Goal: Task Accomplishment & Management: Manage account settings

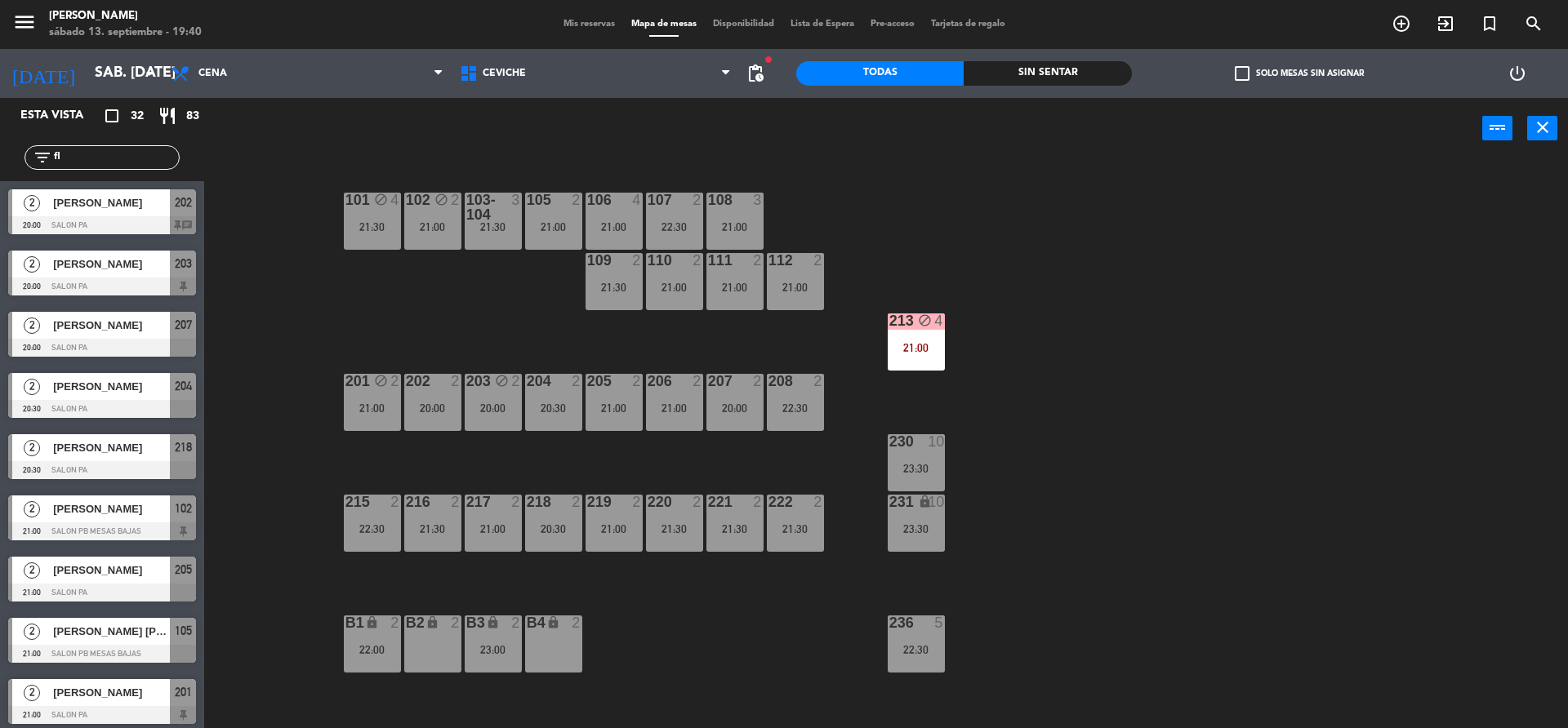
scroll to position [4, 0]
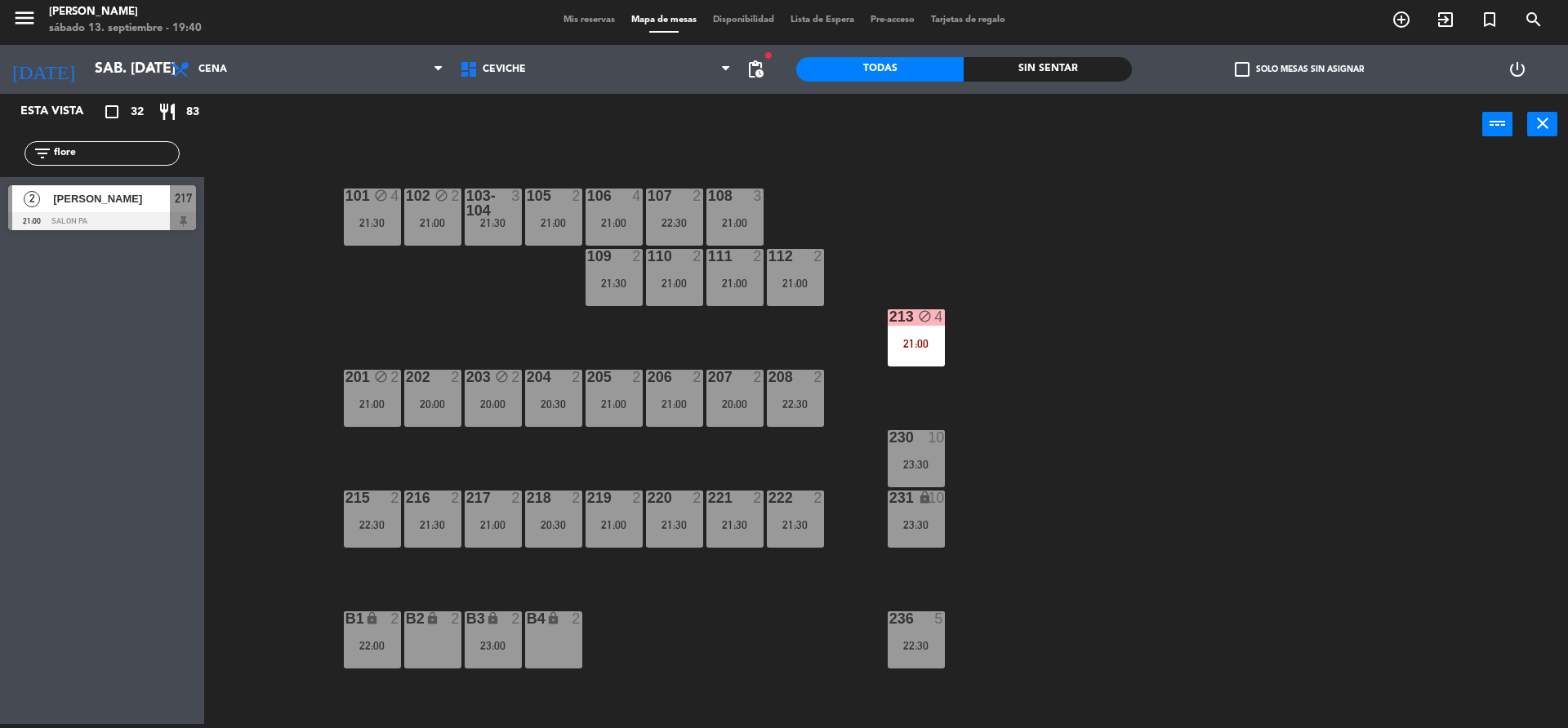
type input "flore"
click at [133, 209] on div "2 [PERSON_NAME] 21:00 SALON PA 217" at bounding box center [102, 207] width 204 height 61
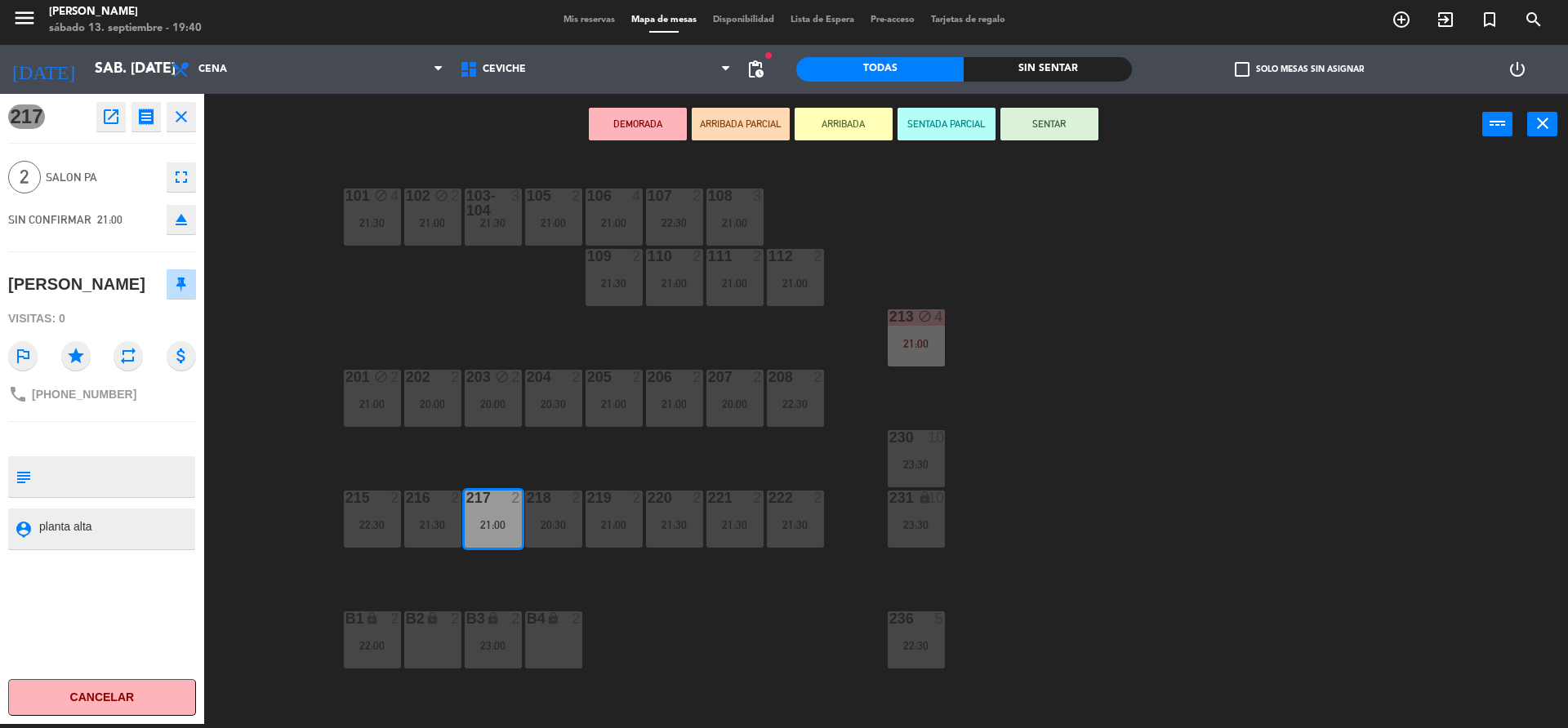
click at [635, 116] on button "DEMORADA" at bounding box center [637, 125] width 98 height 33
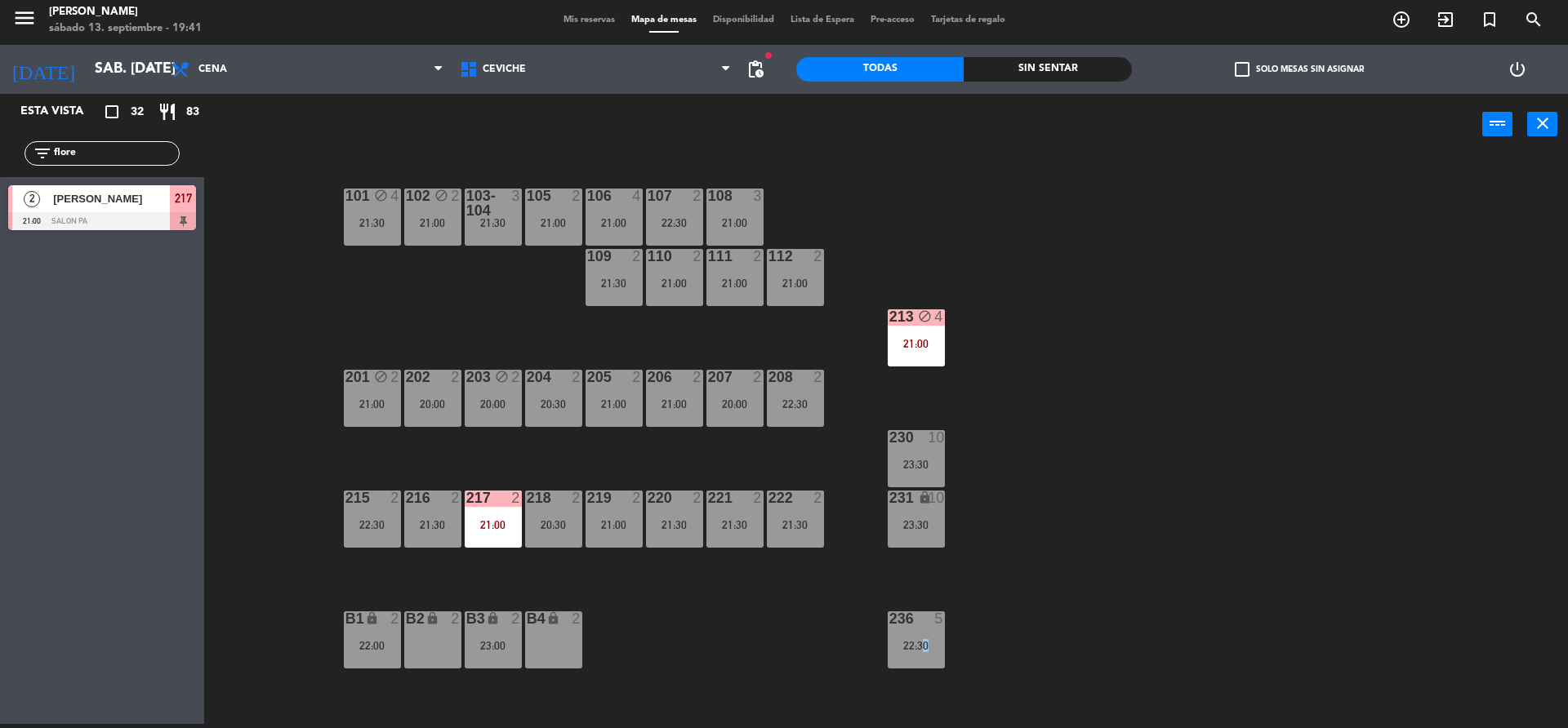
click at [921, 609] on div "101 block 4 21:30 102 block 2 21:00 103-104 3 21:30 105 2 21:00 106 4 21:00 107…" at bounding box center [894, 444] width 1348 height 569
click at [921, 618] on div at bounding box center [915, 619] width 27 height 15
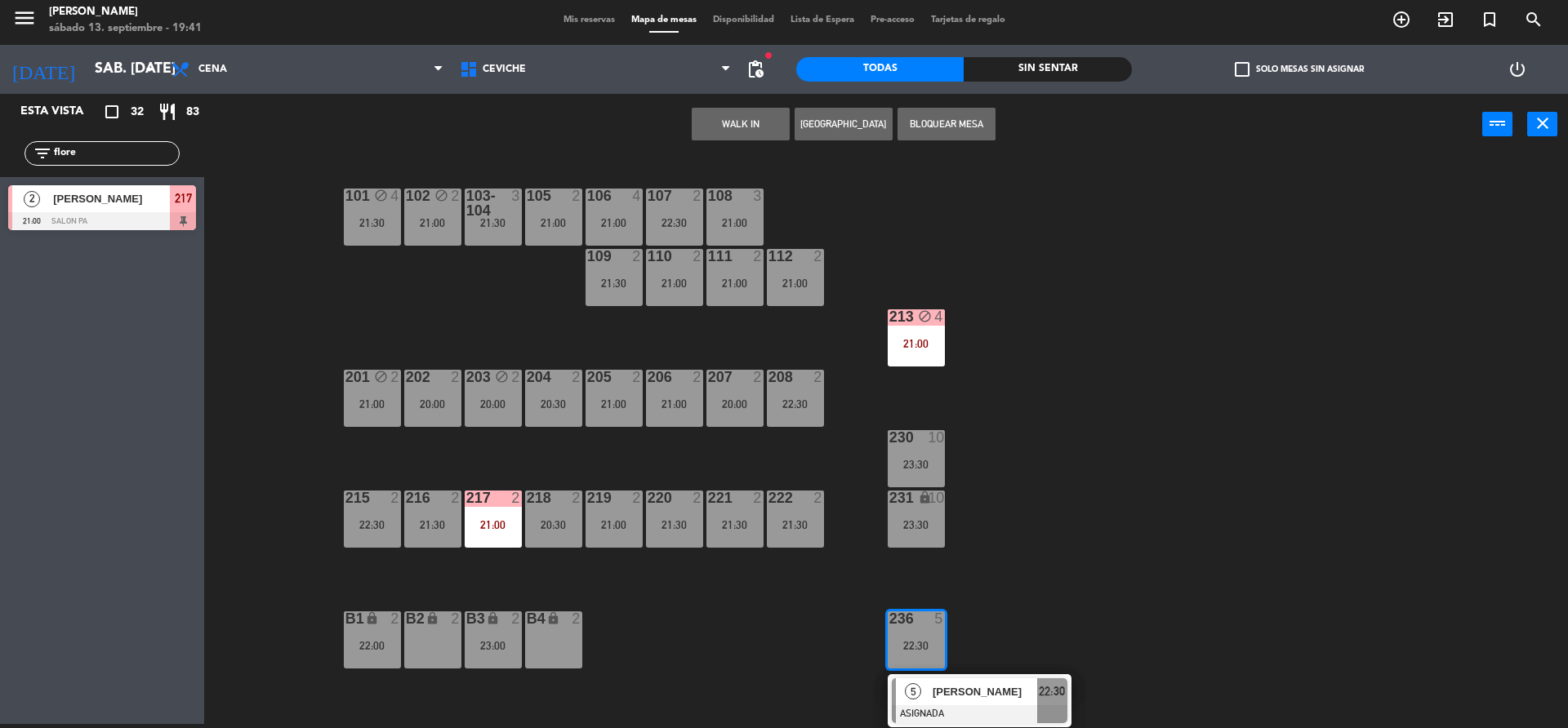
click at [979, 566] on div "101 block 4 21:30 102 block 2 21:00 103-104 3 21:30 105 2 21:00 106 4 21:00 107…" at bounding box center [894, 444] width 1348 height 569
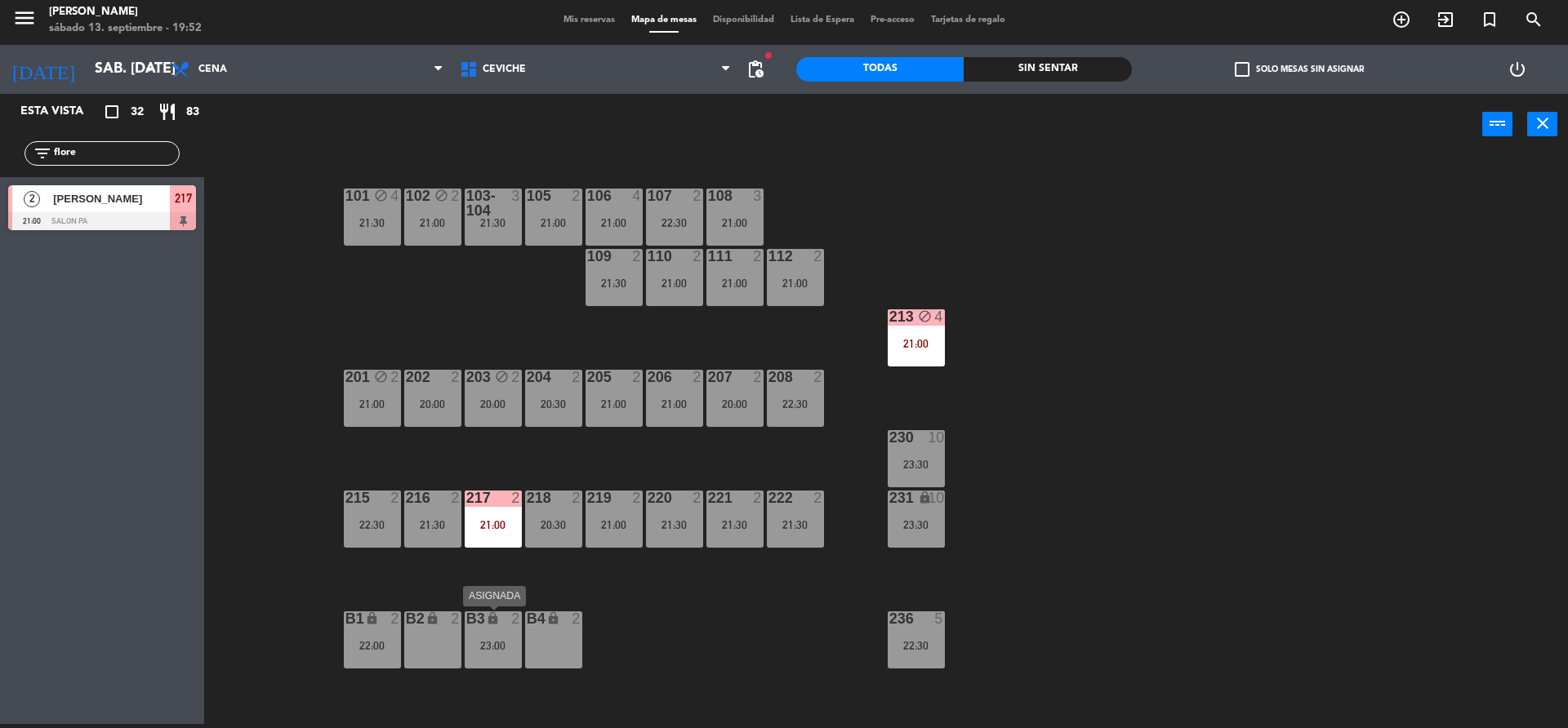
click at [482, 634] on div "B3 lock 2 23:00" at bounding box center [493, 640] width 57 height 57
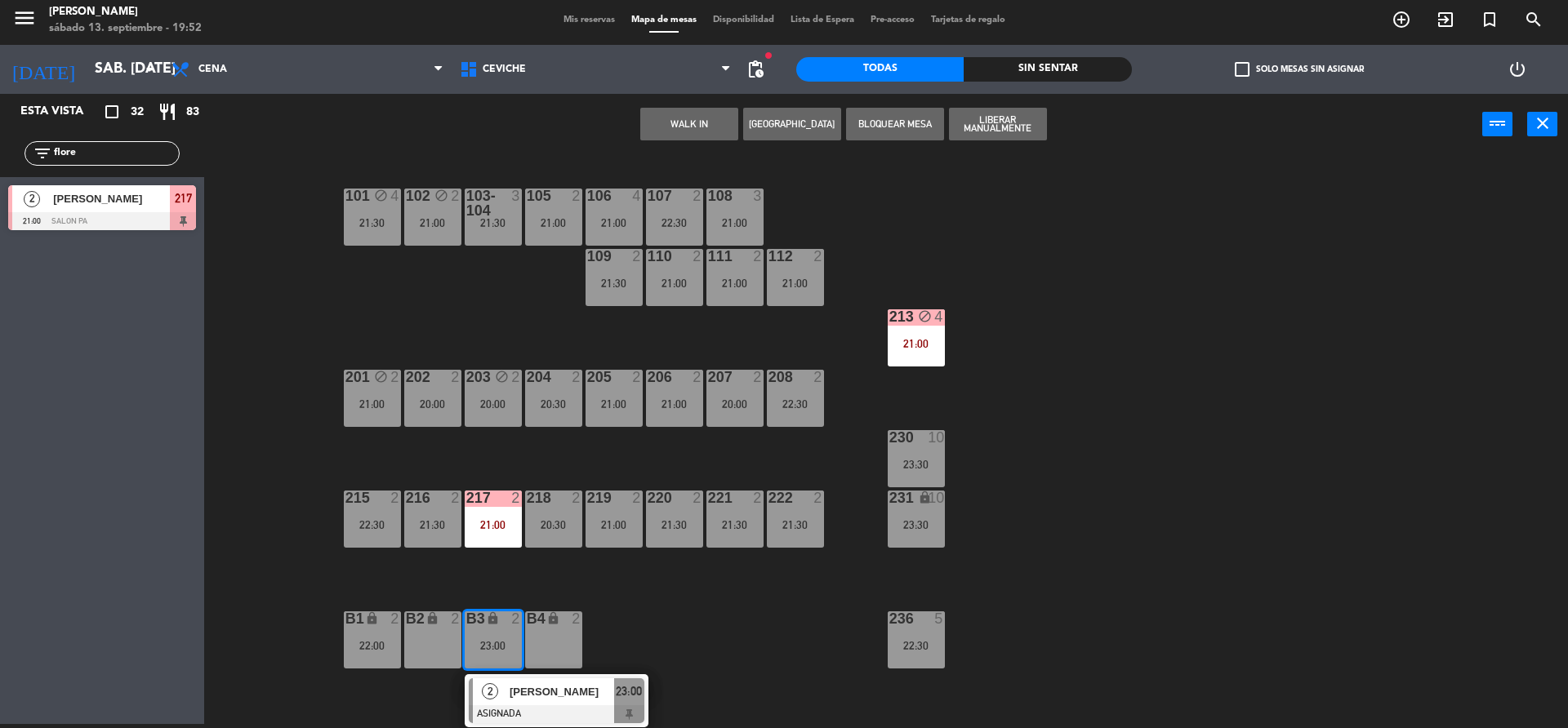
click at [537, 680] on div "[PERSON_NAME]" at bounding box center [561, 691] width 106 height 27
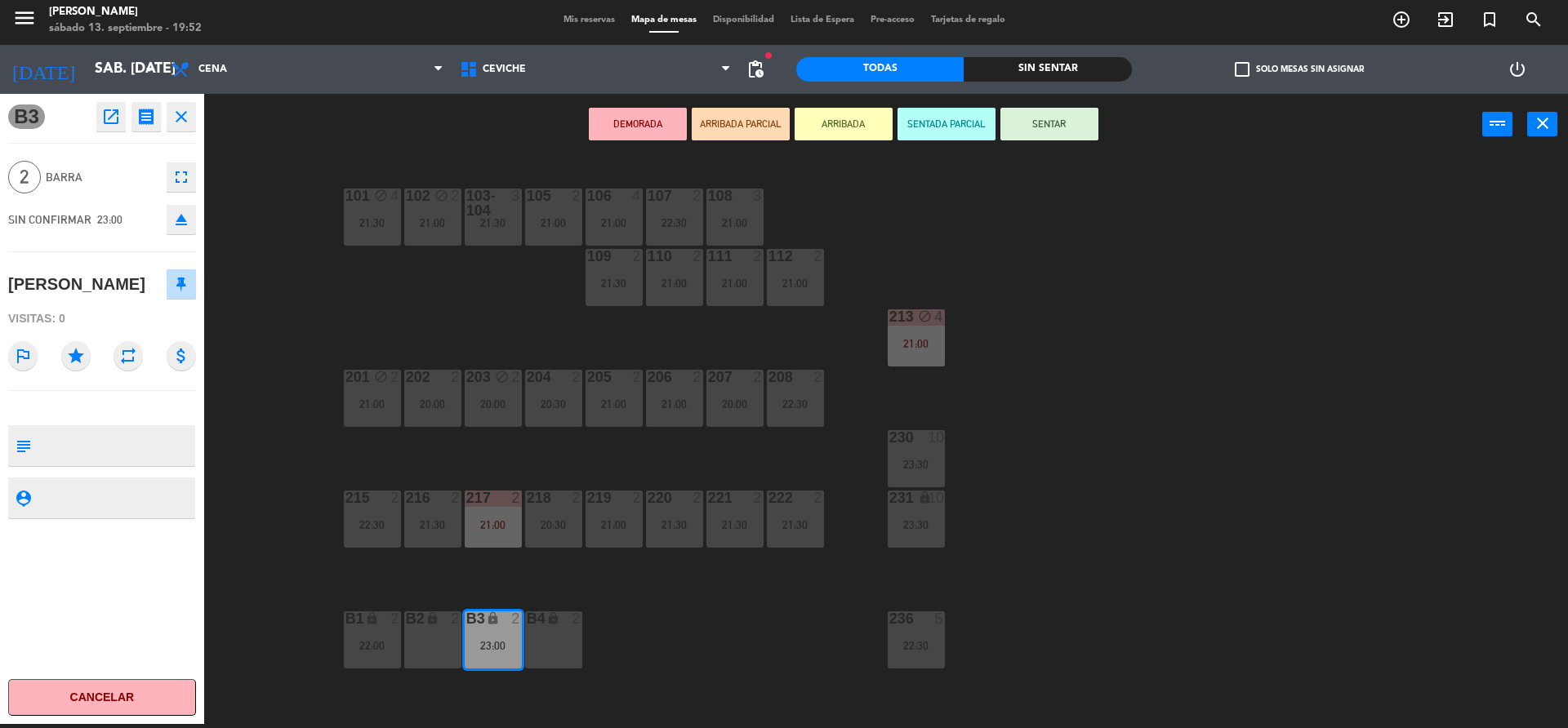
click at [649, 599] on div "101 block 4 21:30 102 block 2 21:00 103-104 3 21:30 105 2 21:00 106 4 21:00 107…" at bounding box center [894, 444] width 1348 height 569
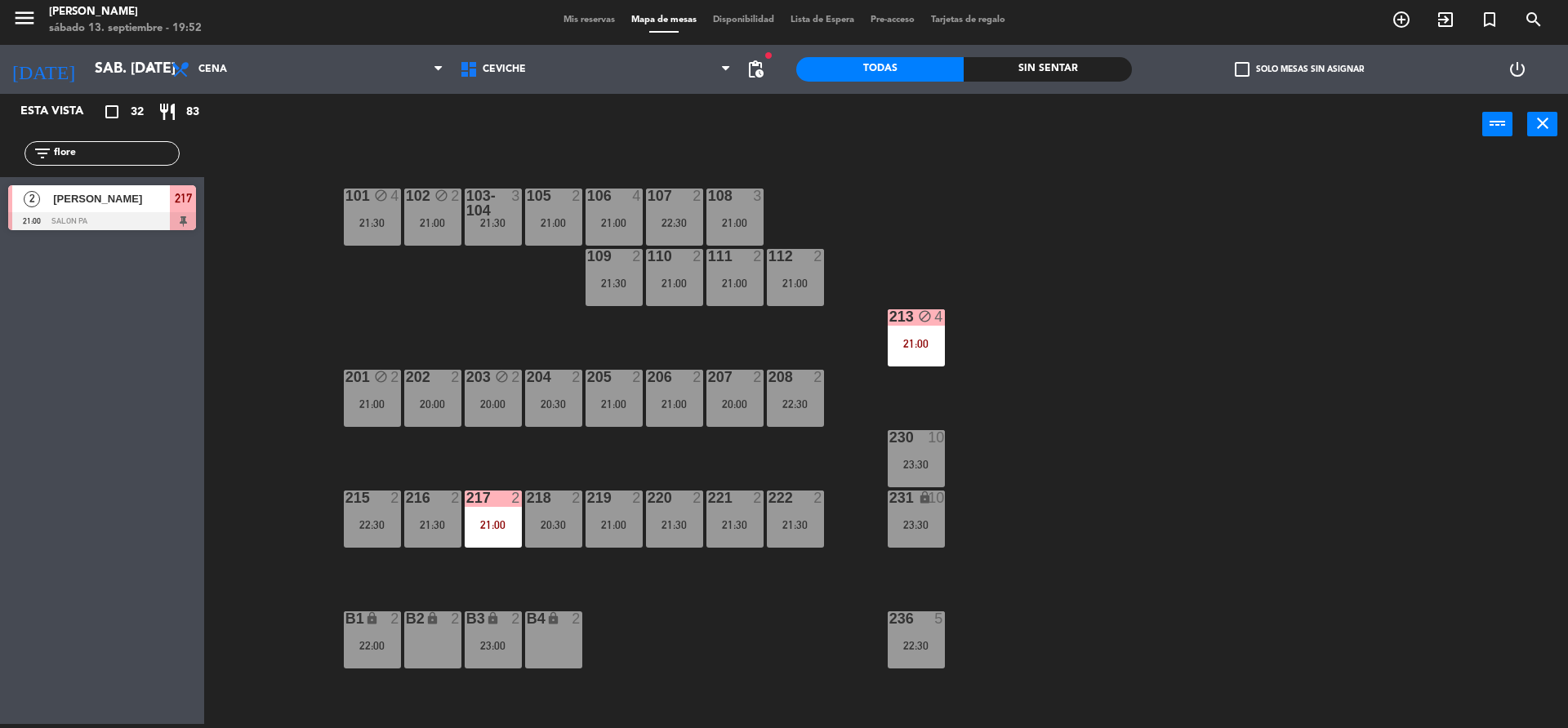
click at [342, 616] on div "B1" at bounding box center [345, 619] width 27 height 16
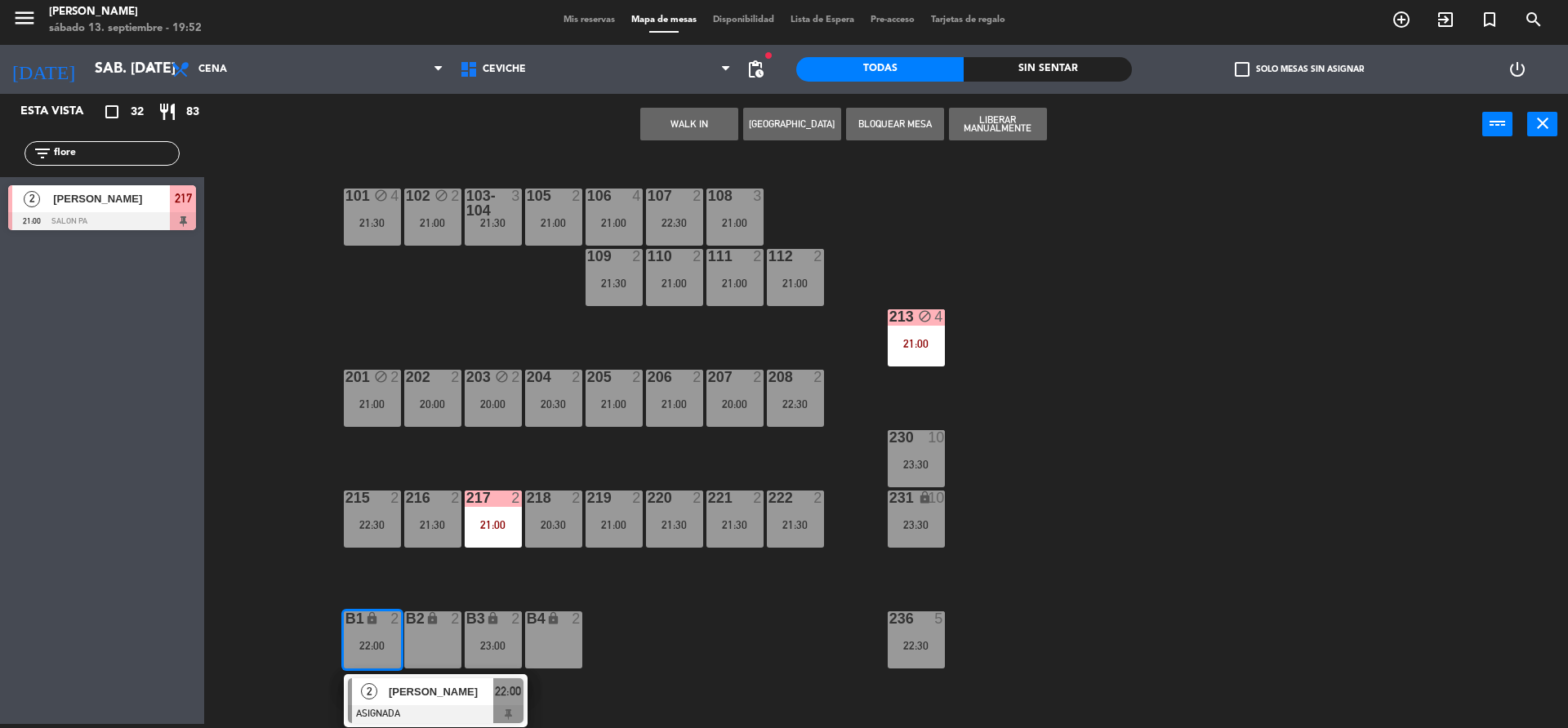
click at [367, 668] on div "B1 lock 2 22:00 2 [PERSON_NAME] ASIGNADA 22:00" at bounding box center [372, 640] width 57 height 57
click at [375, 703] on div "2" at bounding box center [370, 691] width 35 height 27
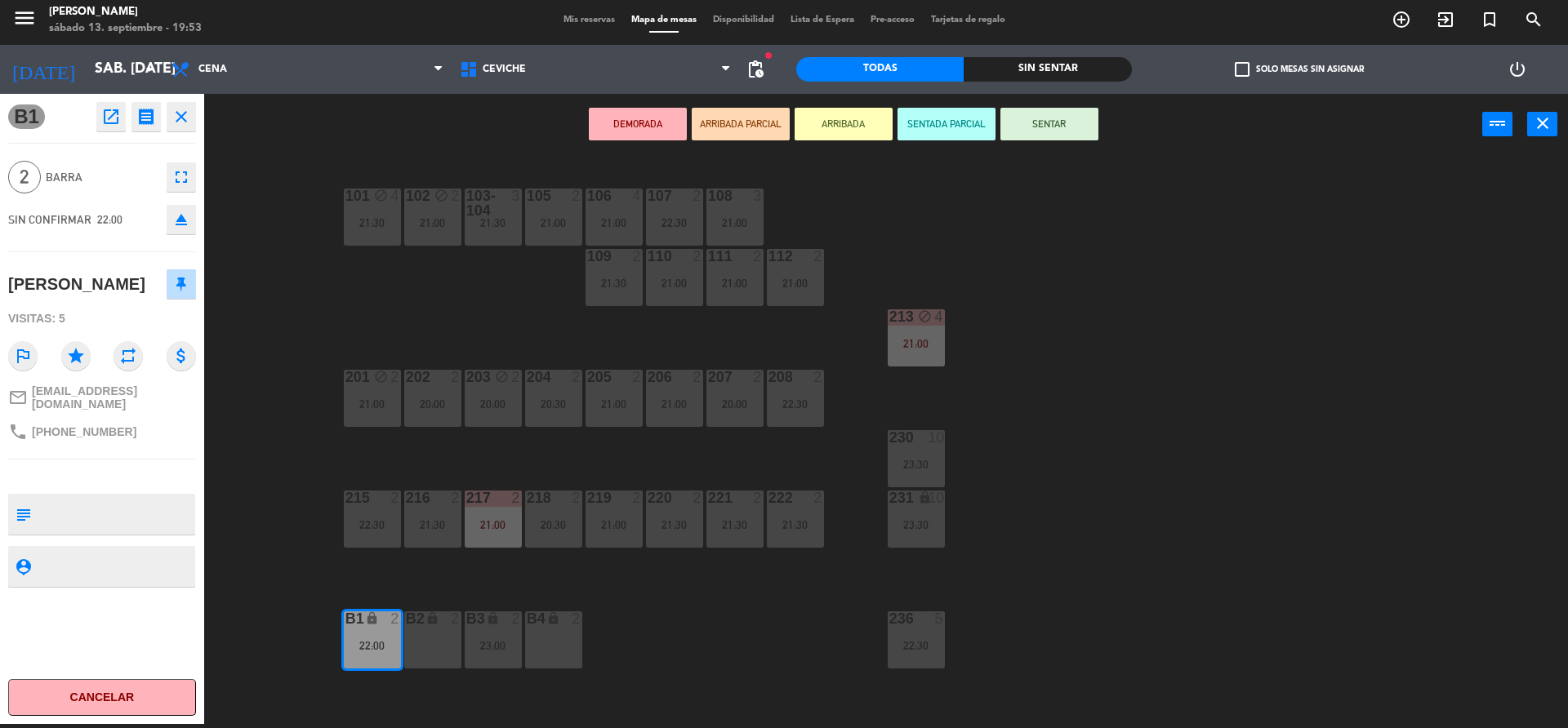
click at [299, 543] on div "101 block 4 21:30 102 block 2 21:00 103-104 3 21:30 105 2 21:00 106 4 21:00 107…" at bounding box center [894, 444] width 1348 height 569
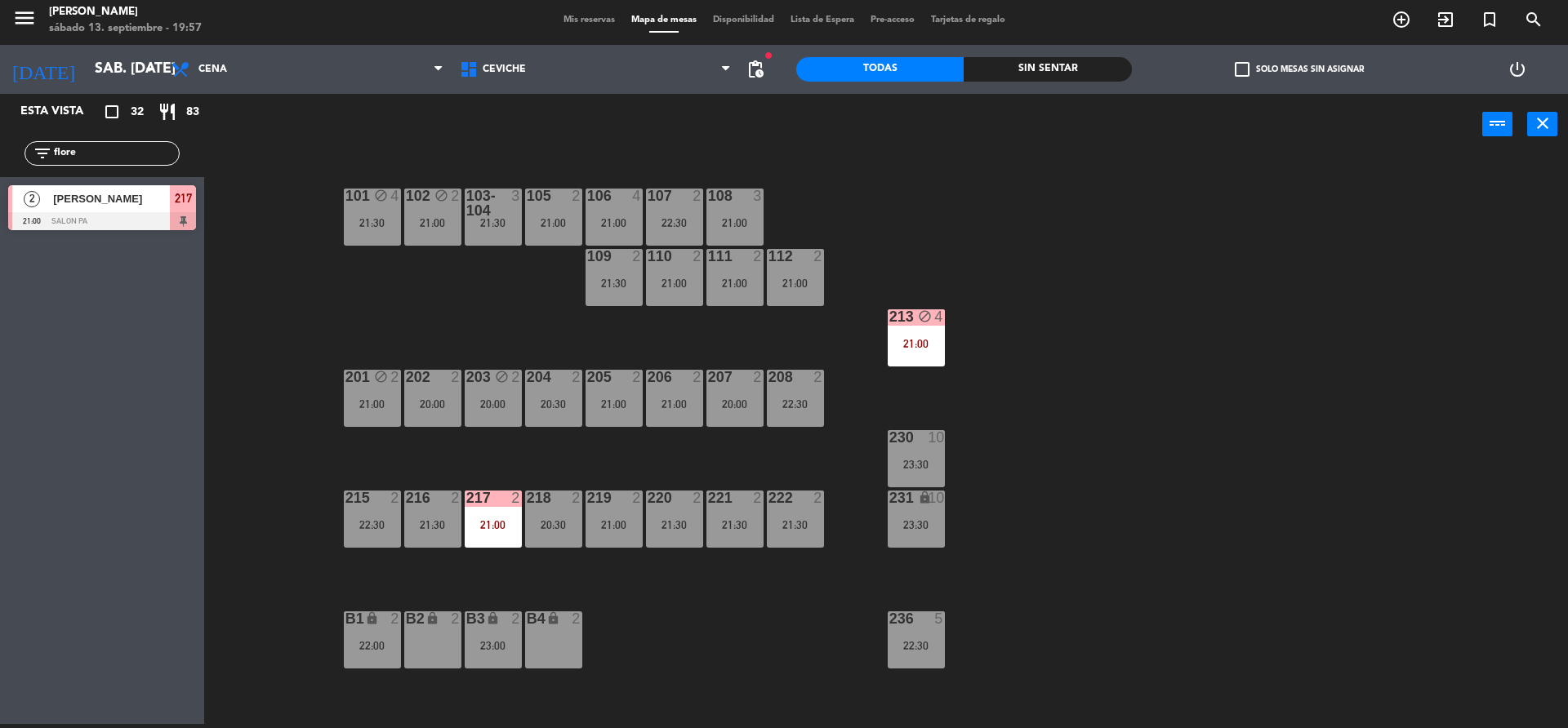
click at [122, 149] on input "flore" at bounding box center [116, 154] width 127 height 18
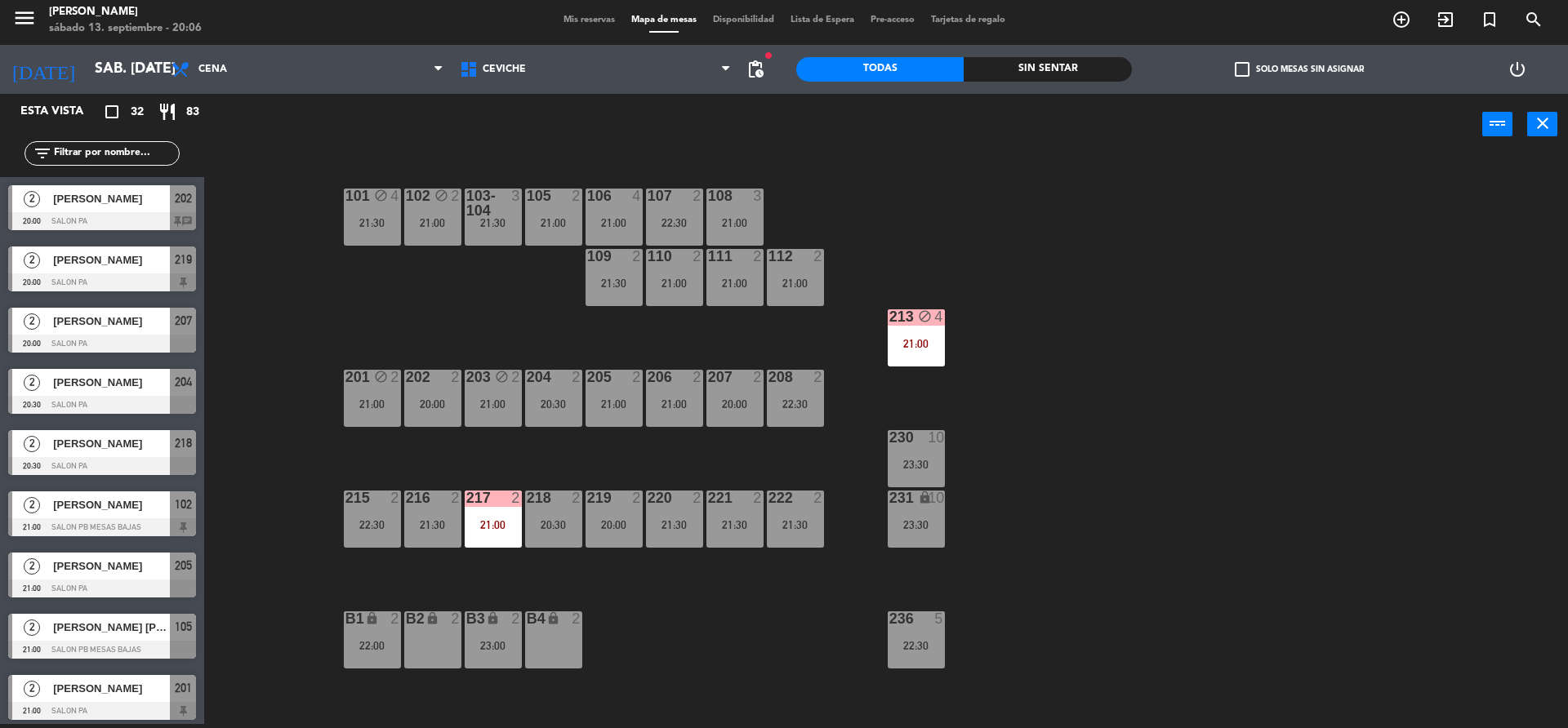
click at [258, 235] on div "101 block 4 21:30 102 block 2 21:00 103-104 3 21:30 105 2 21:00 106 4 21:00 107…" at bounding box center [894, 444] width 1348 height 569
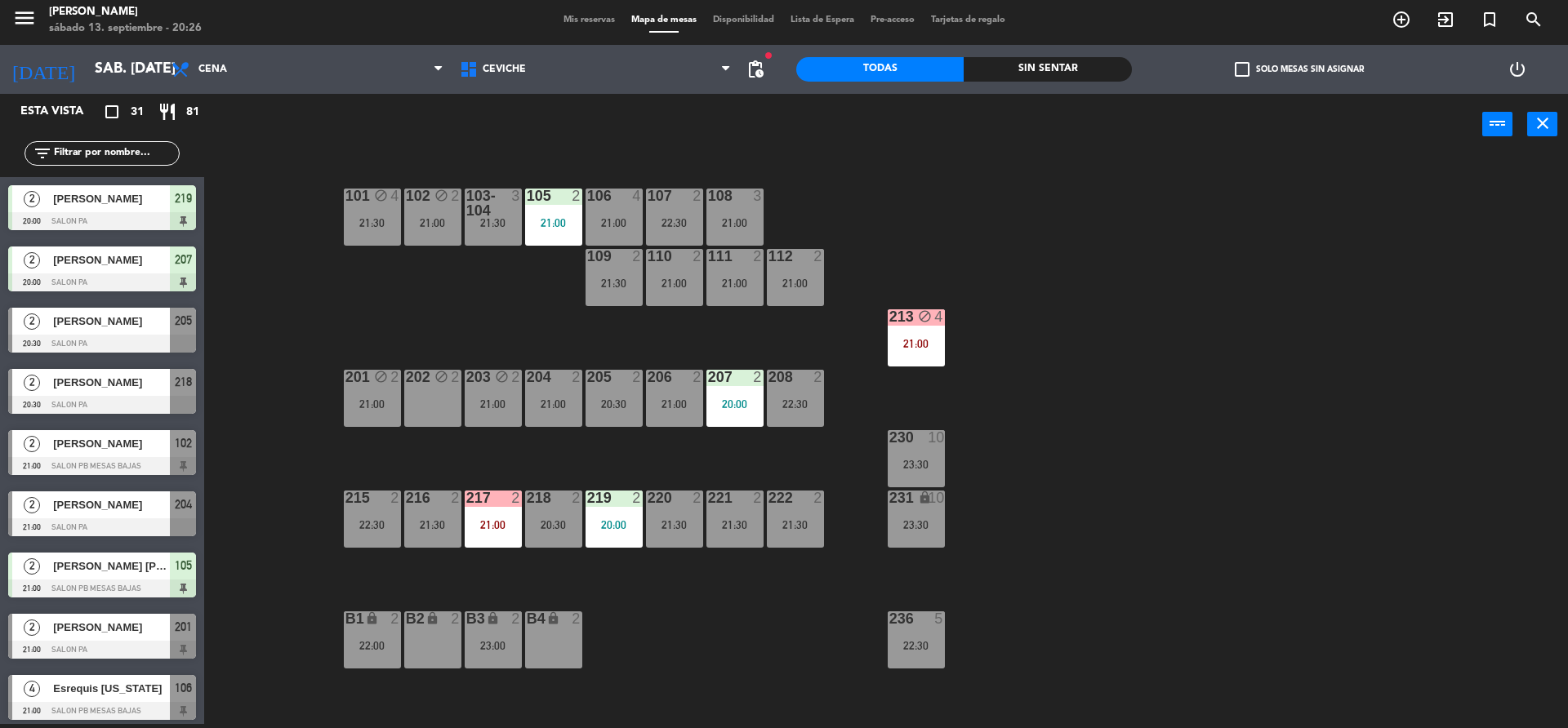
click at [128, 153] on input "text" at bounding box center [116, 154] width 127 height 18
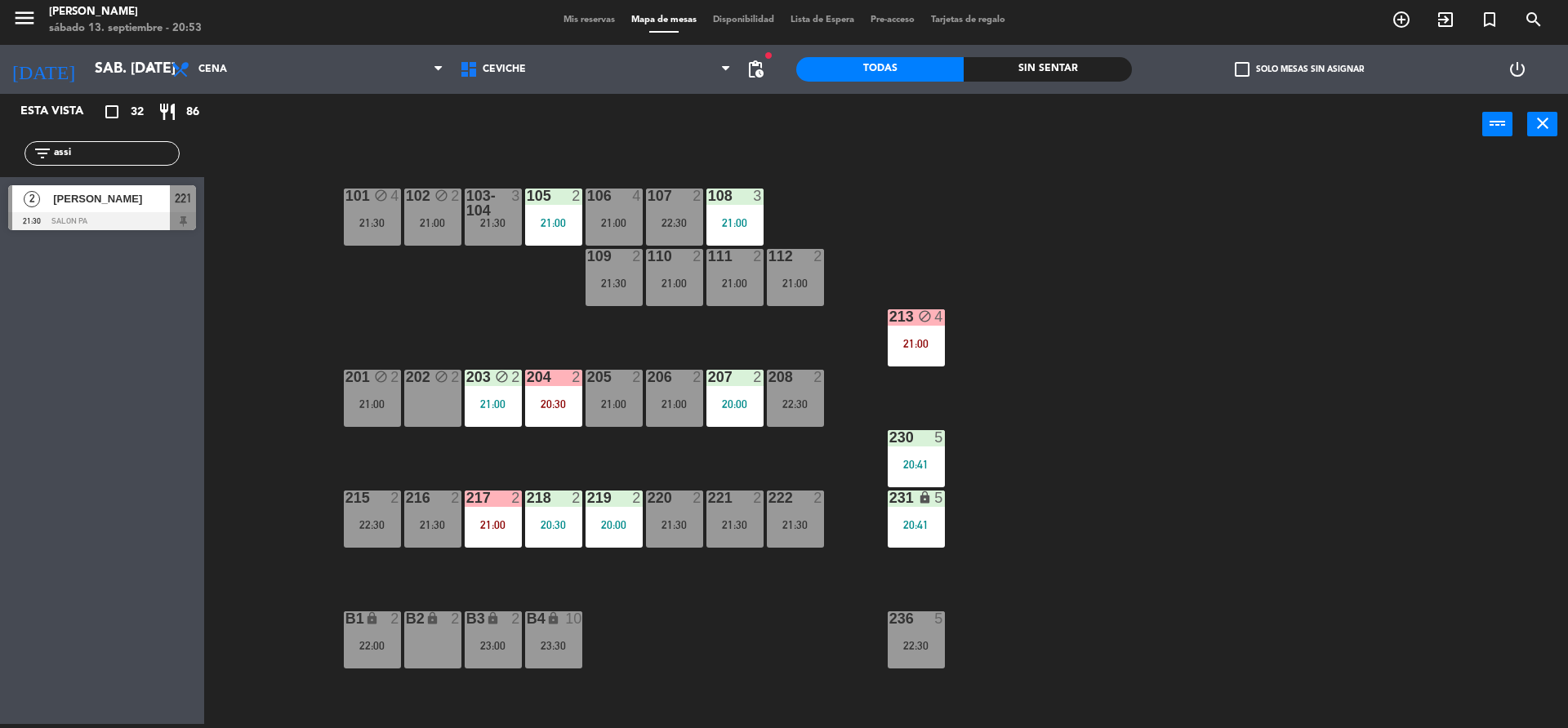
drag, startPoint x: 129, startPoint y: 152, endPoint x: 0, endPoint y: 177, distance: 131.4
click at [0, 171] on div "filter_list assi" at bounding box center [102, 154] width 204 height 48
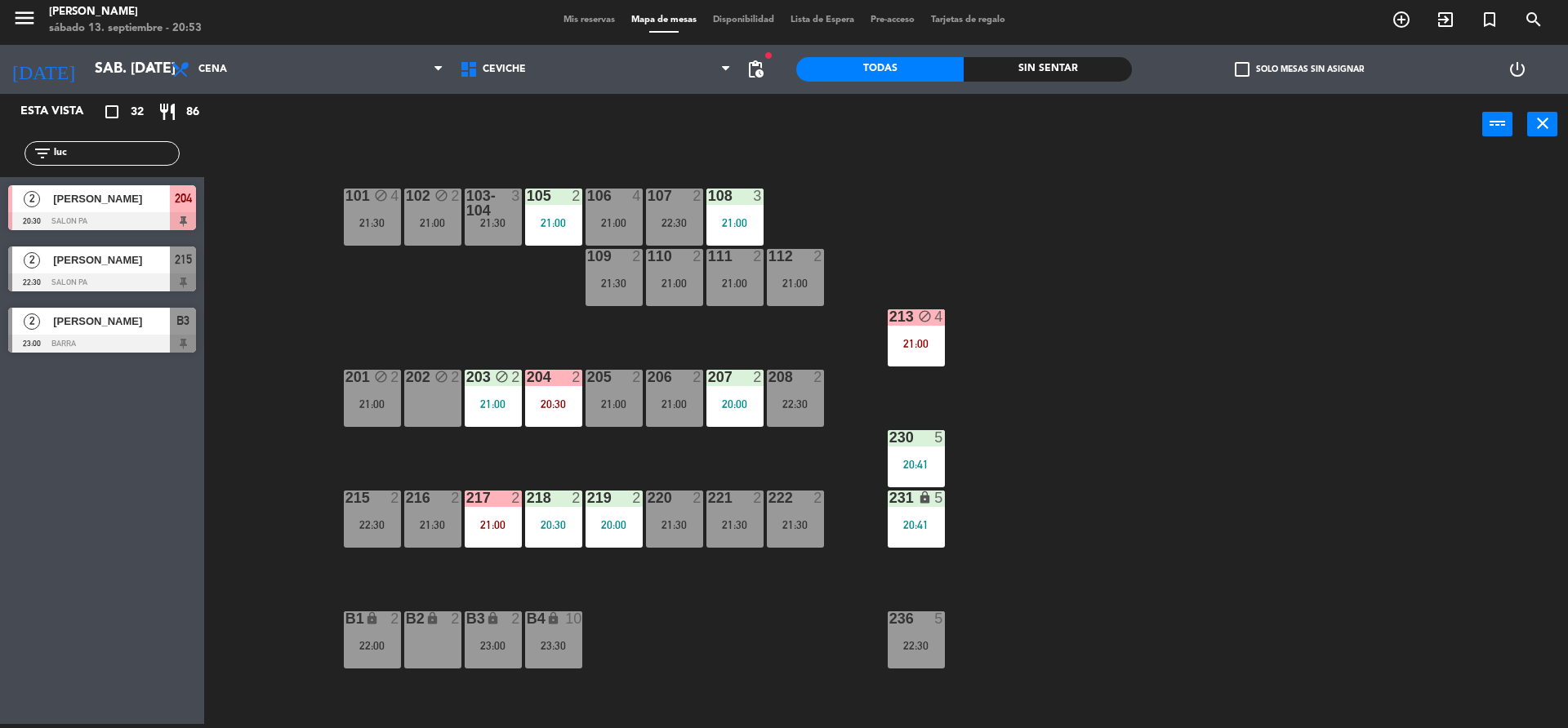
type input "luc"
click at [77, 208] on div "[PERSON_NAME]" at bounding box center [110, 198] width 118 height 27
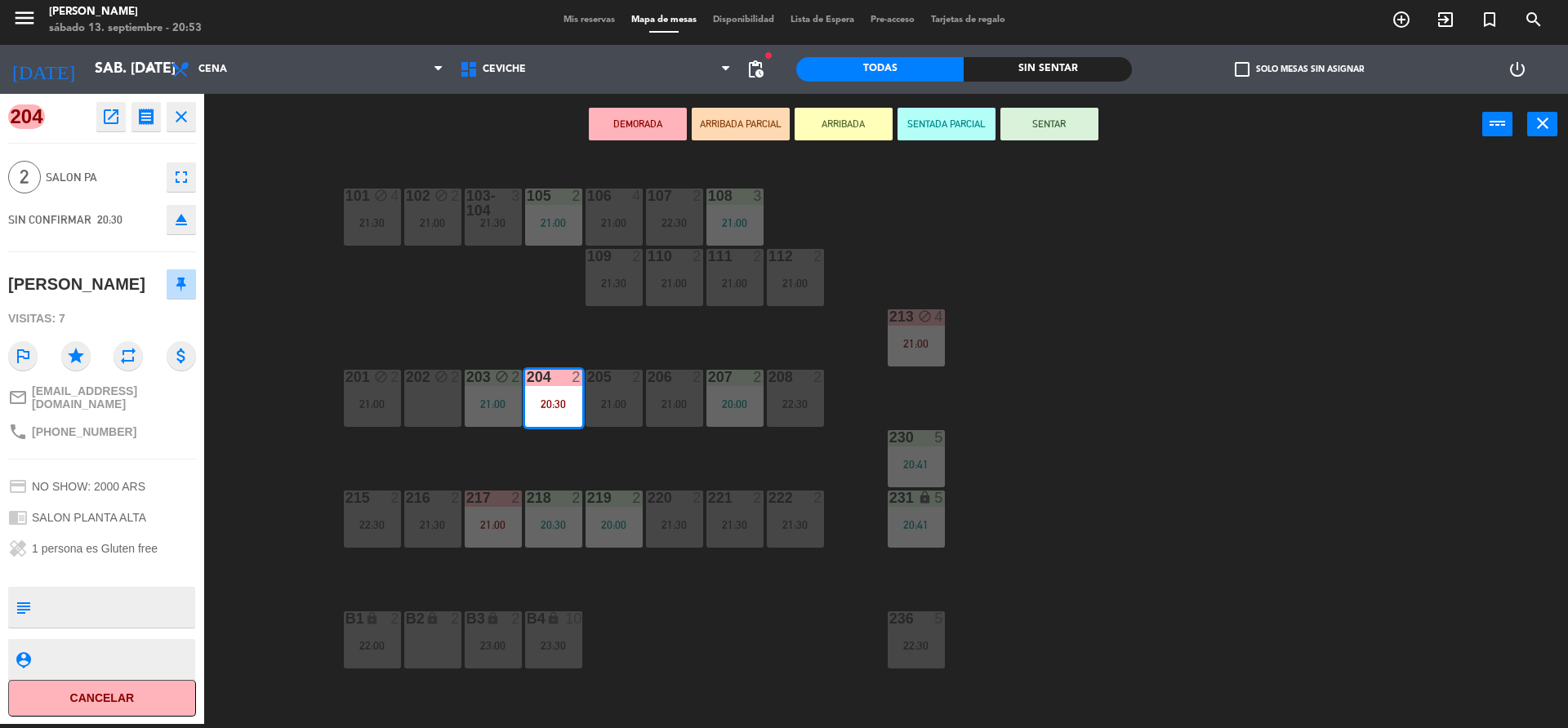
click at [168, 700] on button "Cancelar" at bounding box center [102, 699] width 188 height 37
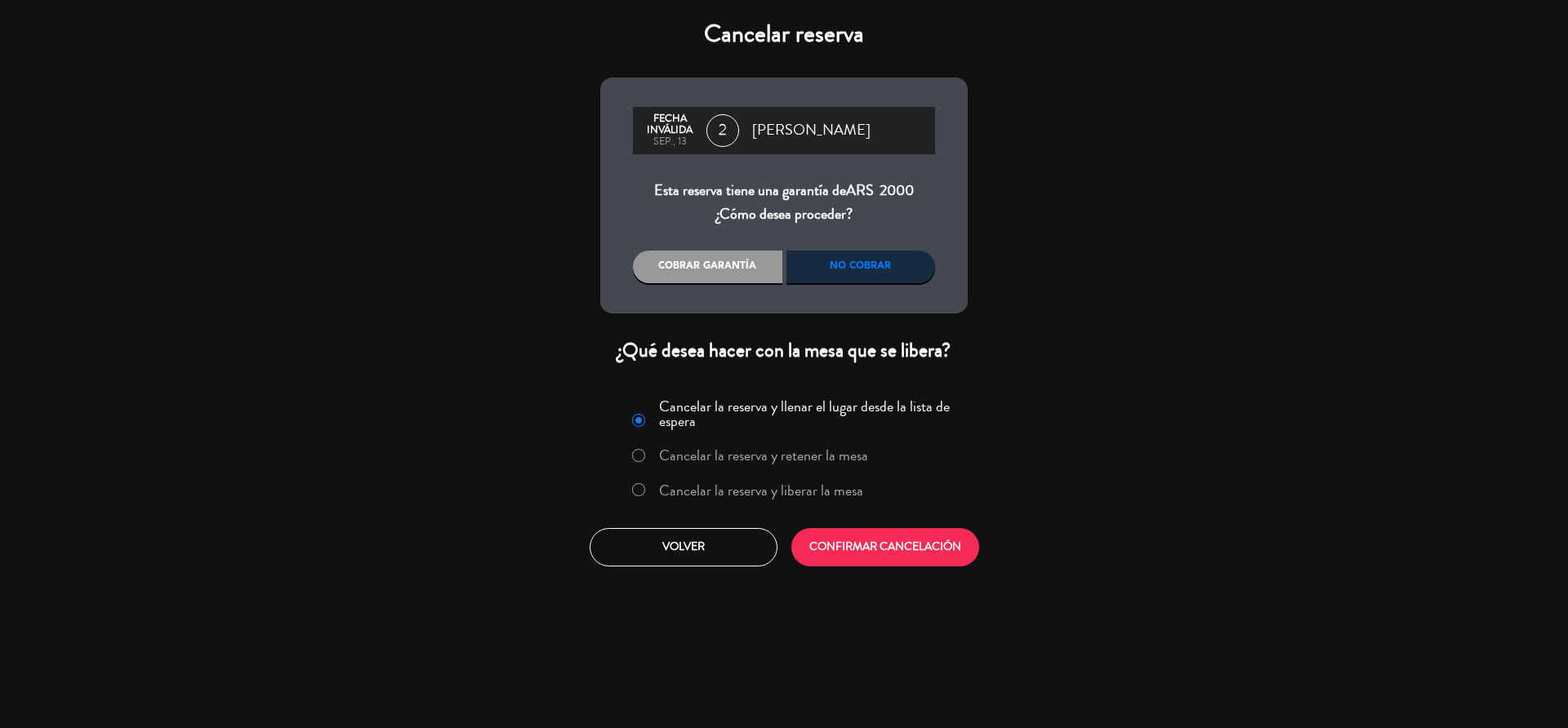
click at [817, 272] on div "No cobrar" at bounding box center [861, 267] width 149 height 33
click at [883, 555] on button "CONFIRMAR CANCELACIÓN" at bounding box center [885, 547] width 188 height 39
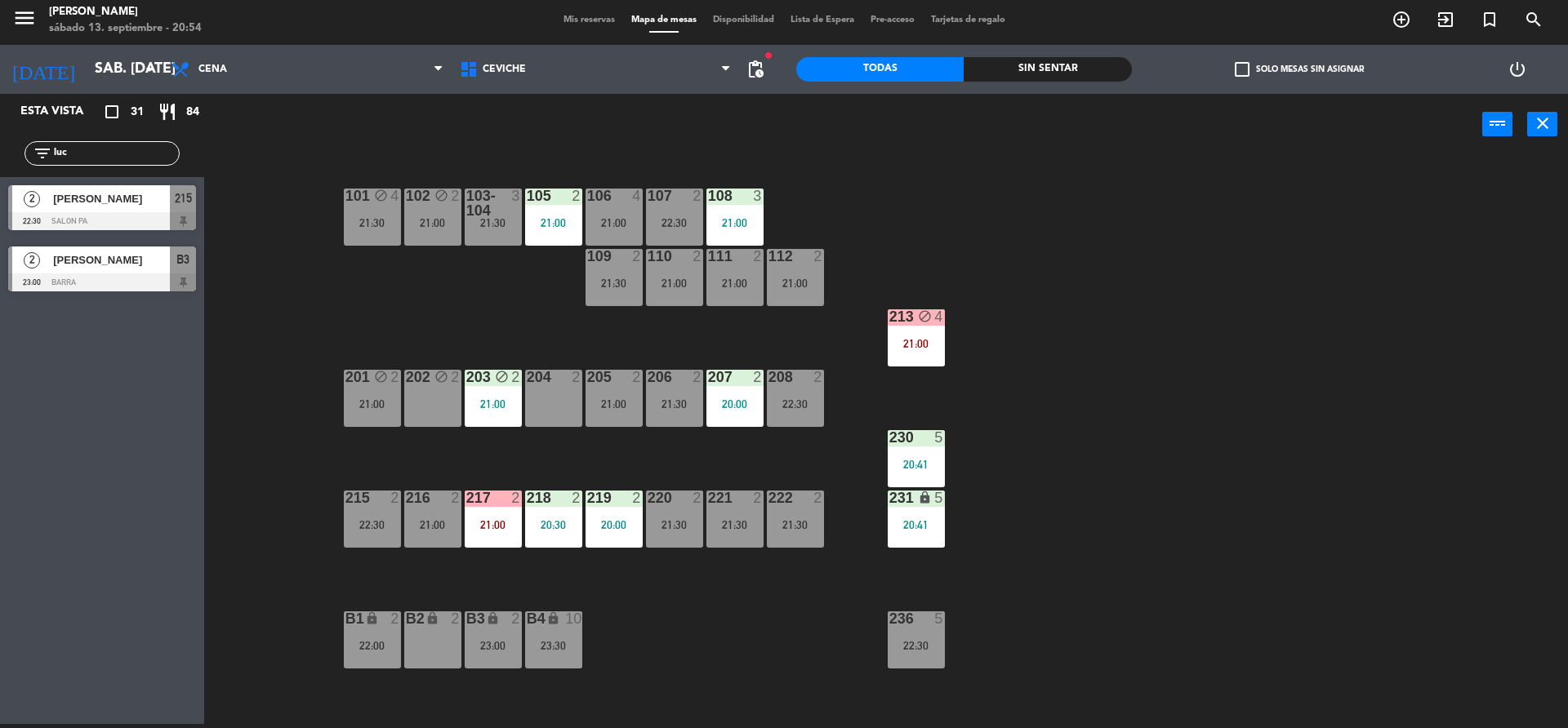
click at [108, 155] on input "luc" at bounding box center [116, 154] width 127 height 18
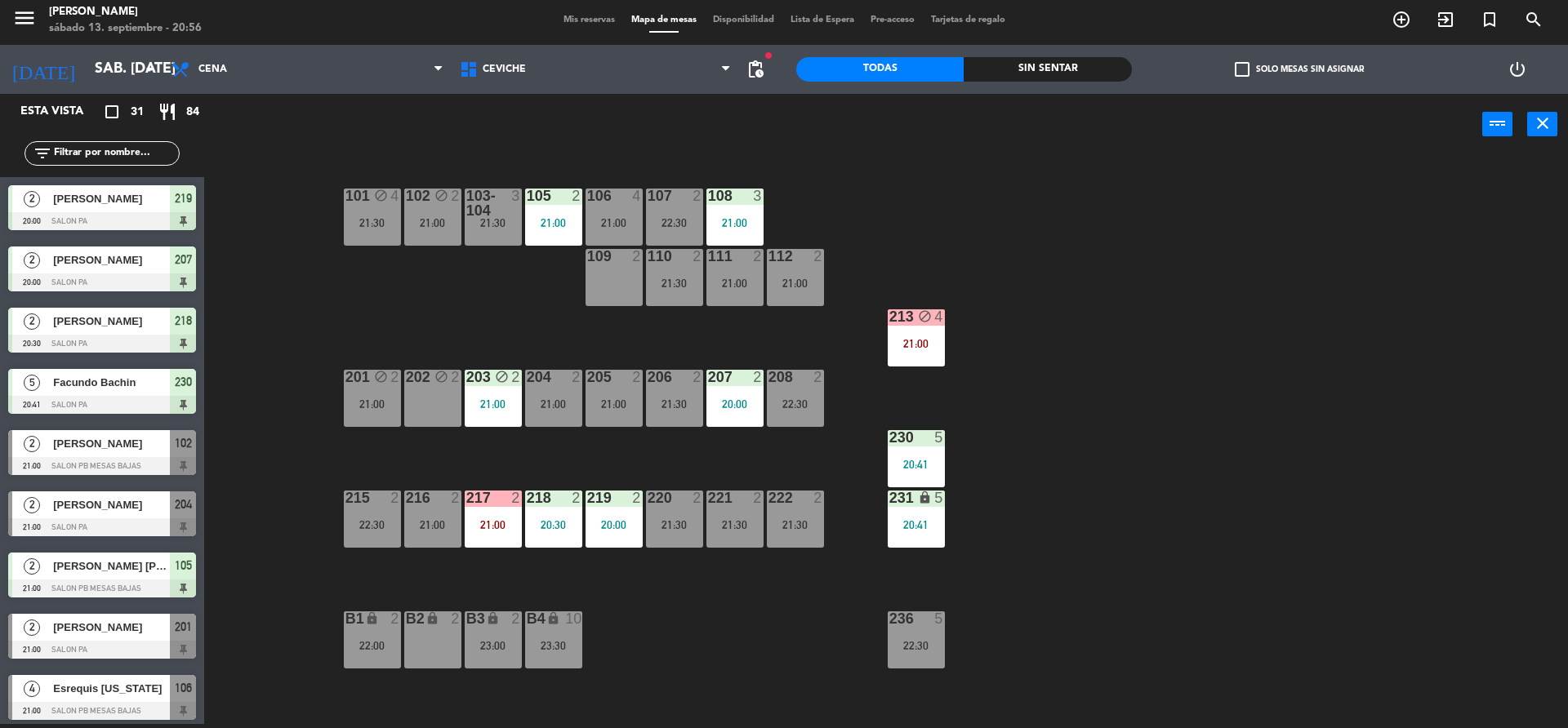
click at [1014, 67] on div "Sin sentar" at bounding box center [1047, 69] width 168 height 25
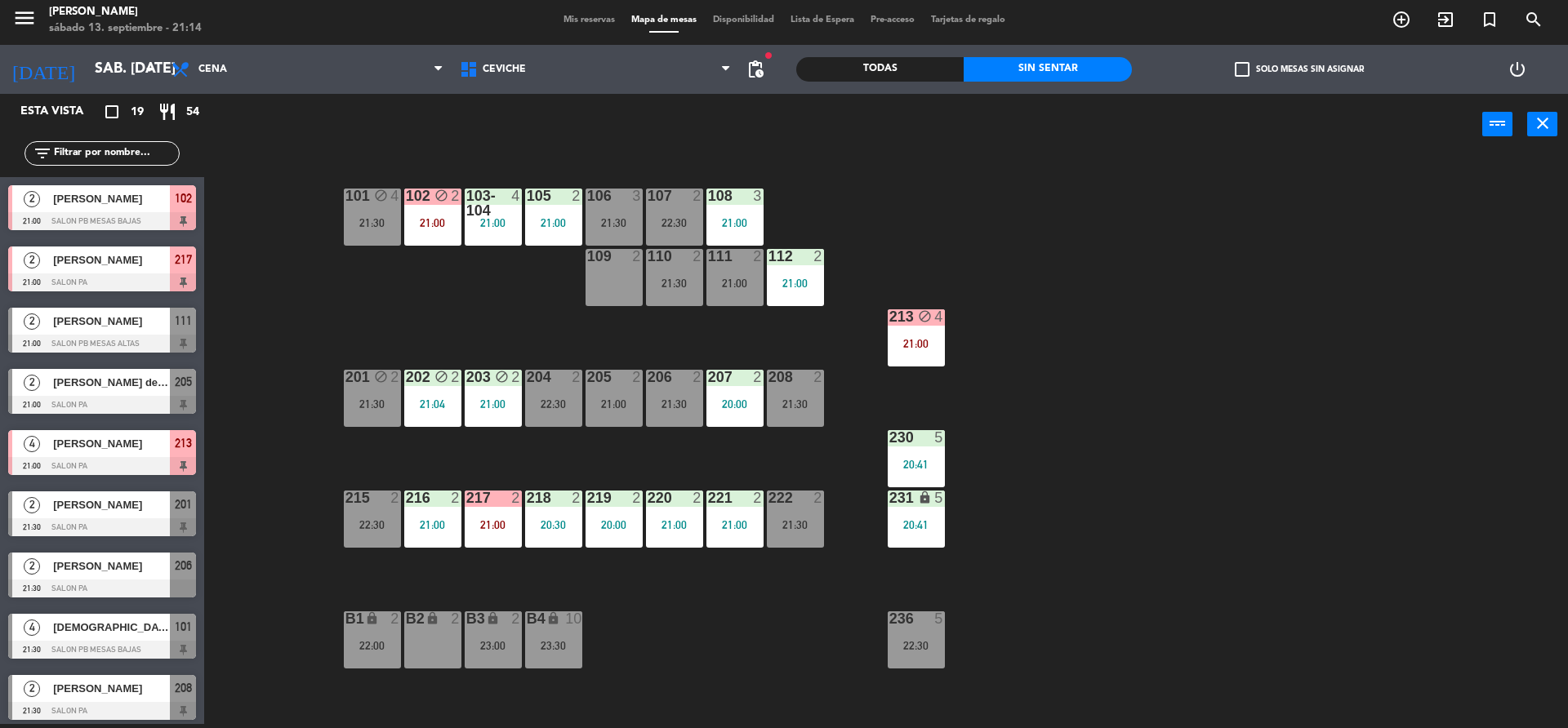
click at [284, 258] on div "101 block 4 21:30 102 block 2 21:00 103-104 4 21:00 105 2 21:00 106 3 21:30 107…" at bounding box center [894, 444] width 1348 height 569
click at [1092, 292] on div "101 block 4 21:30 102 block 2 21:00 103-104 4 21:00 105 2 21:00 106 3 21:30 107…" at bounding box center [894, 444] width 1348 height 569
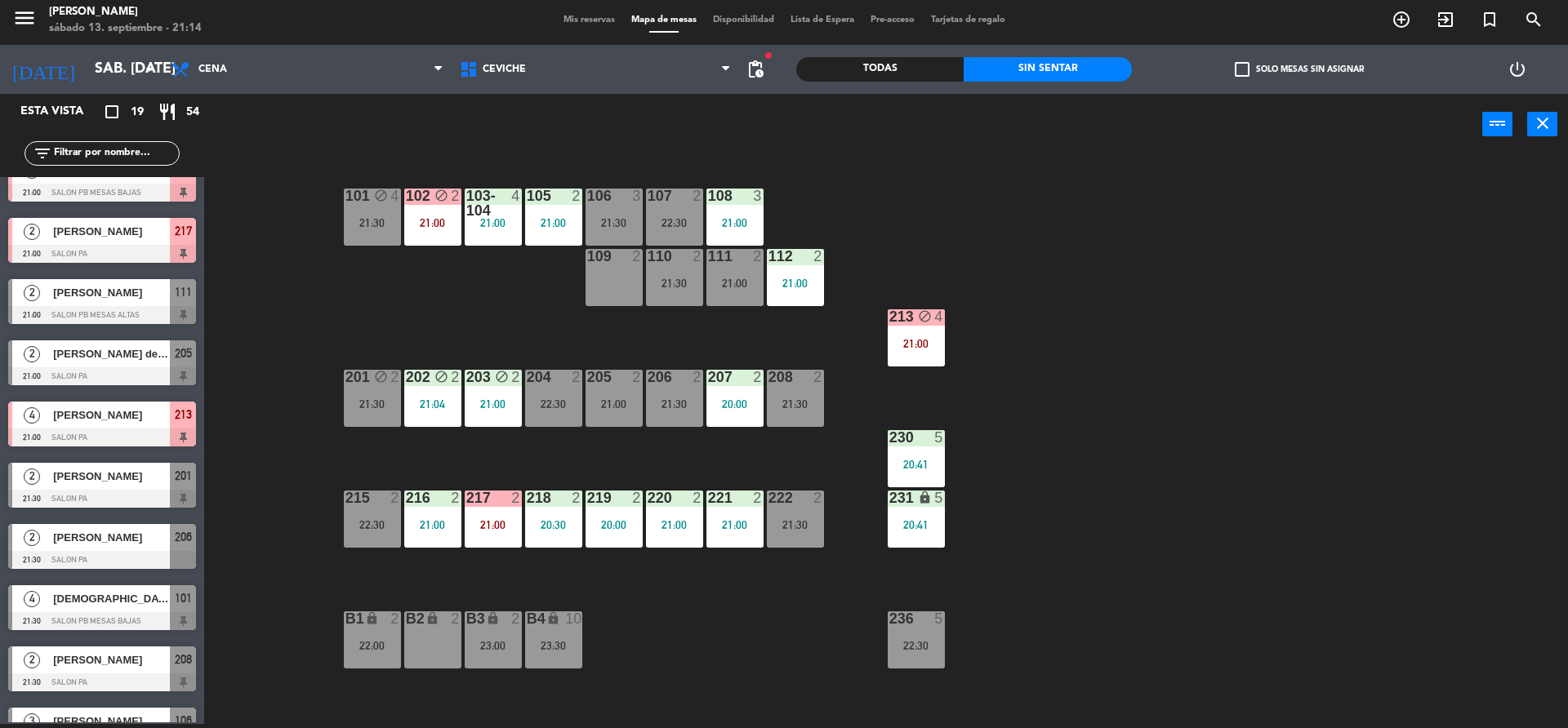
scroll to position [0, 0]
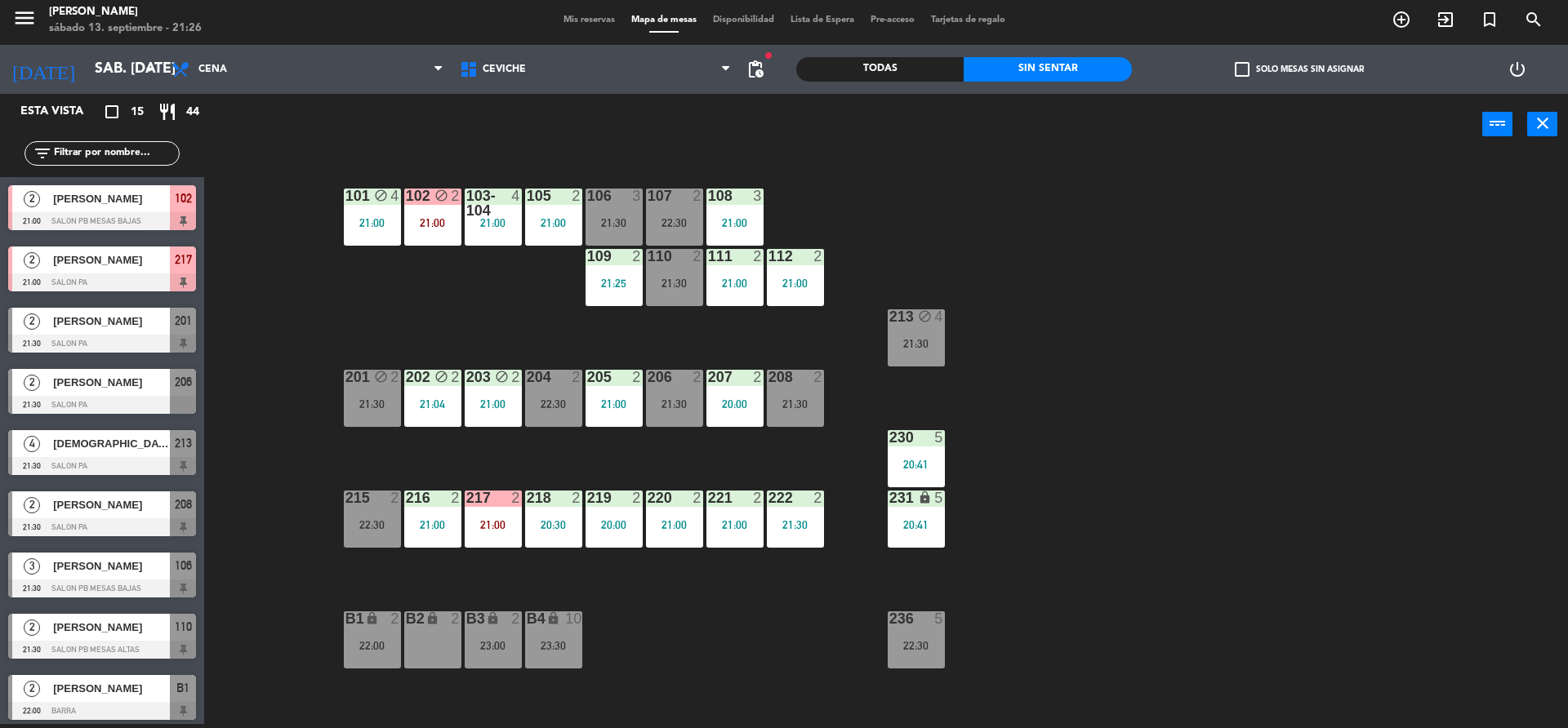
click at [278, 280] on div "101 block 4 21:00 102 block 2 21:00 103-104 4 21:00 105 2 21:00 106 3 21:30 107…" at bounding box center [894, 444] width 1348 height 569
click at [259, 572] on div "101 block 4 21:00 102 block 2 21:00 103-104 4 21:00 105 2 21:00 106 3 21:30 107…" at bounding box center [894, 444] width 1348 height 569
click at [253, 336] on div "101 block 4 21:00 102 block 2 21:00 103-104 4 21:00 105 2 21:00 106 3 21:30 107…" at bounding box center [894, 444] width 1348 height 569
click at [318, 341] on div "101 block 4 21:00 102 block 2 21:00 103-104 4 21:00 105 2 21:00 106 3 21:30 107…" at bounding box center [894, 444] width 1348 height 569
click at [697, 621] on div "101 block 4 21:00 102 block 2 21:00 103-104 4 21:00 105 2 21:00 106 3 21:30 107…" at bounding box center [894, 444] width 1348 height 569
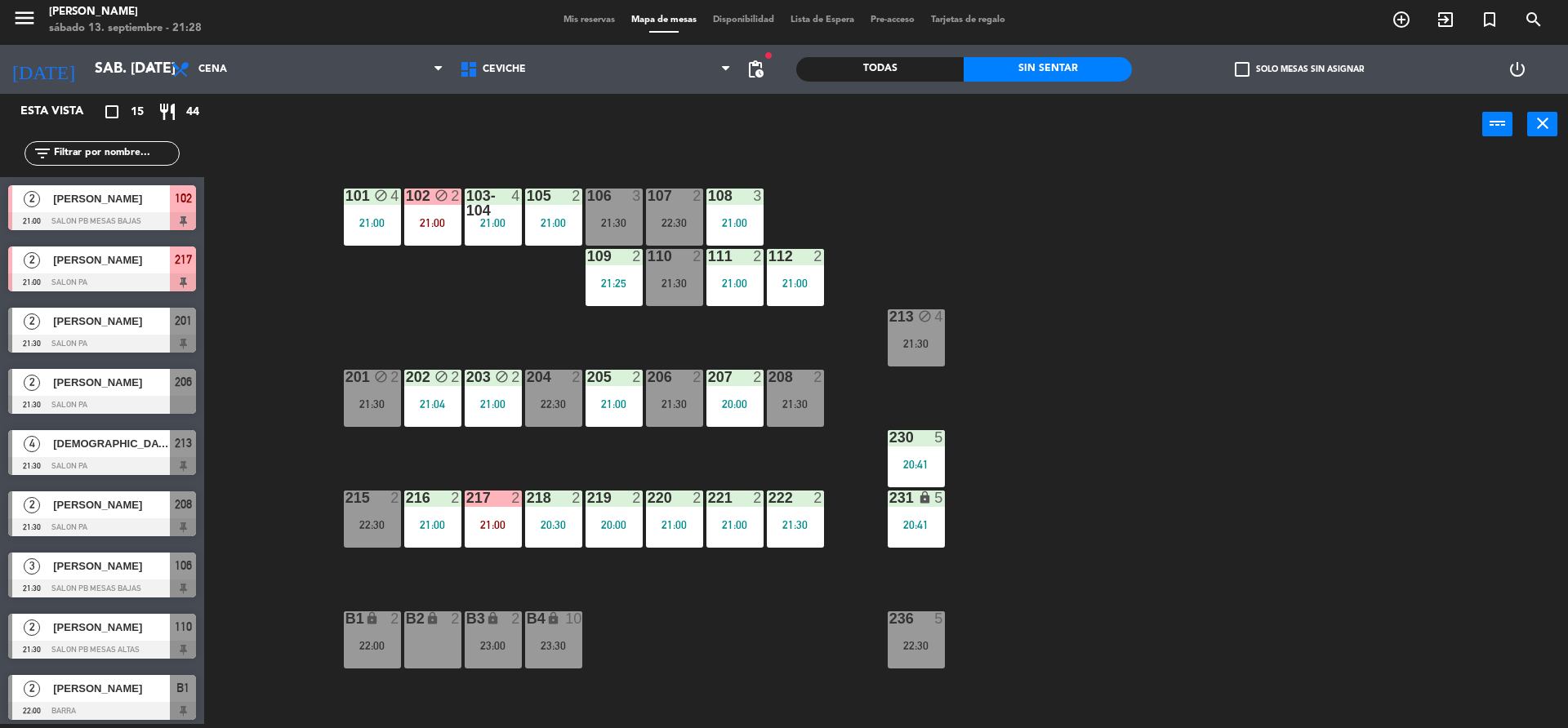
click at [426, 256] on div "101 block 4 21:00 102 block 2 21:00 103-104 4 21:00 105 2 21:00 106 3 21:30 107…" at bounding box center [894, 444] width 1348 height 569
click at [429, 258] on div "101 block 4 21:00 102 block 2 21:00 103-104 4 21:00 105 2 21:00 106 3 21:30 107…" at bounding box center [894, 444] width 1348 height 569
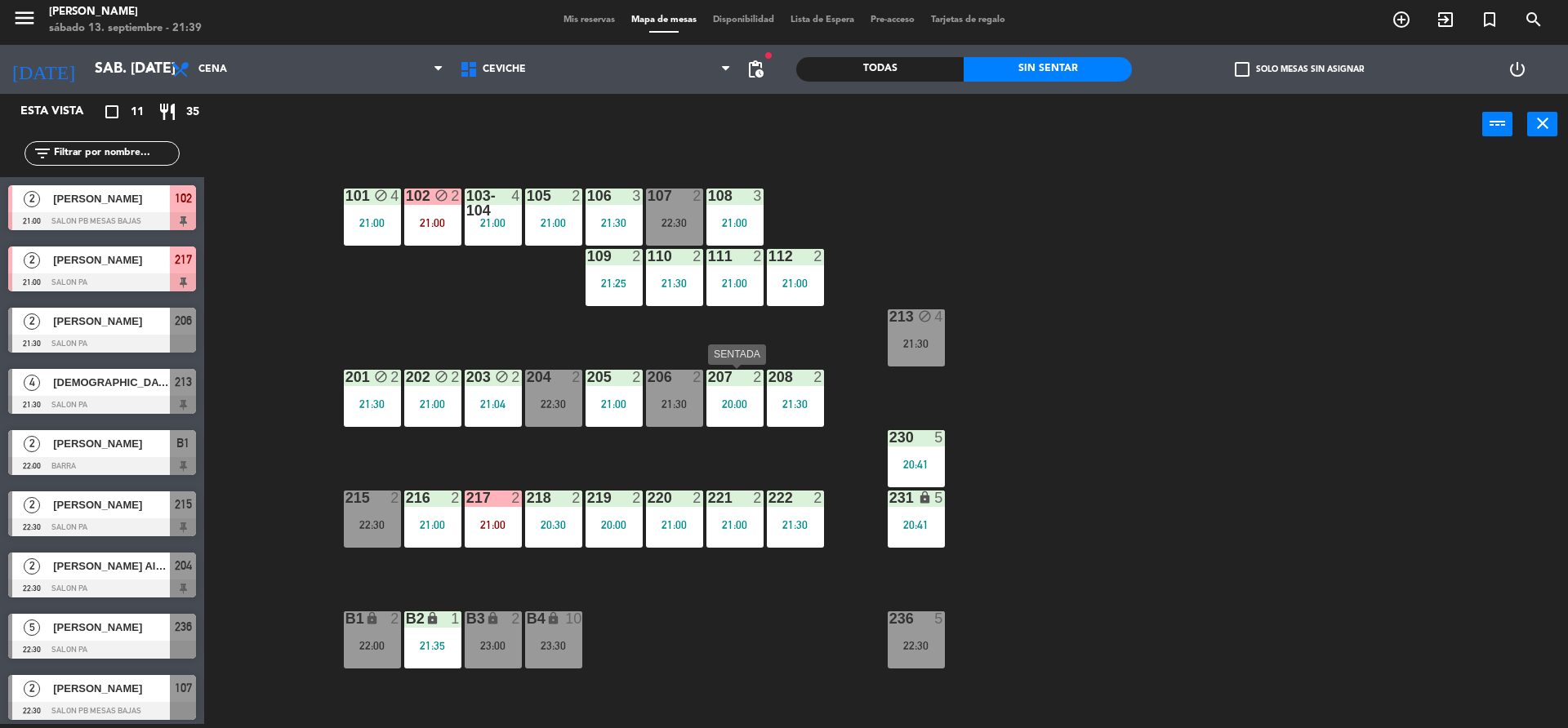
click at [744, 397] on div "207 2 20:00" at bounding box center [734, 398] width 57 height 57
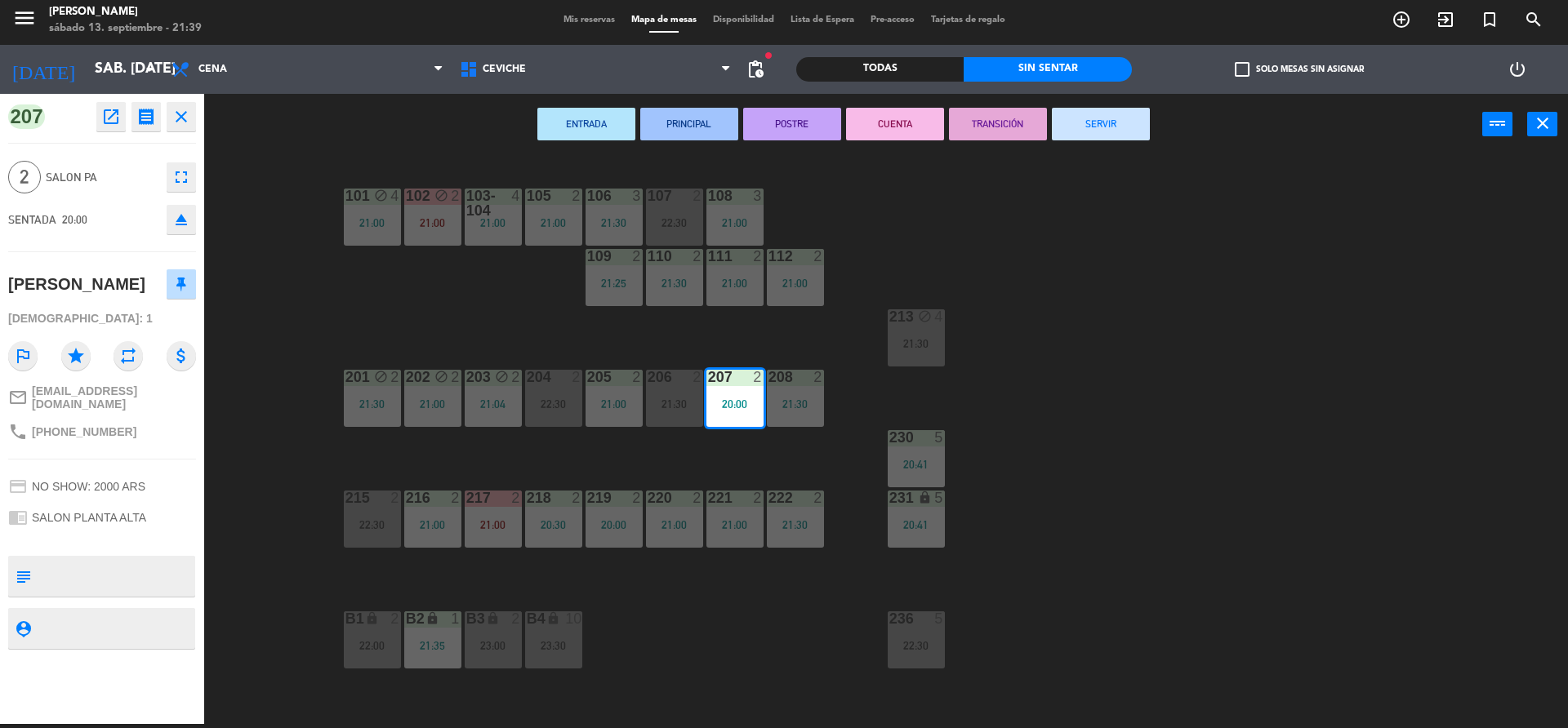
click at [905, 130] on button "CUENTA" at bounding box center [895, 125] width 98 height 33
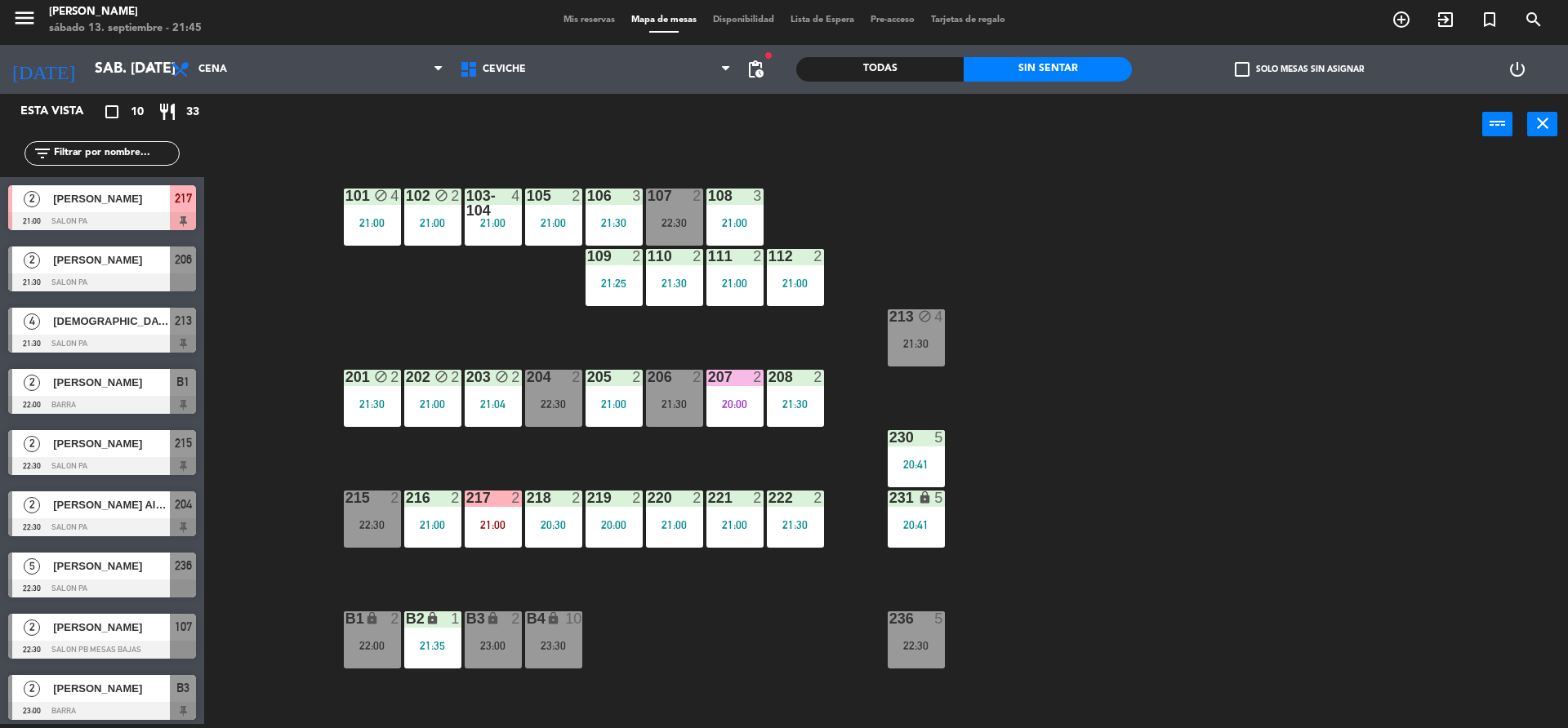
click at [1038, 417] on div "101 block 4 21:00 102 block 2 21:00 103-104 4 21:00 105 2 21:00 106 3 21:30 107…" at bounding box center [894, 444] width 1348 height 569
click at [372, 309] on div "101 block 4 21:00 102 block 2 21:00 103-104 4 21:00 105 2 21:00 106 3 21:30 107…" at bounding box center [894, 444] width 1348 height 569
click at [841, 79] on div "Todas" at bounding box center [879, 69] width 168 height 25
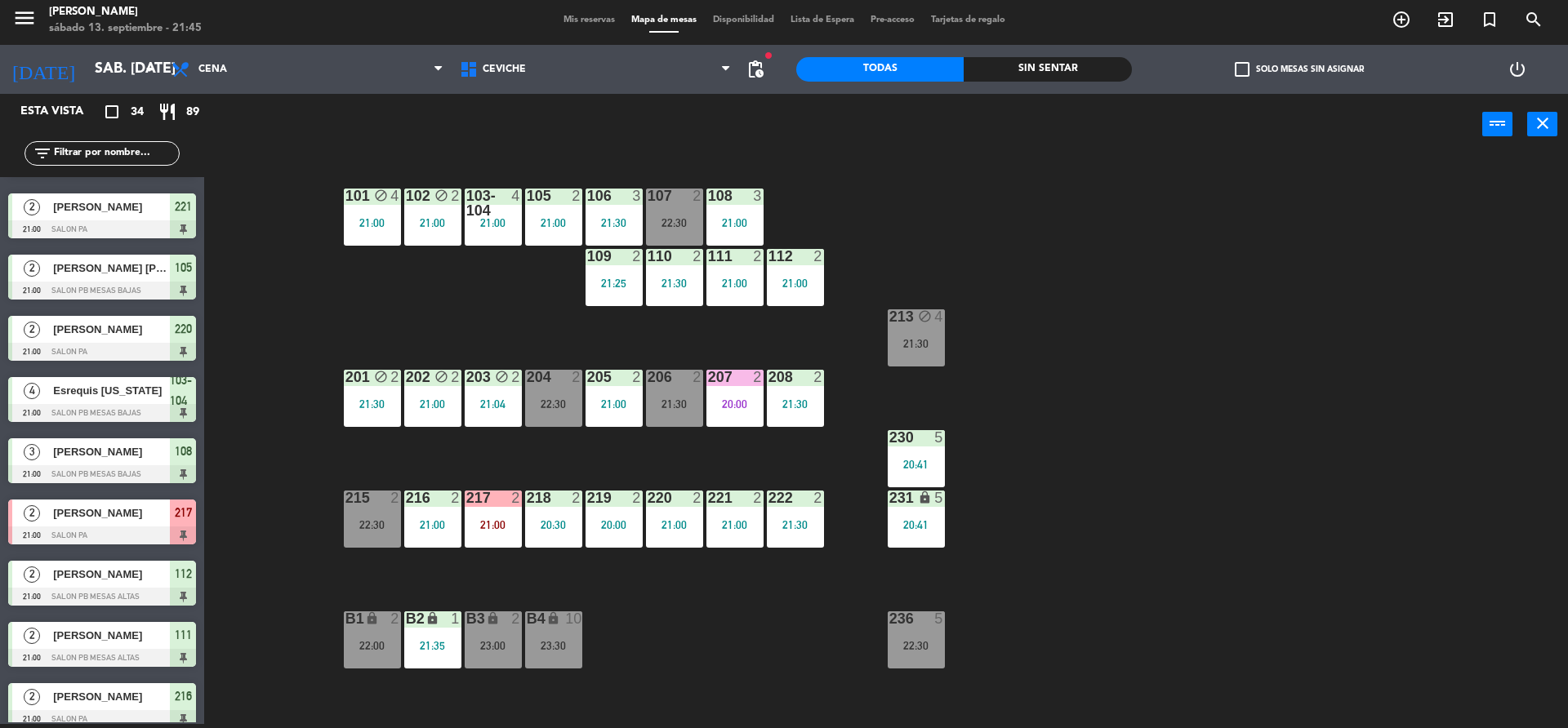
scroll to position [326, 0]
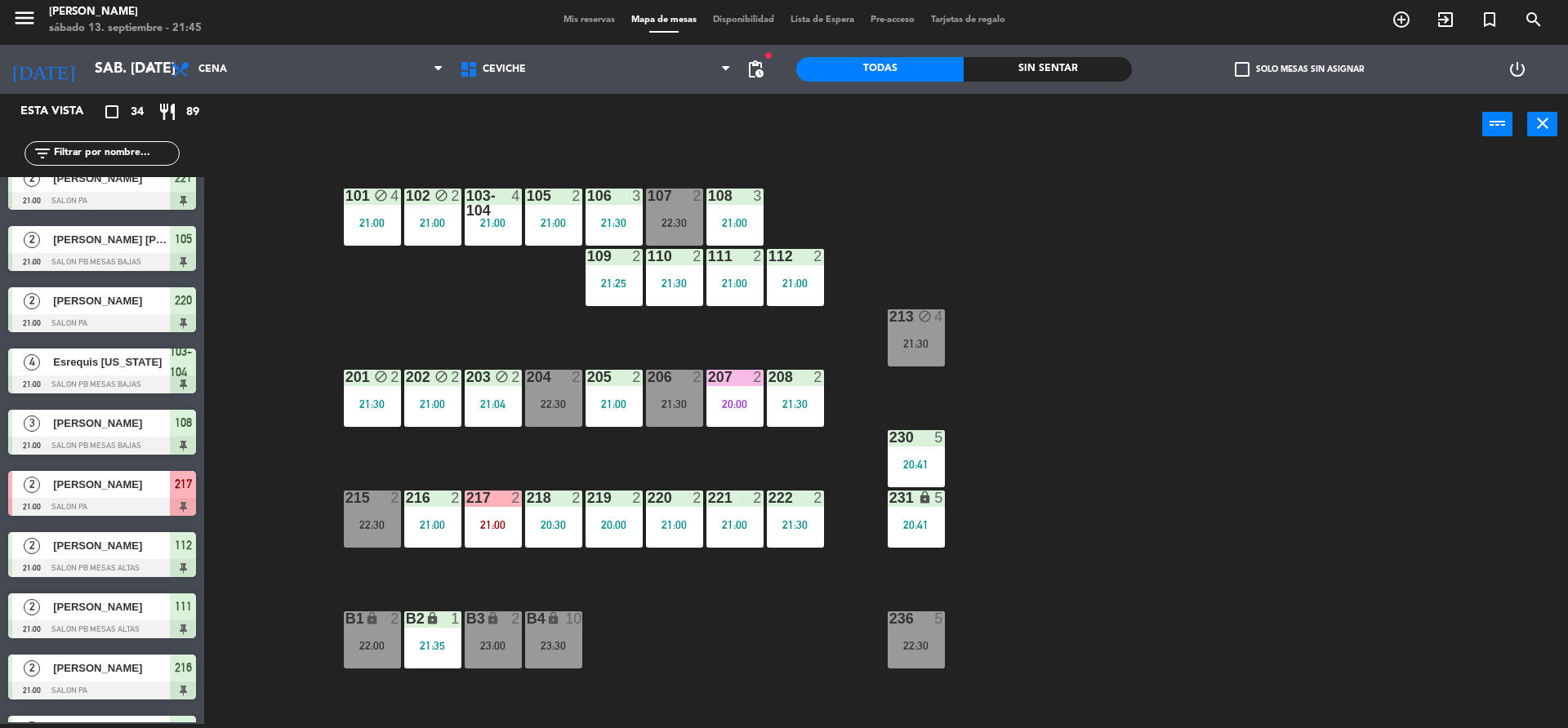
click at [291, 354] on div "101 block 4 21:00 102 block 2 21:00 103-104 4 21:00 105 2 21:00 106 3 21:30 107…" at bounding box center [894, 444] width 1348 height 569
click at [114, 151] on input "text" at bounding box center [116, 154] width 127 height 18
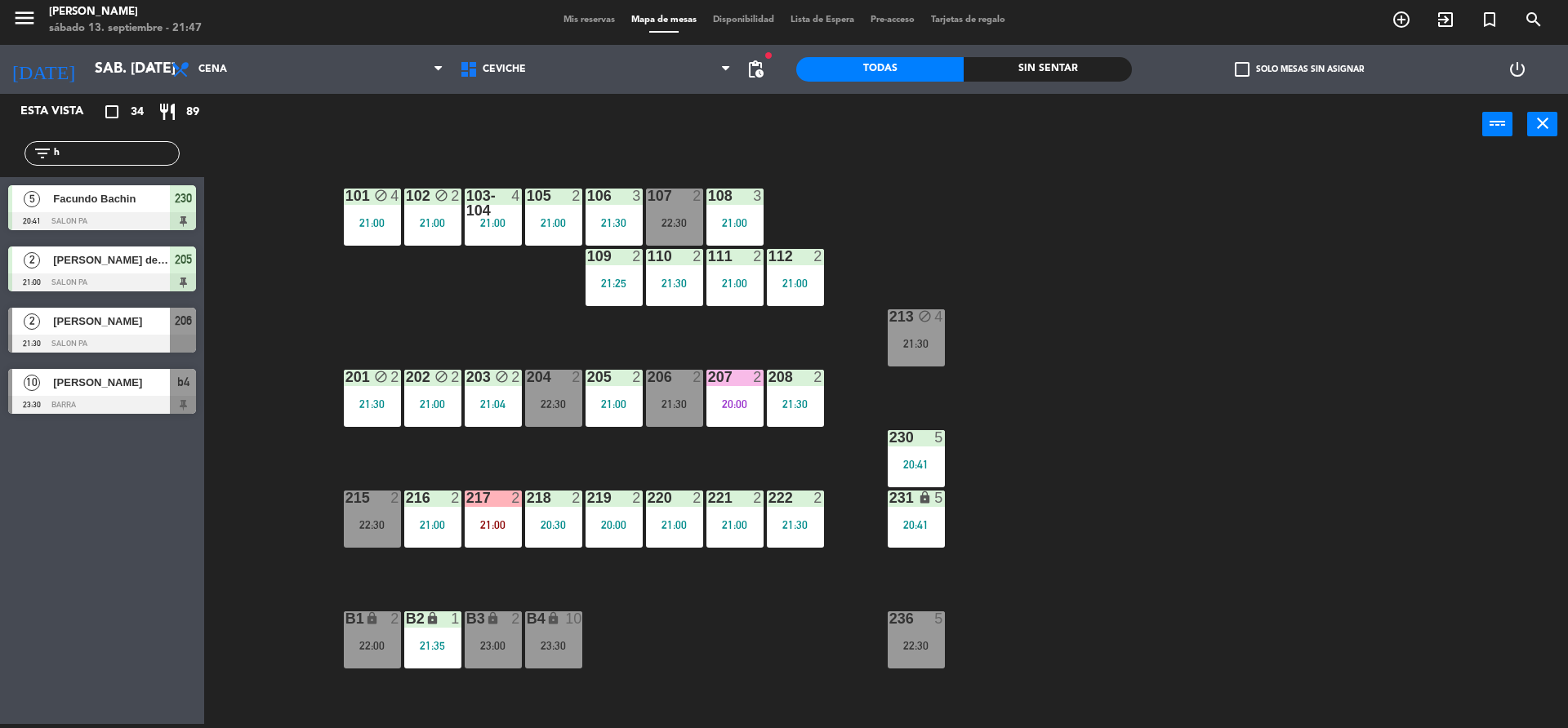
scroll to position [0, 0]
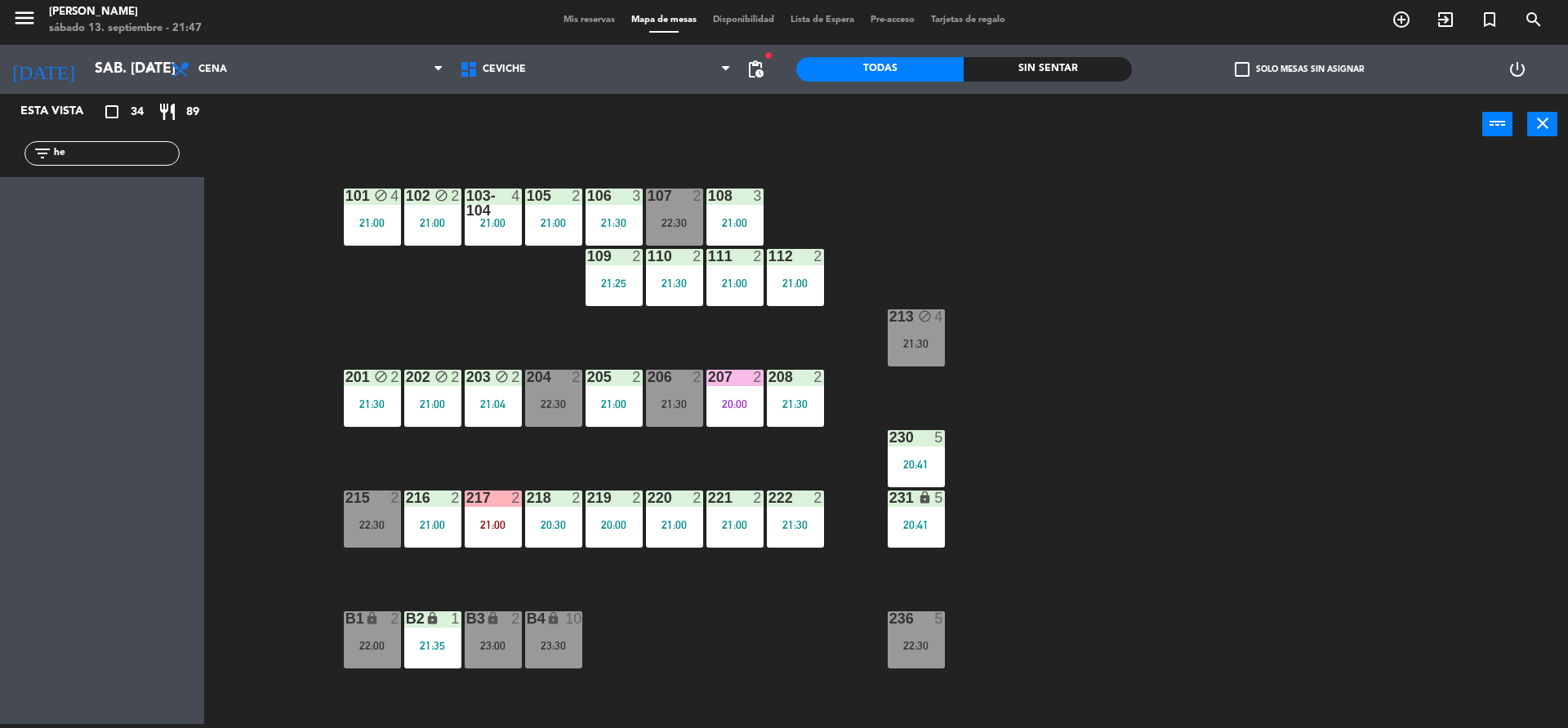
type input "h"
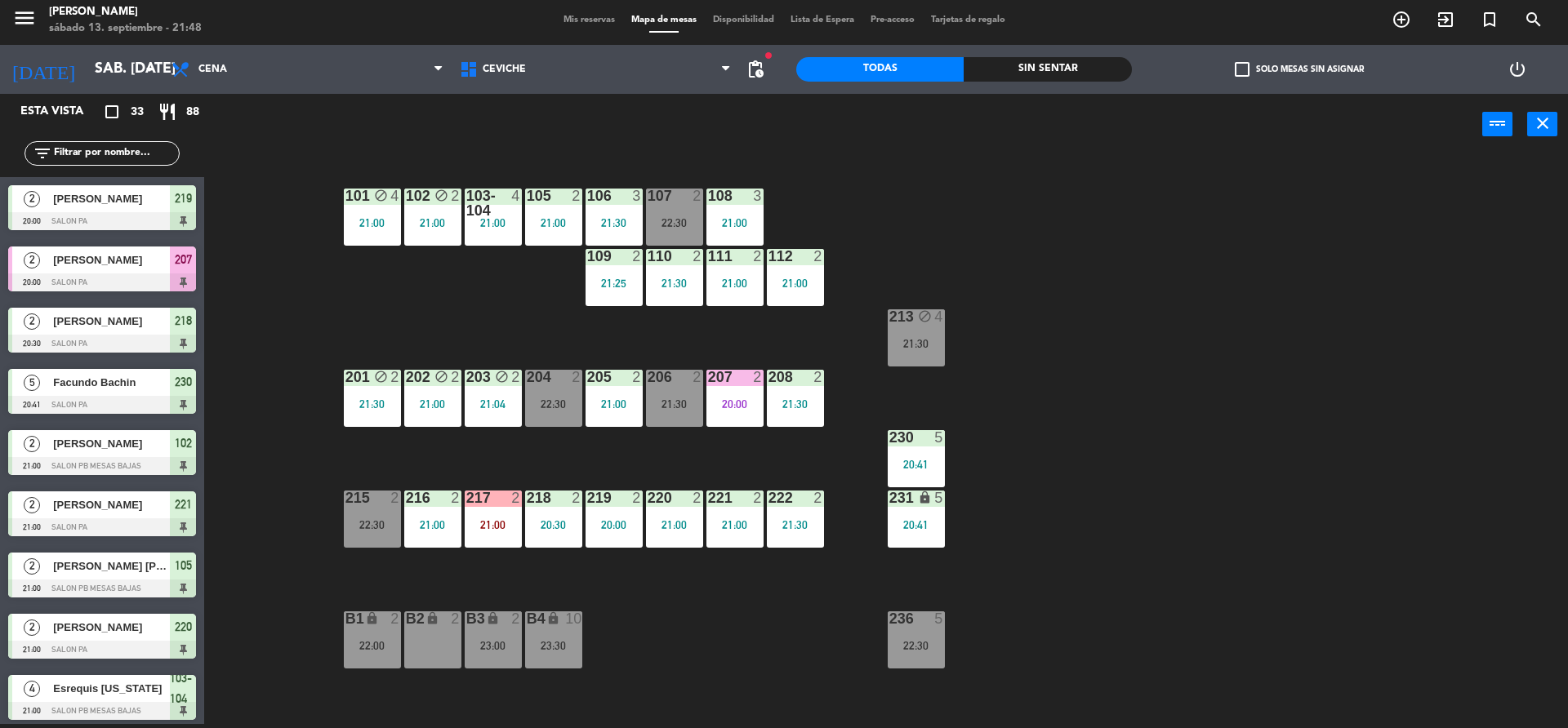
click at [878, 187] on div "101 block 4 21:00 102 block 2 21:00 103-104 4 21:00 105 2 21:00 106 3 21:30 107…" at bounding box center [894, 444] width 1348 height 569
click at [287, 265] on div "101 block 4 21:00 102 block 2 21:00 103-104 4 21:00 105 2 21:00 106 3 21:30 107…" at bounding box center [894, 444] width 1348 height 569
click at [180, 274] on div at bounding box center [102, 282] width 188 height 18
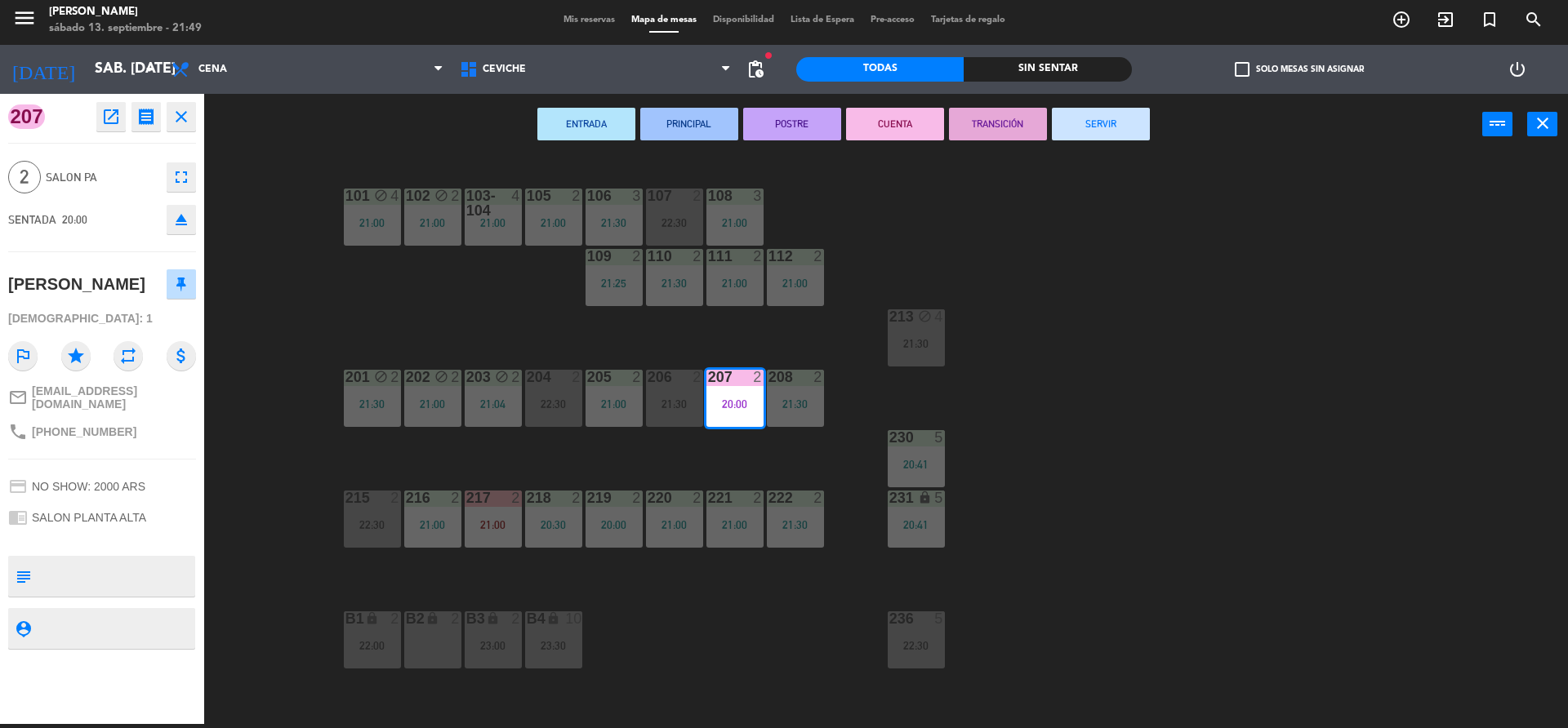
click at [293, 302] on div "101 block 4 21:00 102 block 2 21:00 103-104 4 21:00 105 2 21:00 106 3 21:30 107…" at bounding box center [894, 444] width 1348 height 569
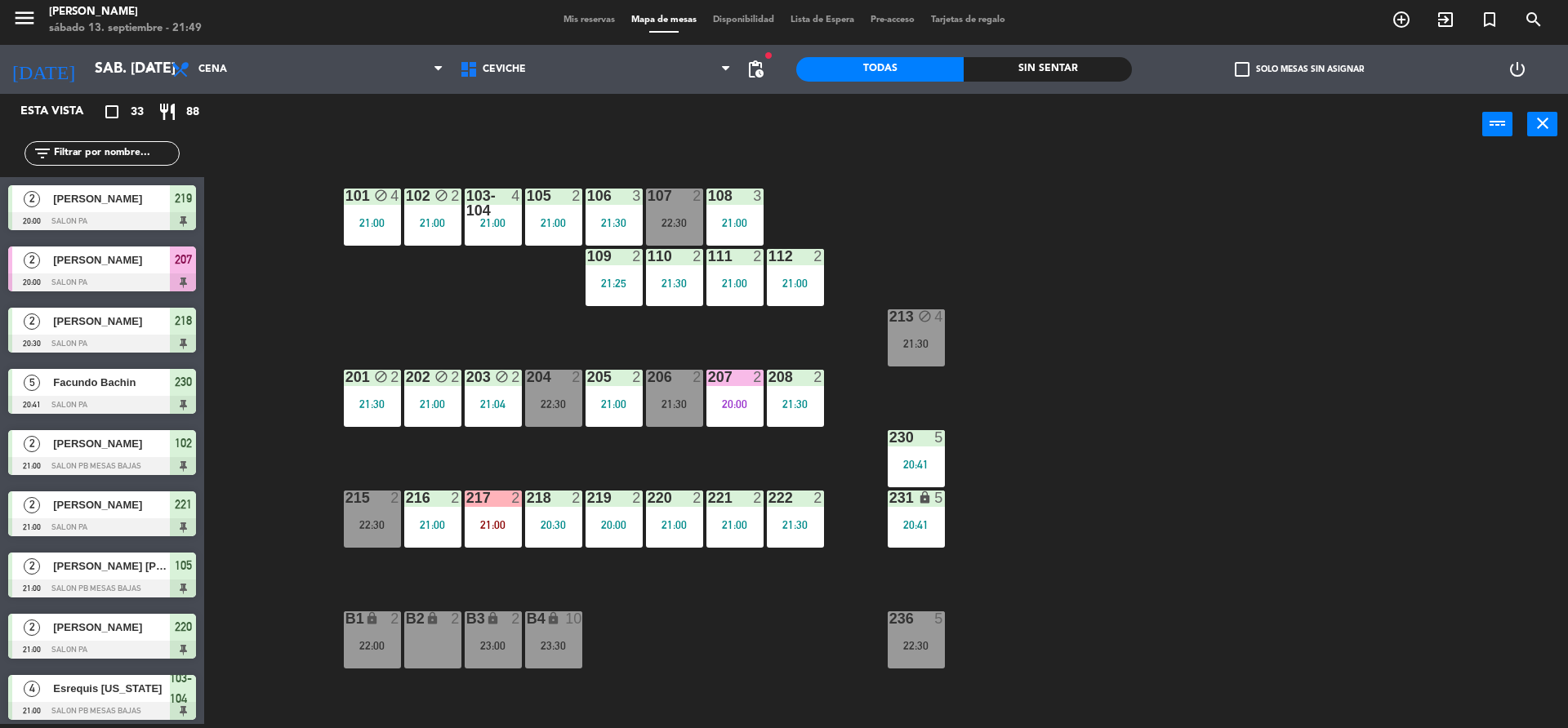
click at [510, 507] on div "217 2 21:00" at bounding box center [493, 519] width 57 height 57
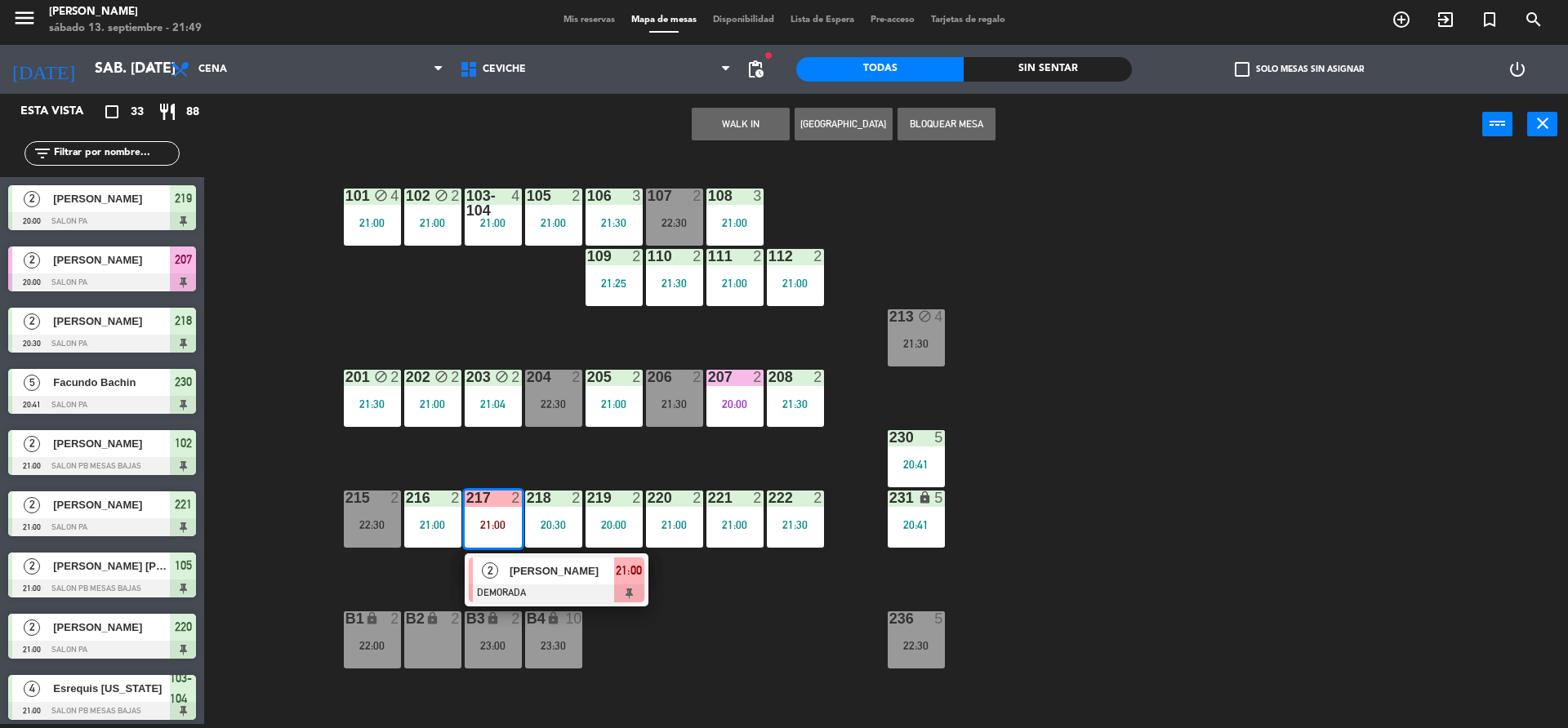
click at [608, 583] on div "[PERSON_NAME]" at bounding box center [561, 570] width 106 height 27
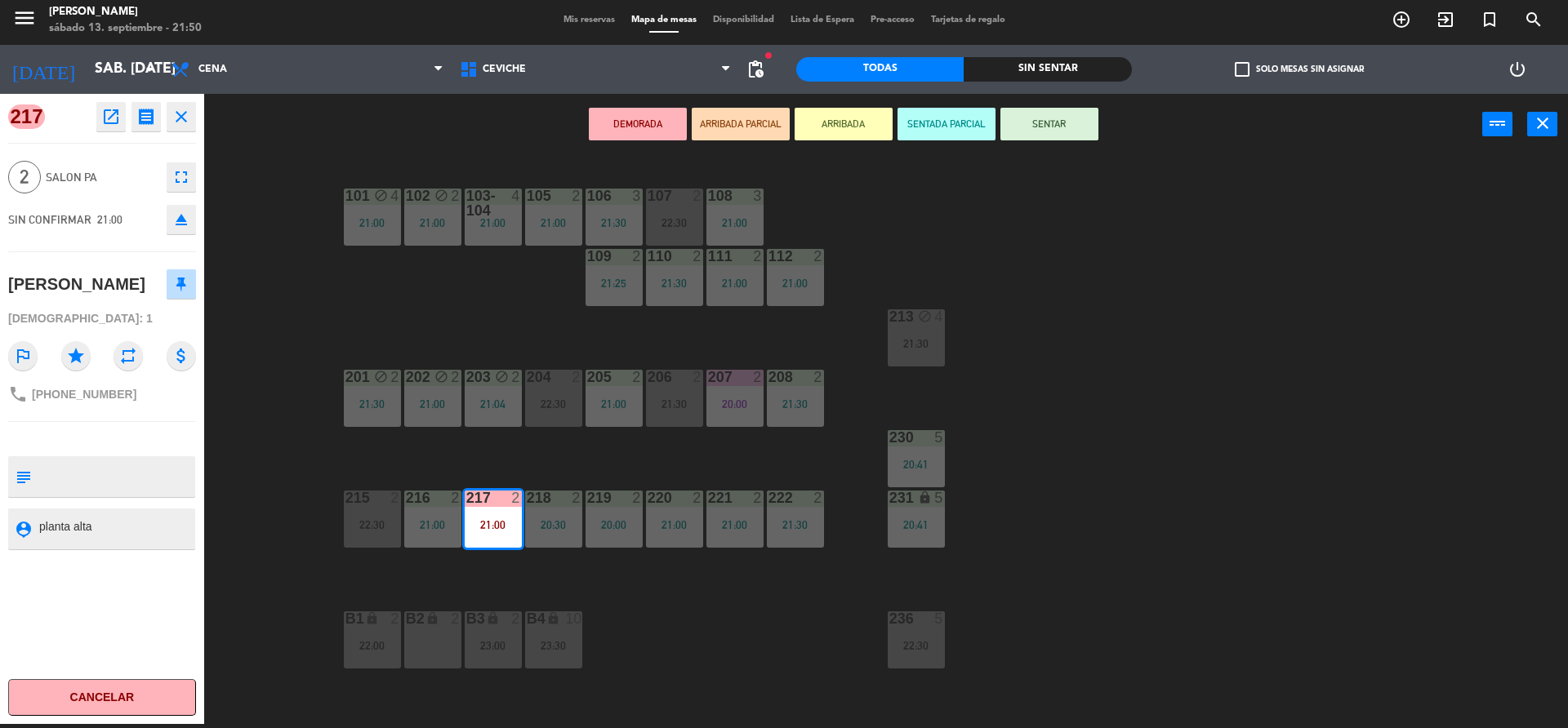
click at [668, 626] on div "101 block 4 21:00 102 block 2 21:00 103-104 4 21:00 105 2 21:00 106 3 21:30 107…" at bounding box center [894, 444] width 1348 height 569
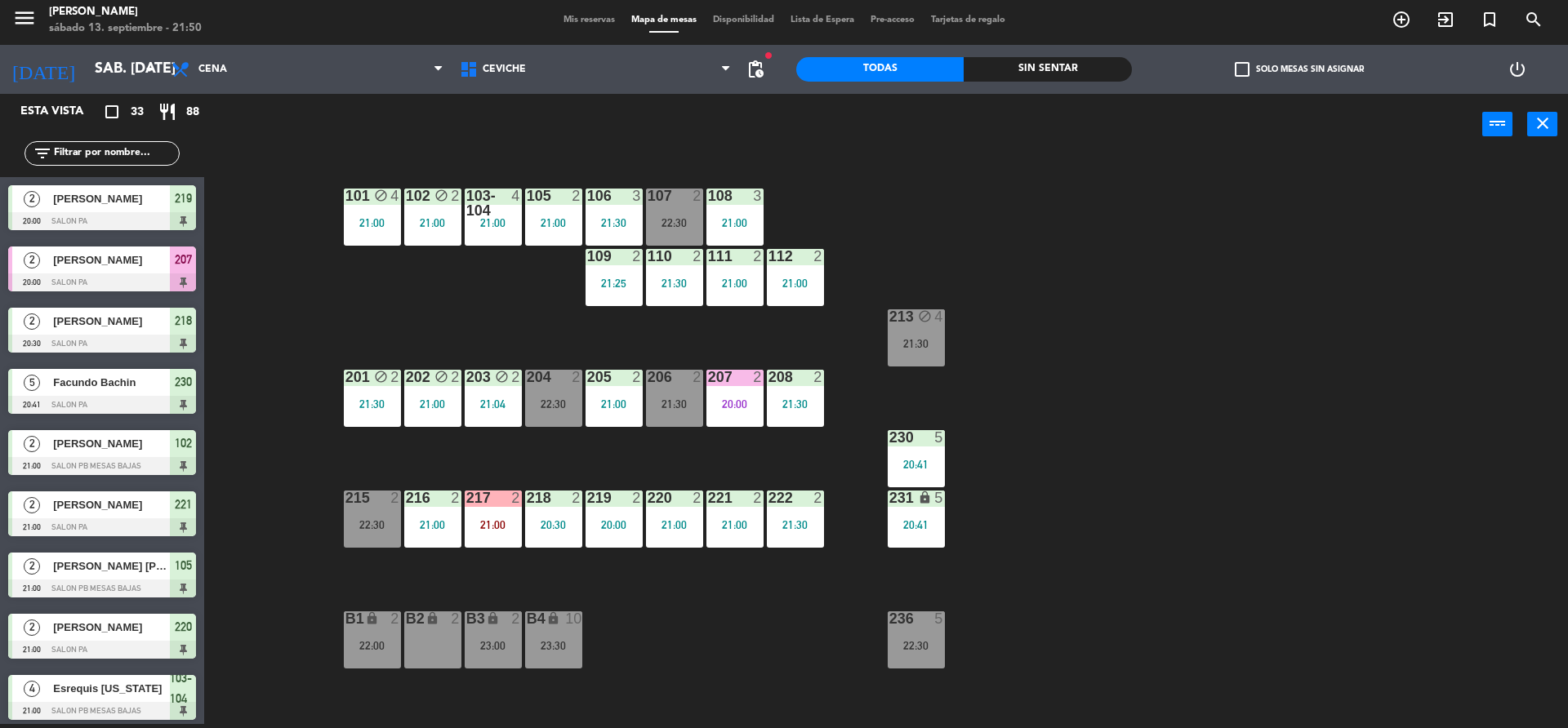
scroll to position [4, 0]
click at [747, 429] on div "101 block 4 21:00 102 block 2 21:00 103-104 4 21:00 105 2 21:00 106 3 21:30 107…" at bounding box center [894, 444] width 1348 height 569
click at [744, 408] on div "20:00" at bounding box center [734, 404] width 57 height 11
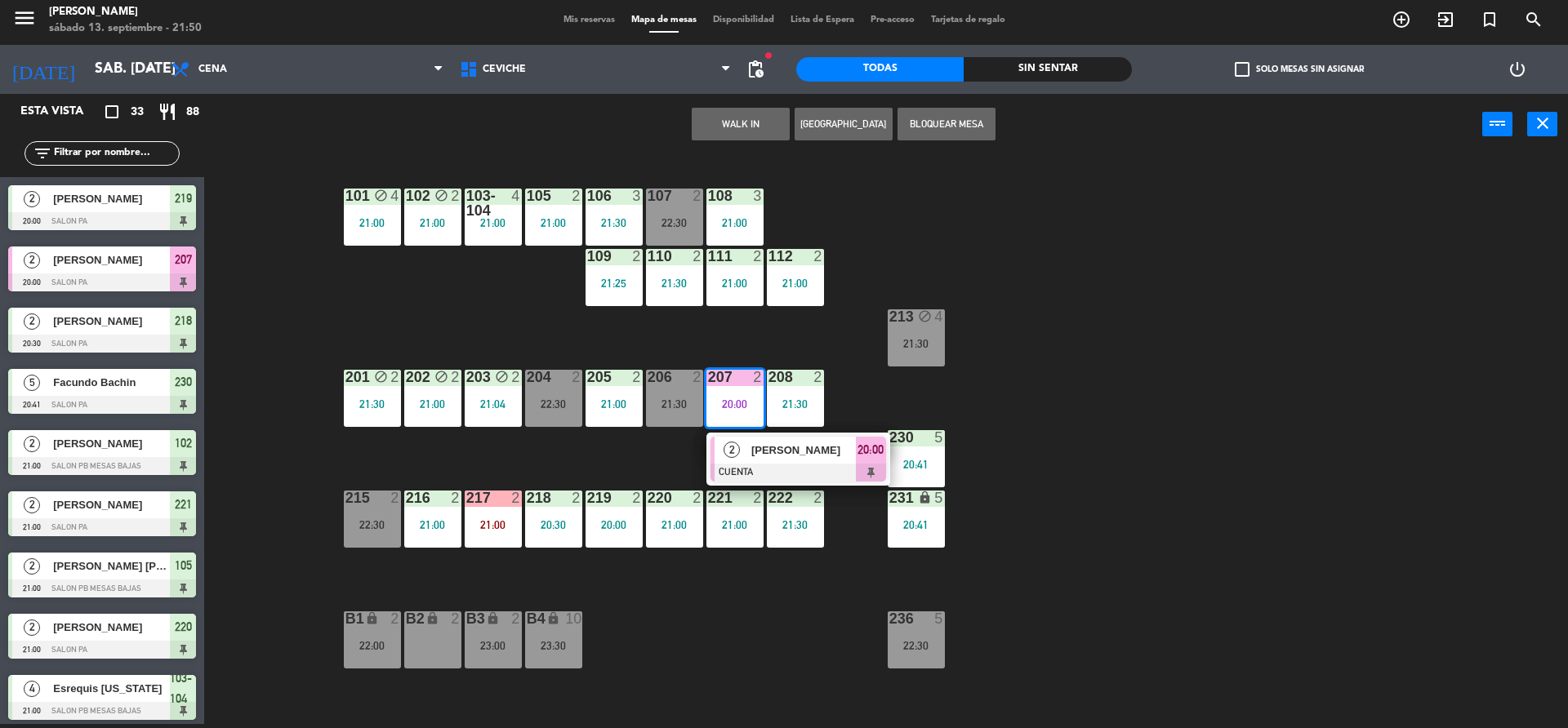
click at [754, 601] on div "101 block 4 21:00 102 block 2 21:00 103-104 4 21:00 105 2 21:00 106 3 21:30 107…" at bounding box center [894, 444] width 1348 height 569
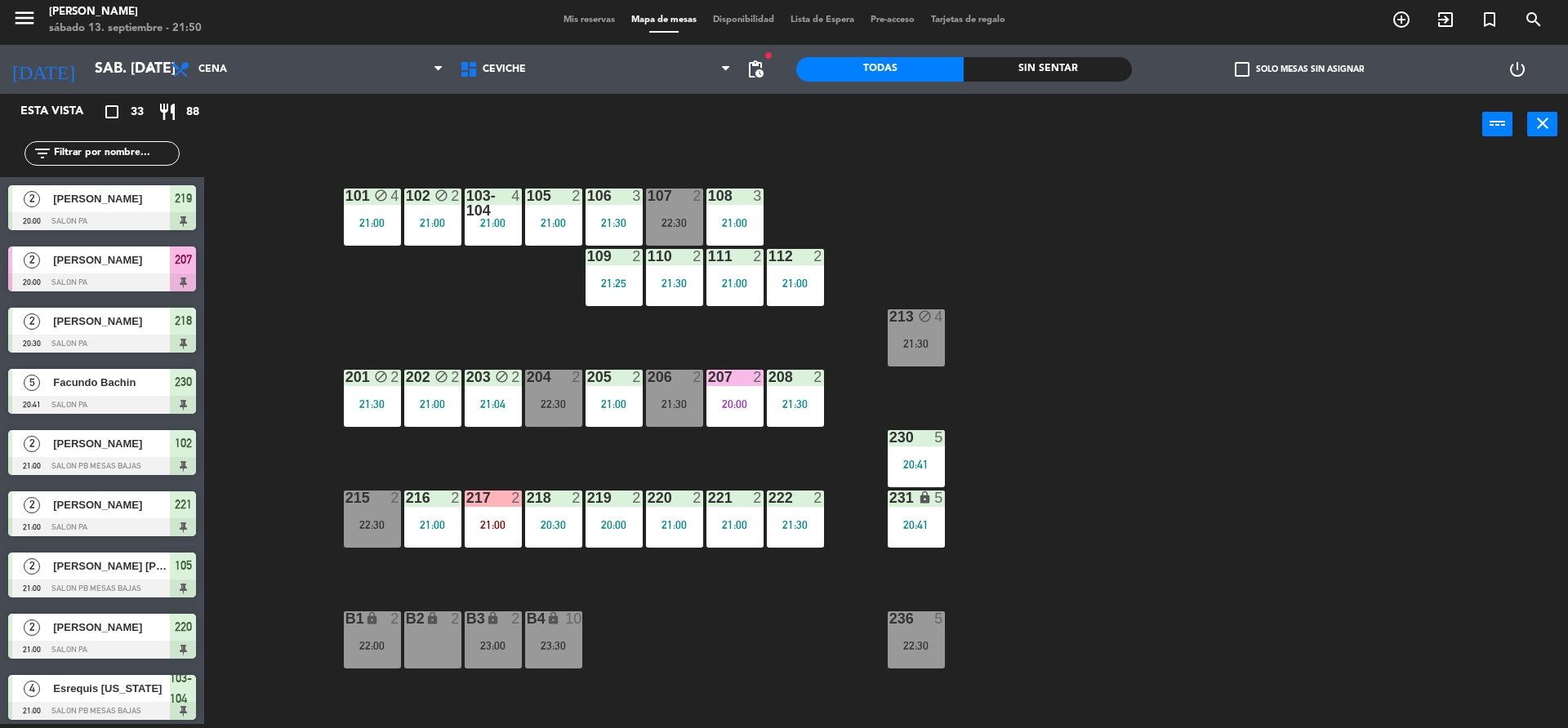
click at [437, 646] on div "B2 lock 2" at bounding box center [433, 640] width 57 height 57
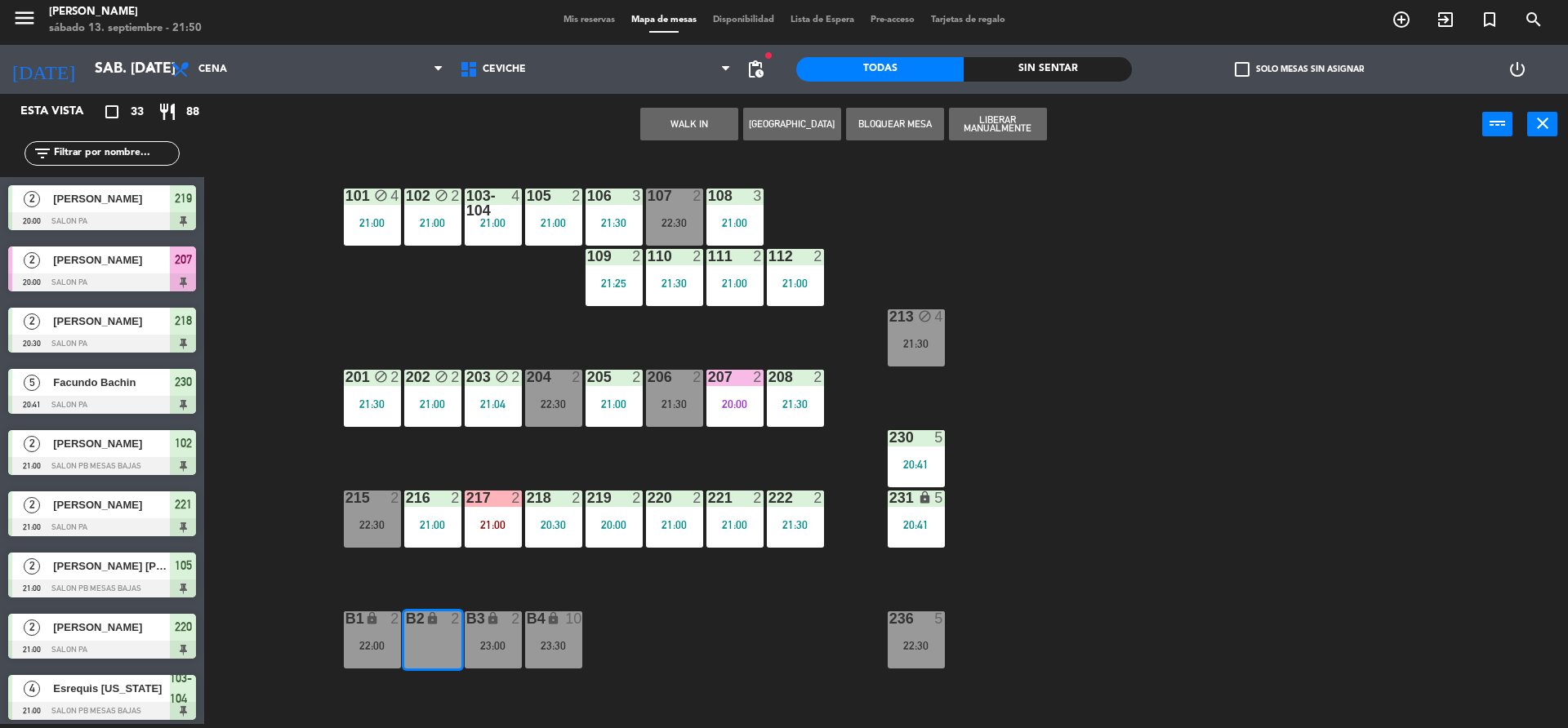
click at [820, 127] on button "[GEOGRAPHIC_DATA]" at bounding box center [791, 125] width 98 height 33
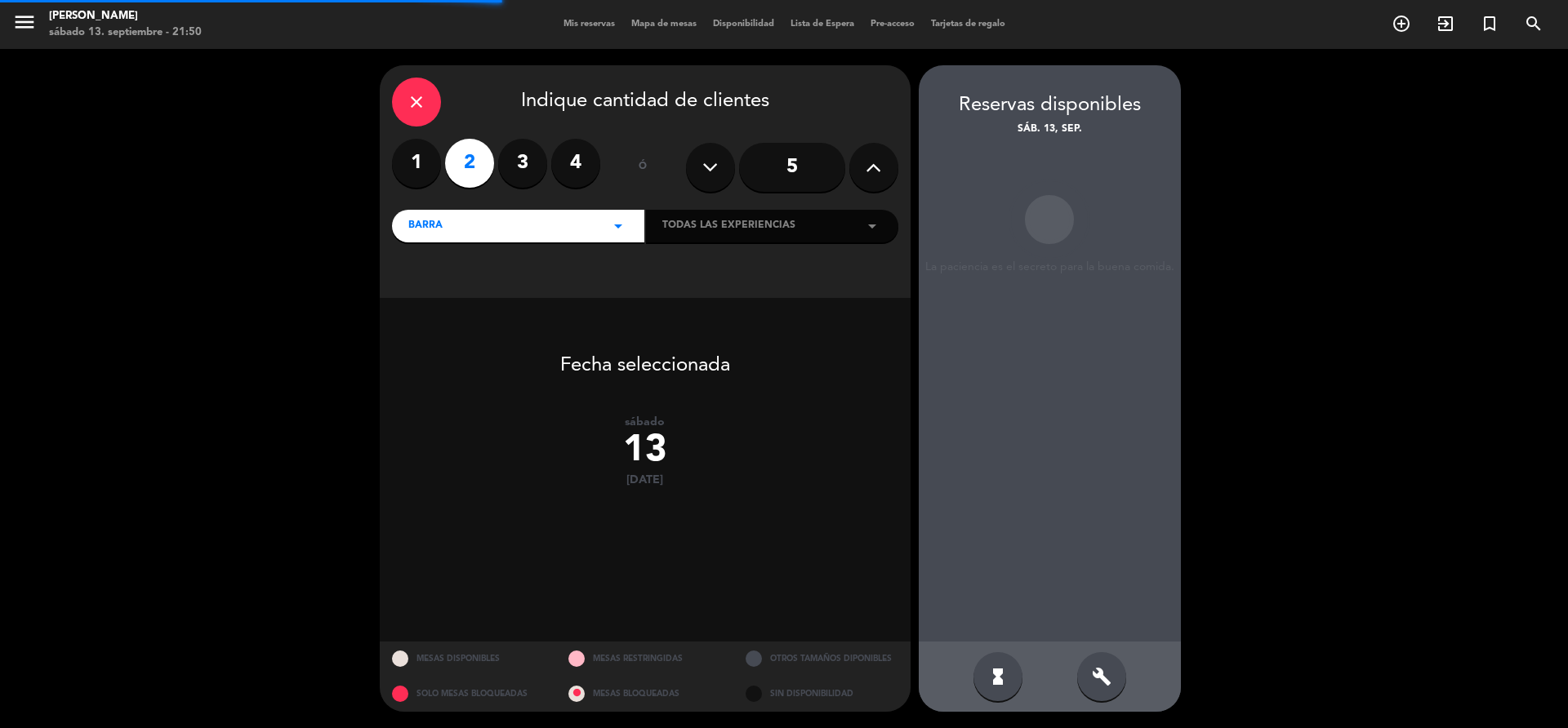
click at [546, 182] on div "1 2 3 4" at bounding box center [495, 162] width 208 height 49
click at [541, 182] on div "1 2 3 4" at bounding box center [495, 162] width 208 height 49
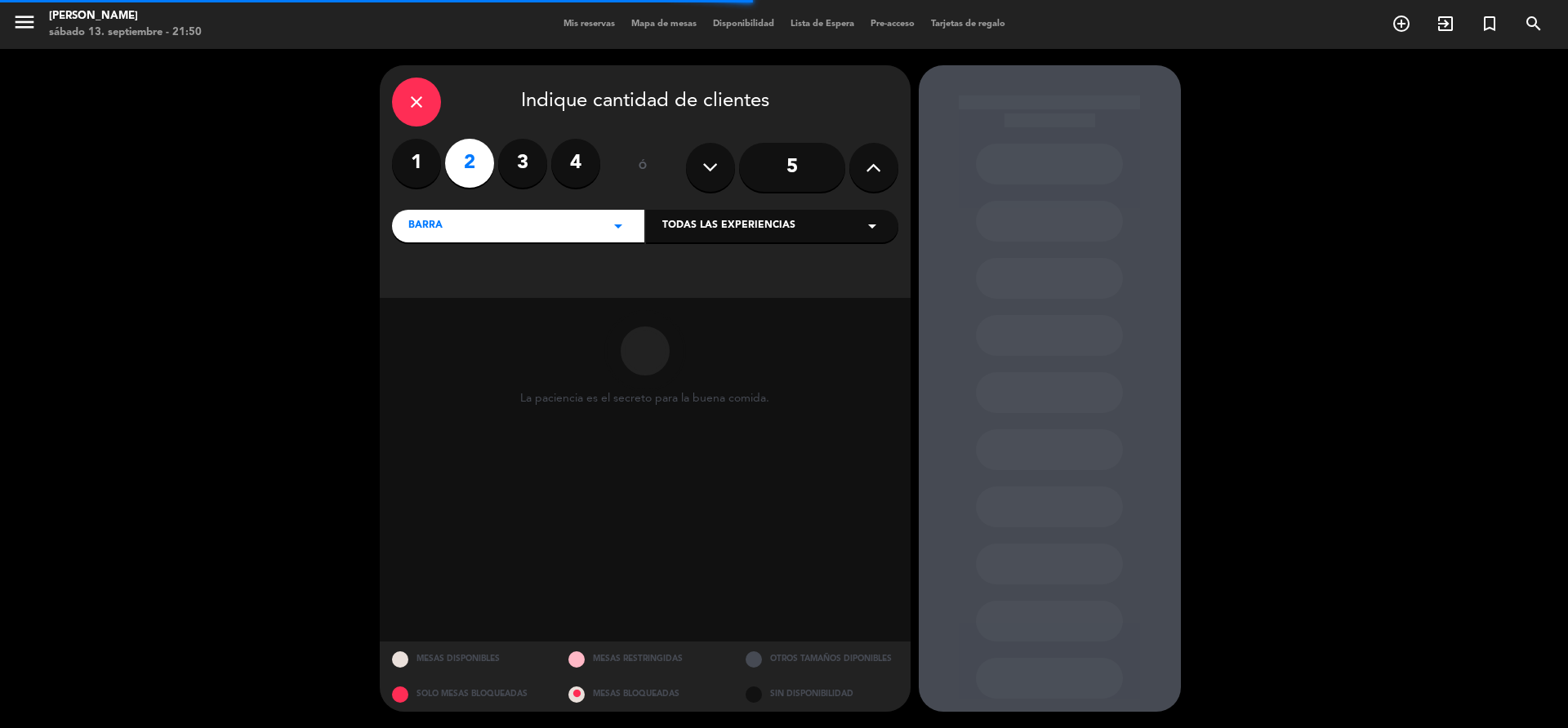
click at [528, 178] on label "3" at bounding box center [522, 162] width 49 height 49
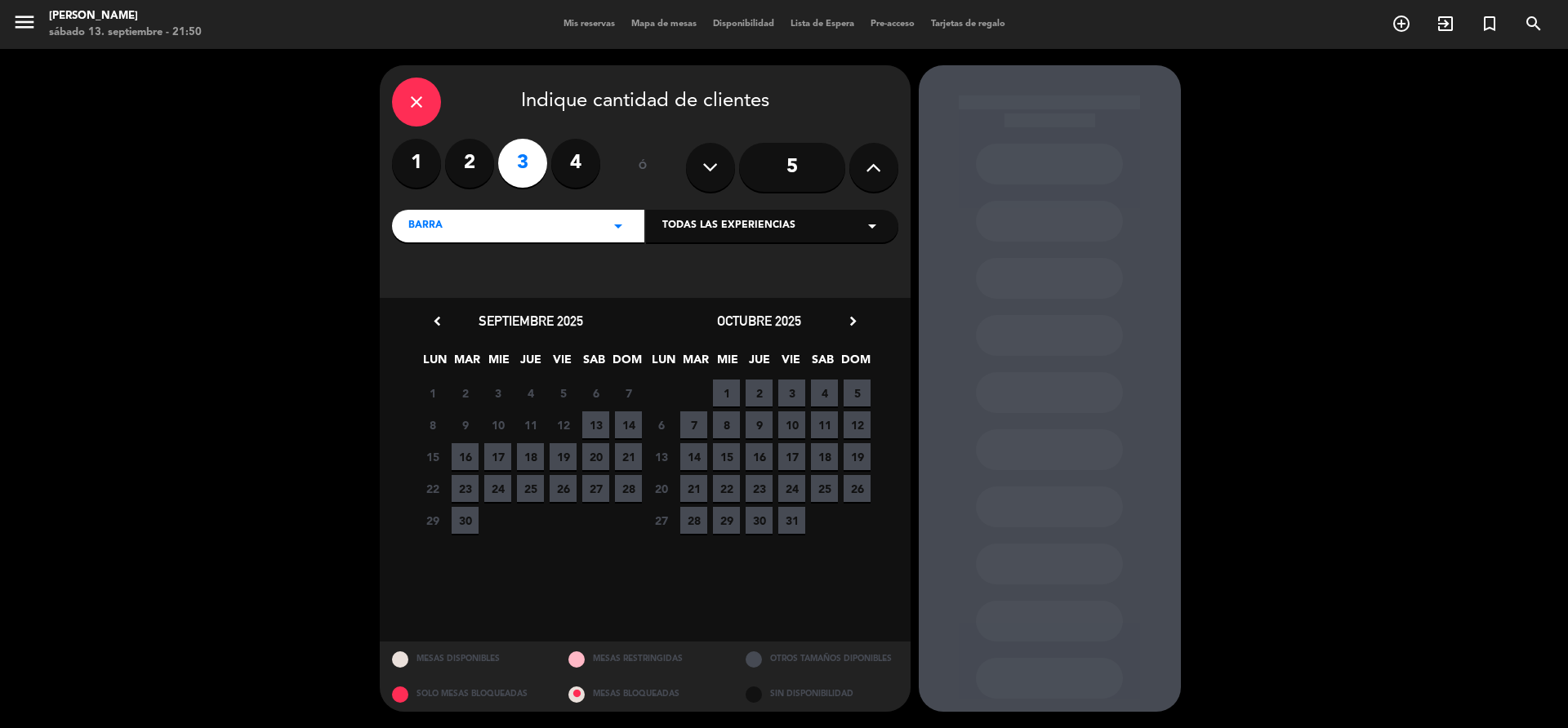
click at [595, 431] on span "13" at bounding box center [595, 425] width 27 height 27
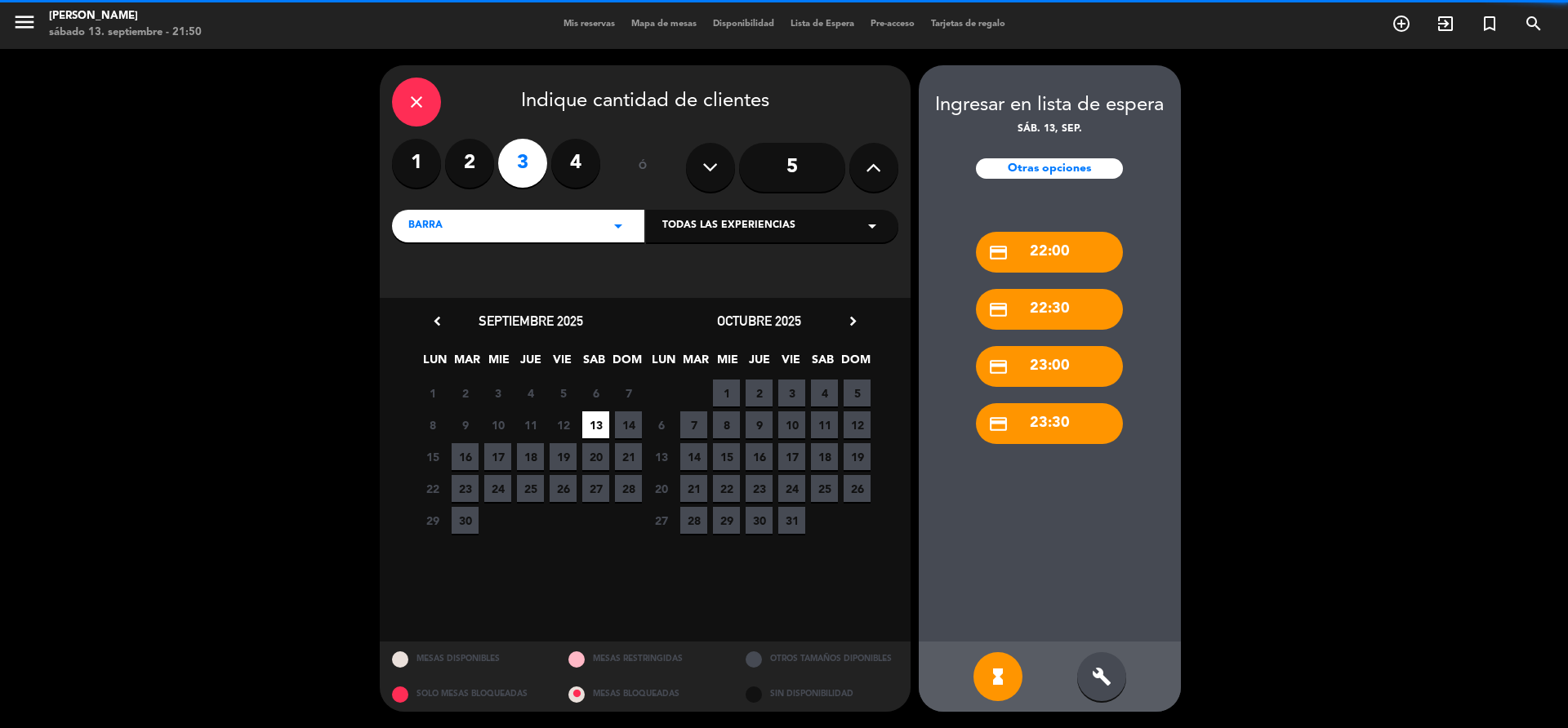
click at [1094, 667] on icon "build" at bounding box center [1101, 677] width 19 height 19
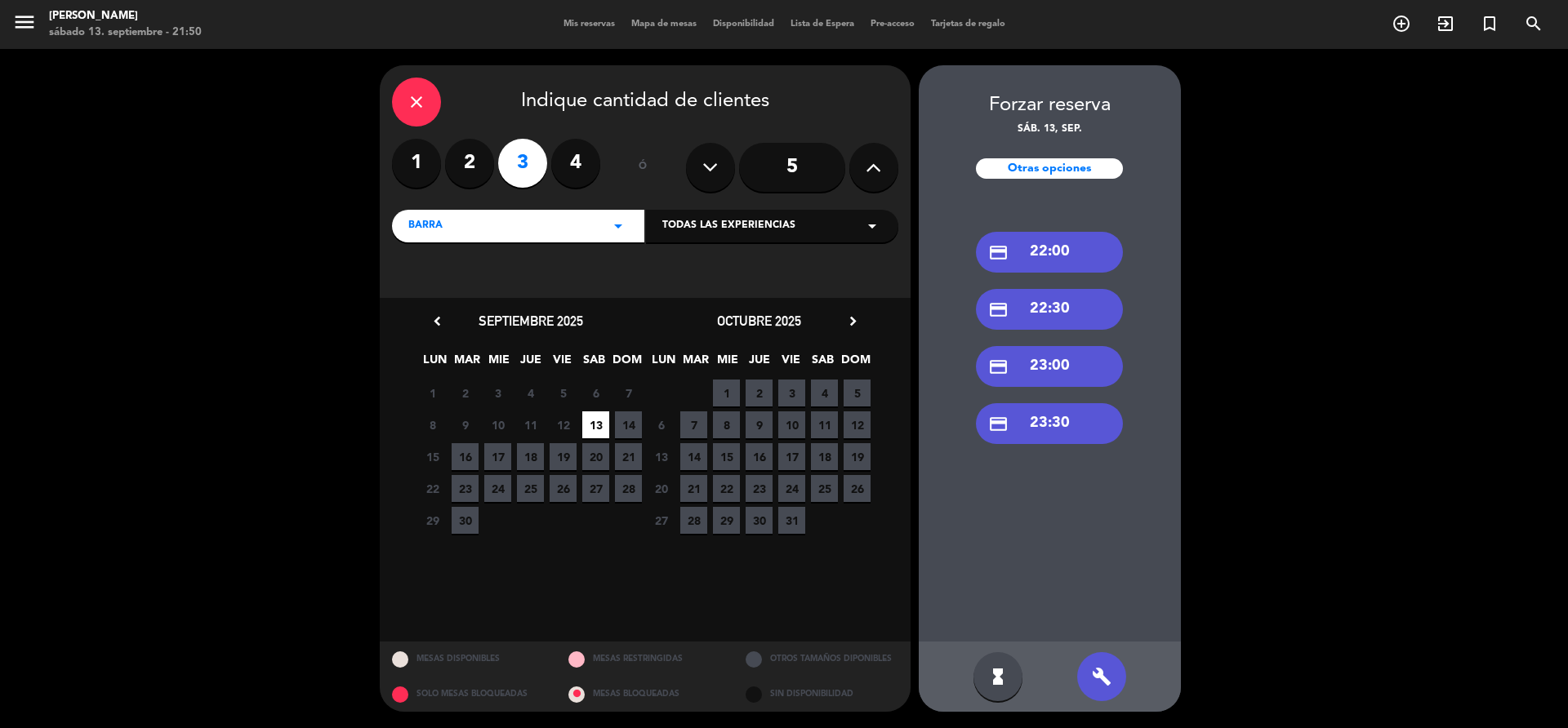
click at [1068, 362] on div "credit_card 23:00" at bounding box center [1049, 367] width 147 height 41
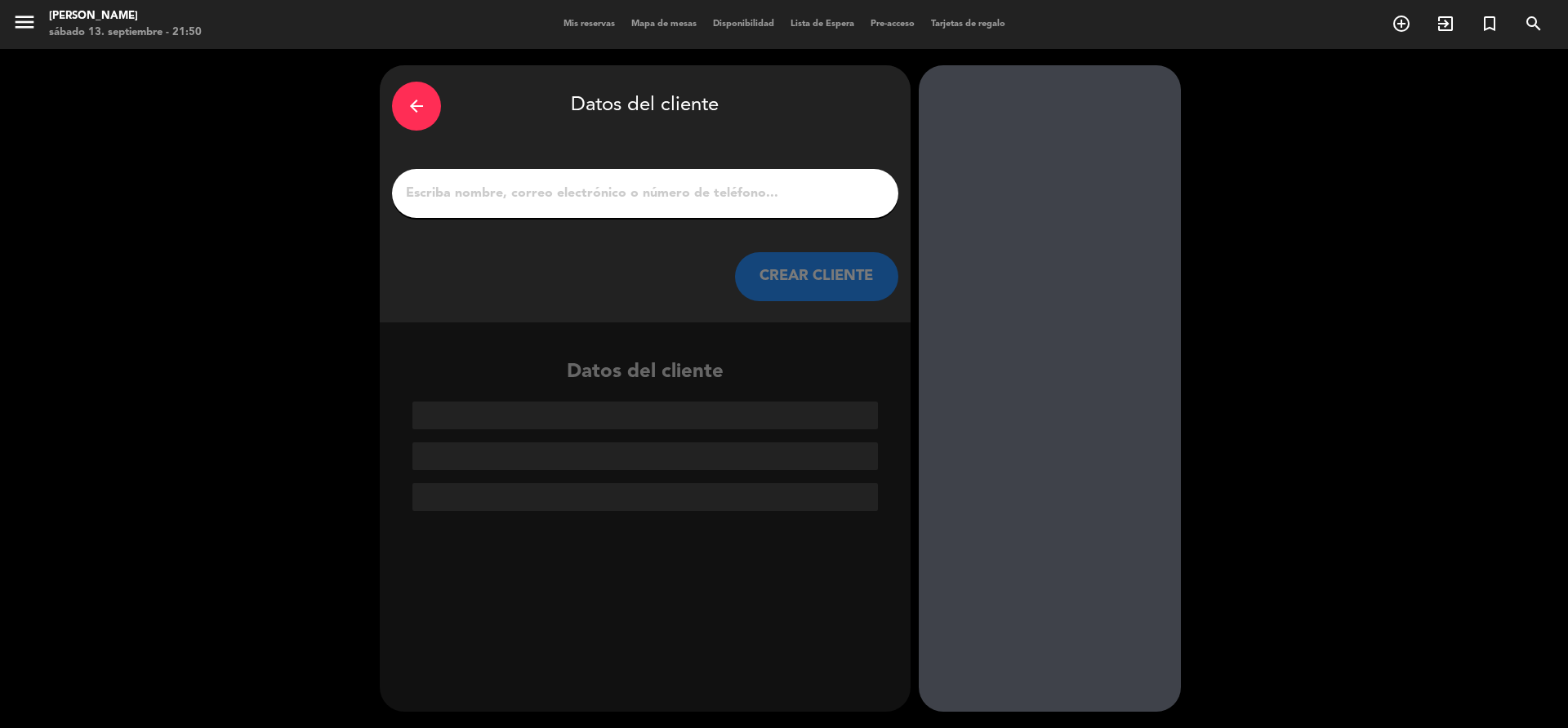
click at [602, 199] on input "1" at bounding box center [645, 193] width 481 height 23
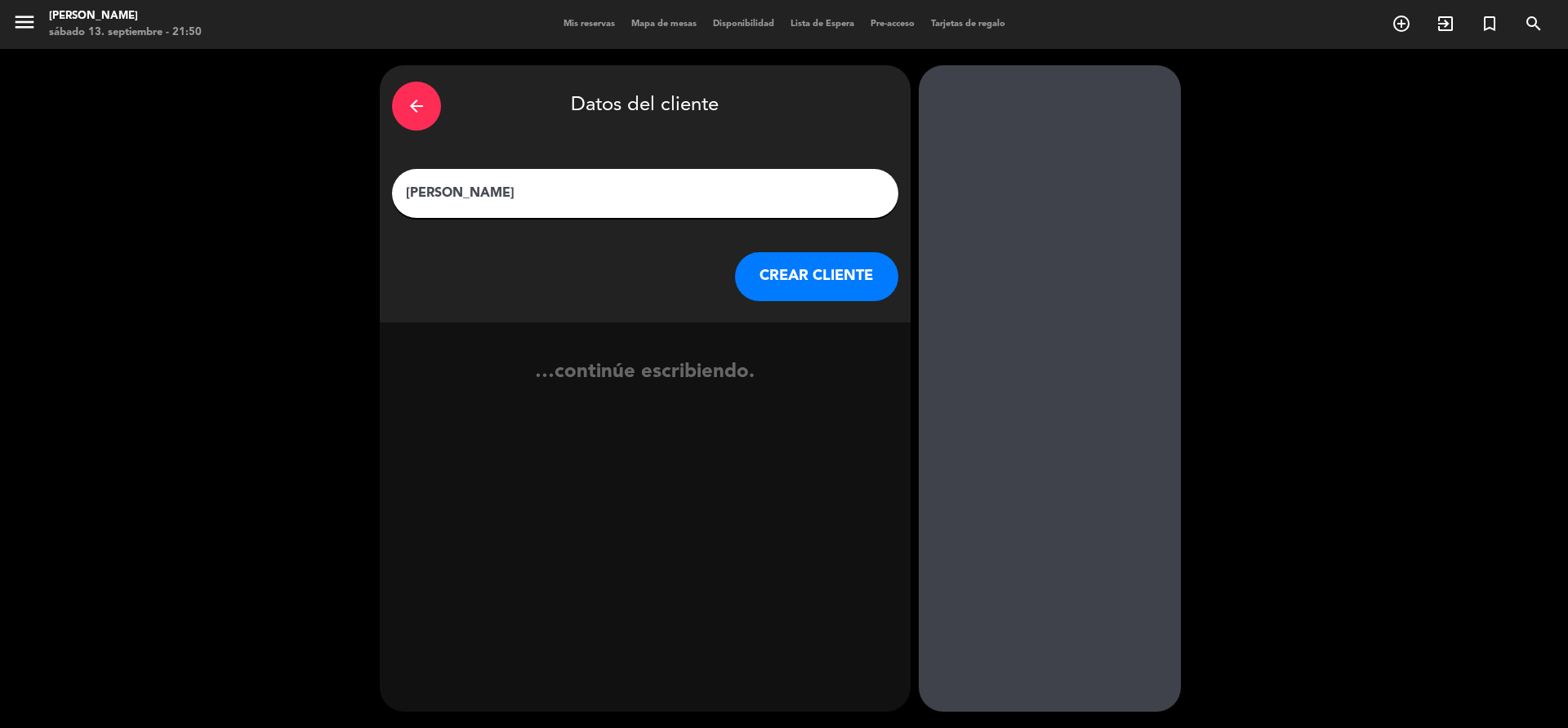
type input "[PERSON_NAME]"
click at [794, 305] on div "arrow_back Datos del cliente [PERSON_NAME] CLIENTE" at bounding box center [645, 193] width 531 height 258
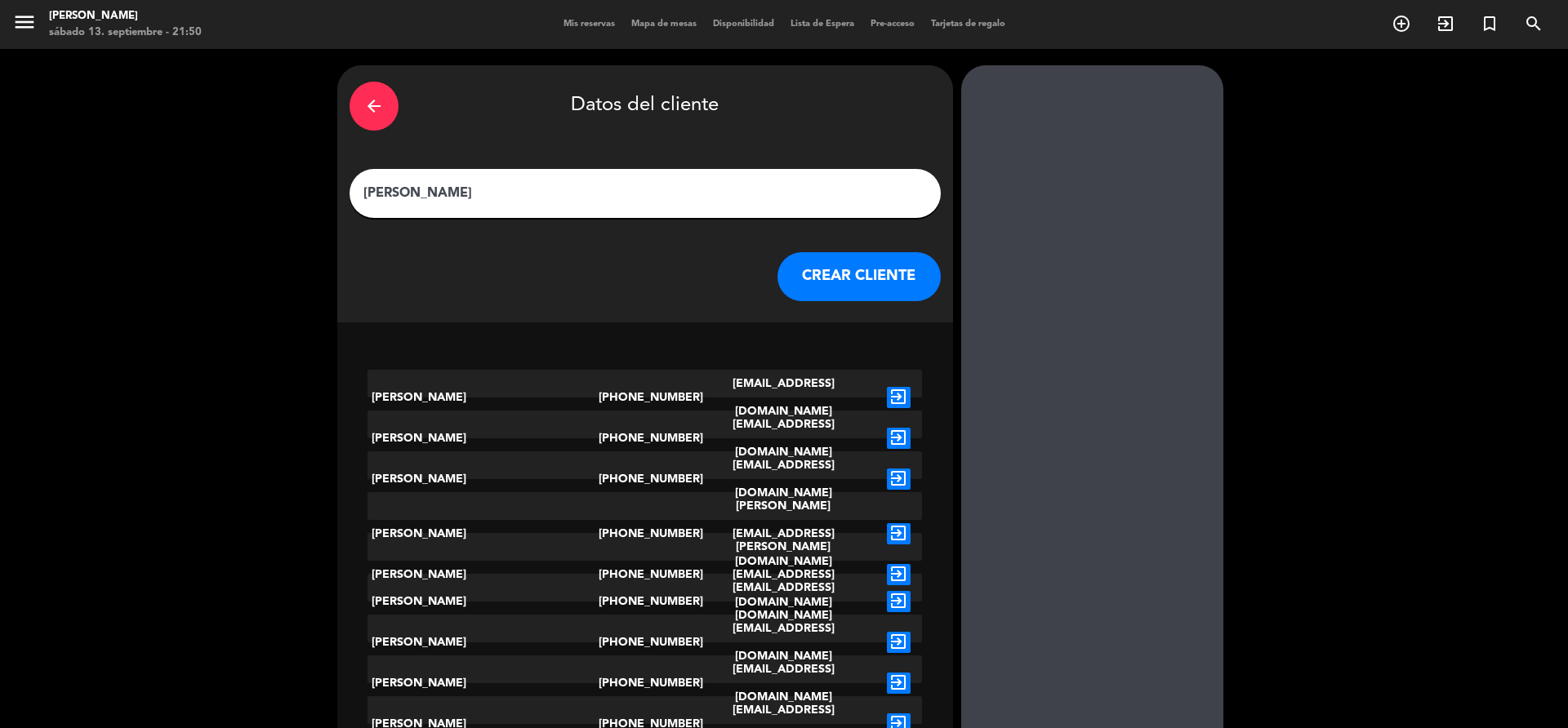
click at [801, 291] on button "CREAR CLIENTE" at bounding box center [859, 276] width 163 height 49
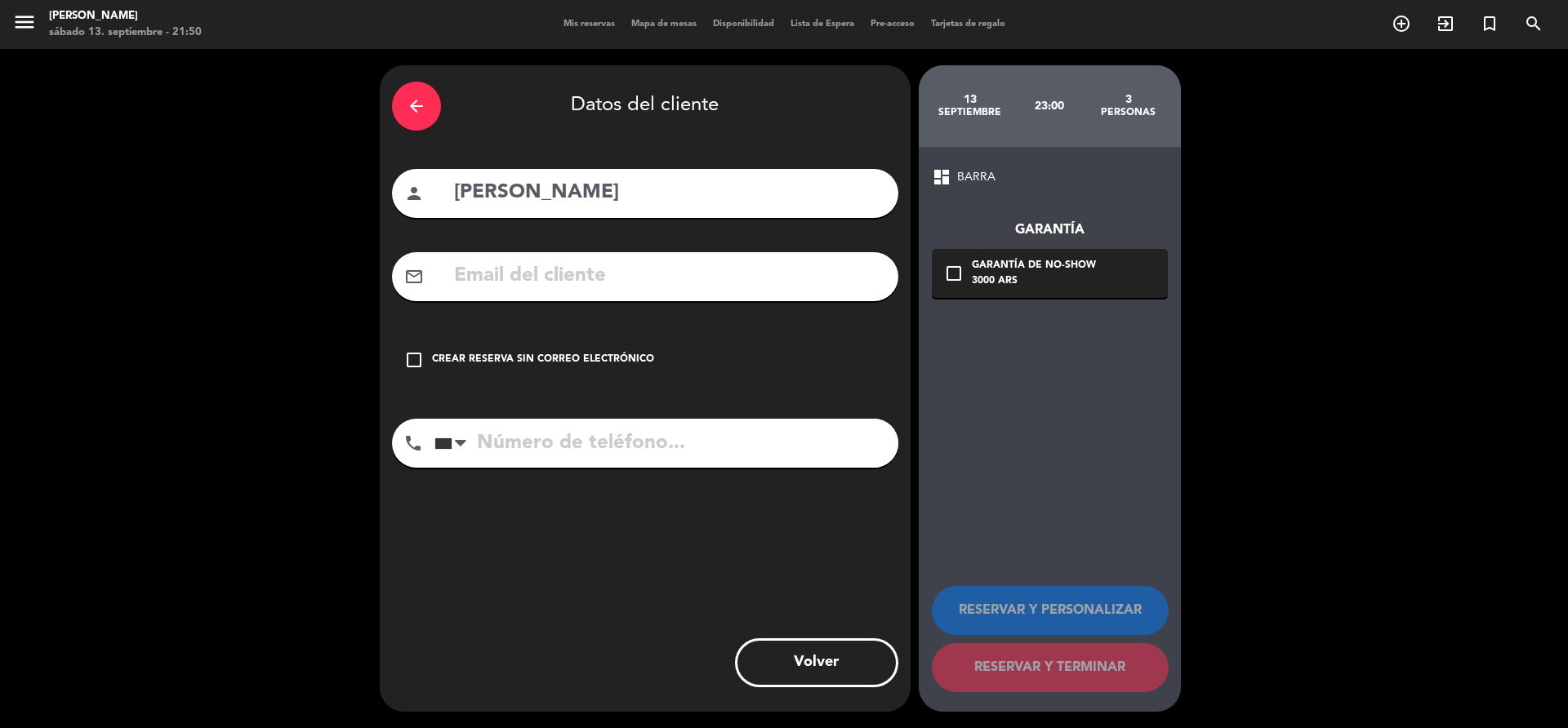
click at [602, 362] on div "Crear reserva sin correo electrónico" at bounding box center [543, 360] width 222 height 17
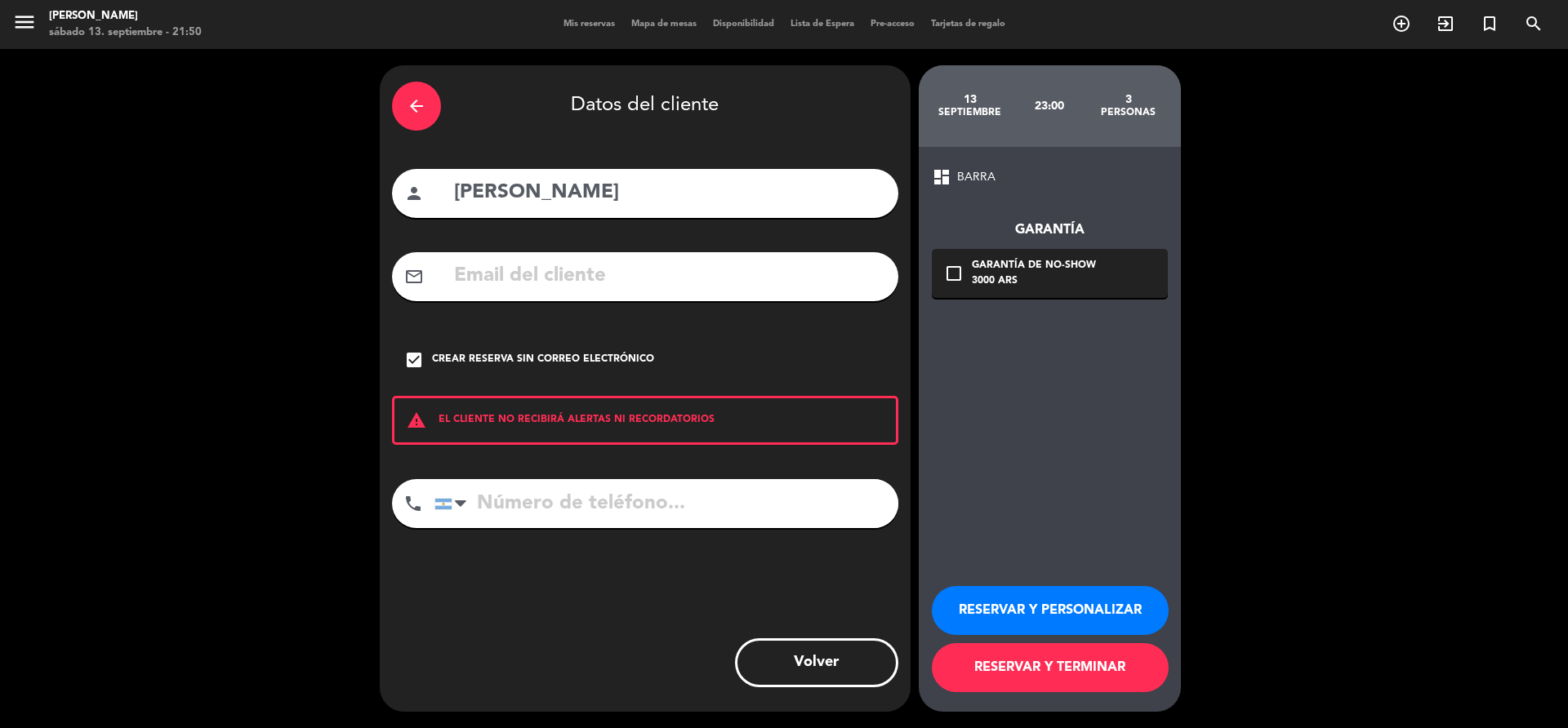
click at [637, 499] on input "tel" at bounding box center [667, 503] width 464 height 49
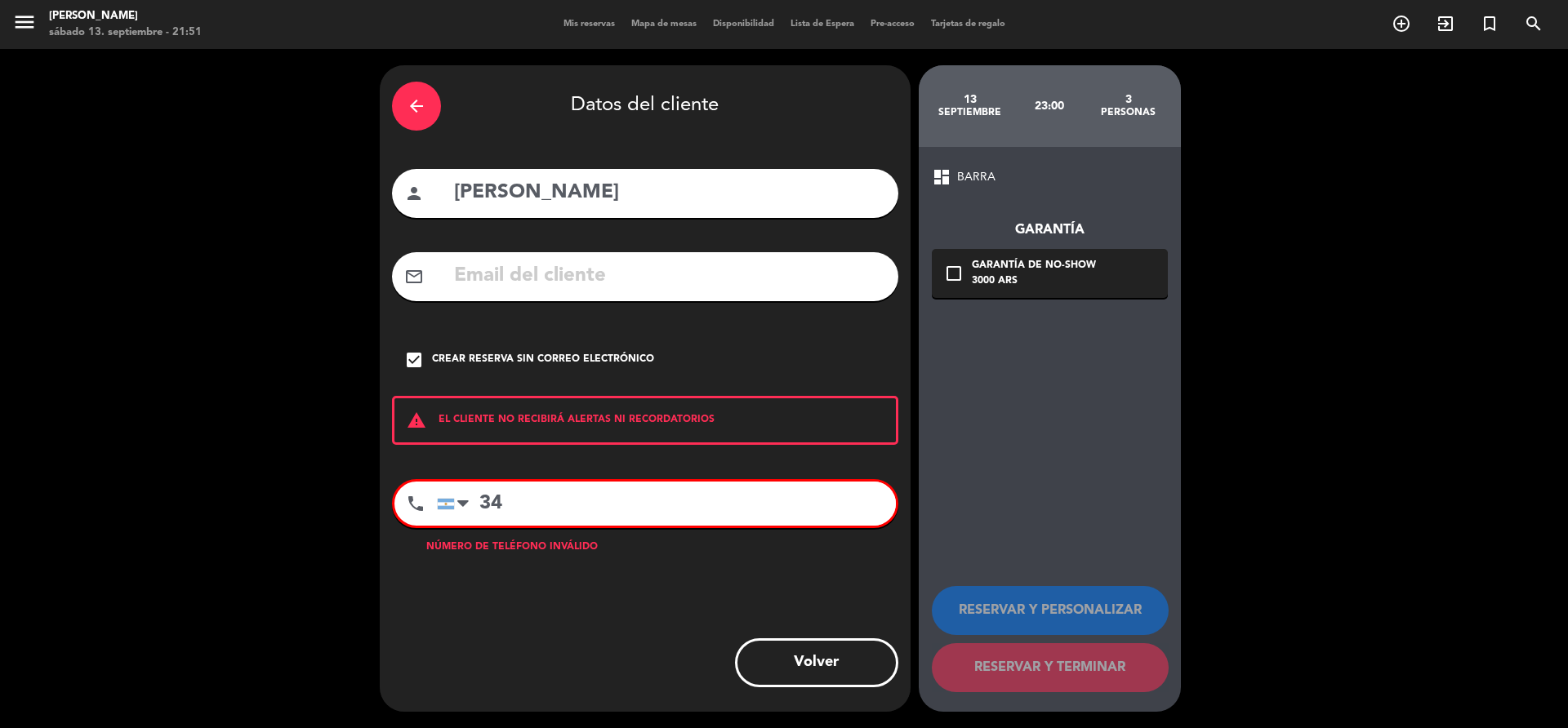
type input "3"
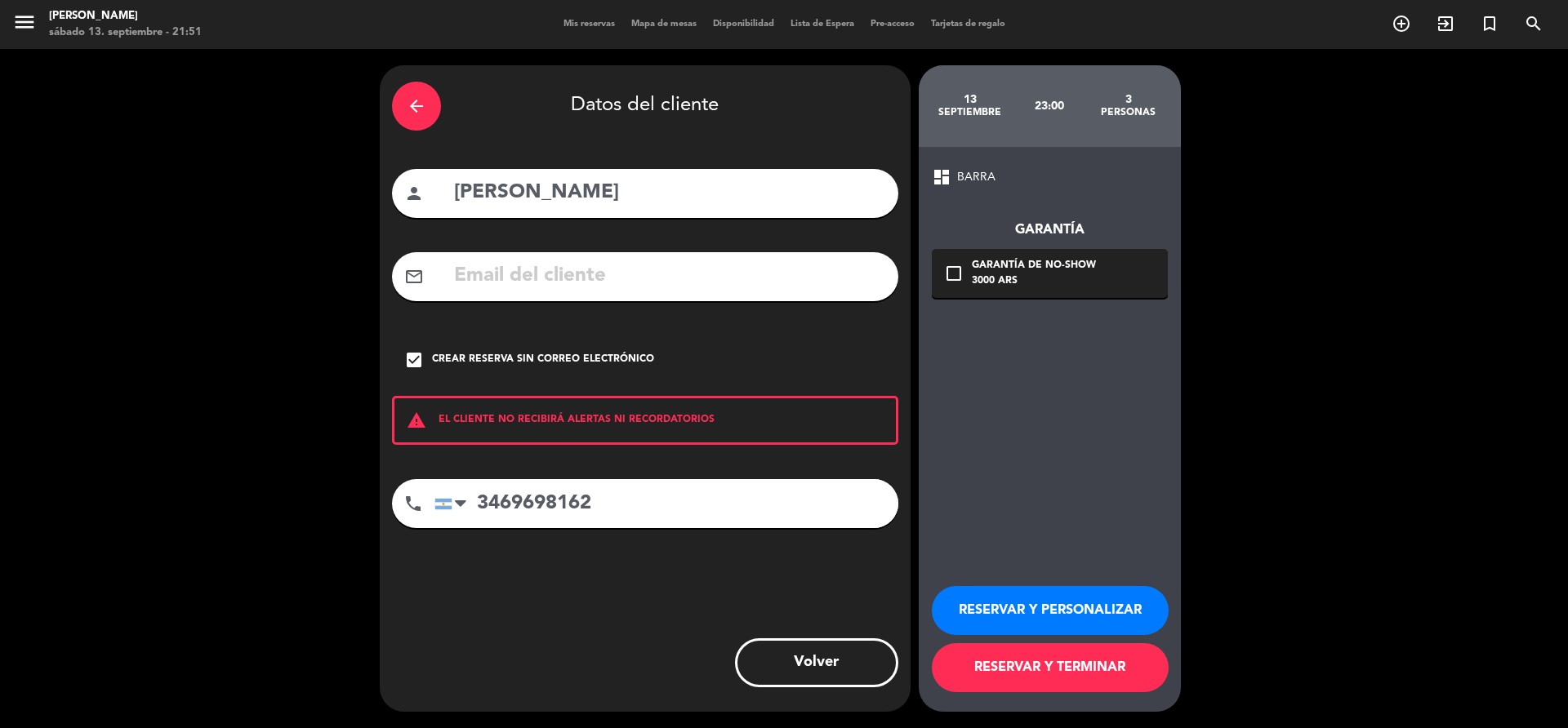
type input "3469698162"
click at [1031, 653] on button "RESERVAR Y TERMINAR" at bounding box center [1050, 667] width 237 height 49
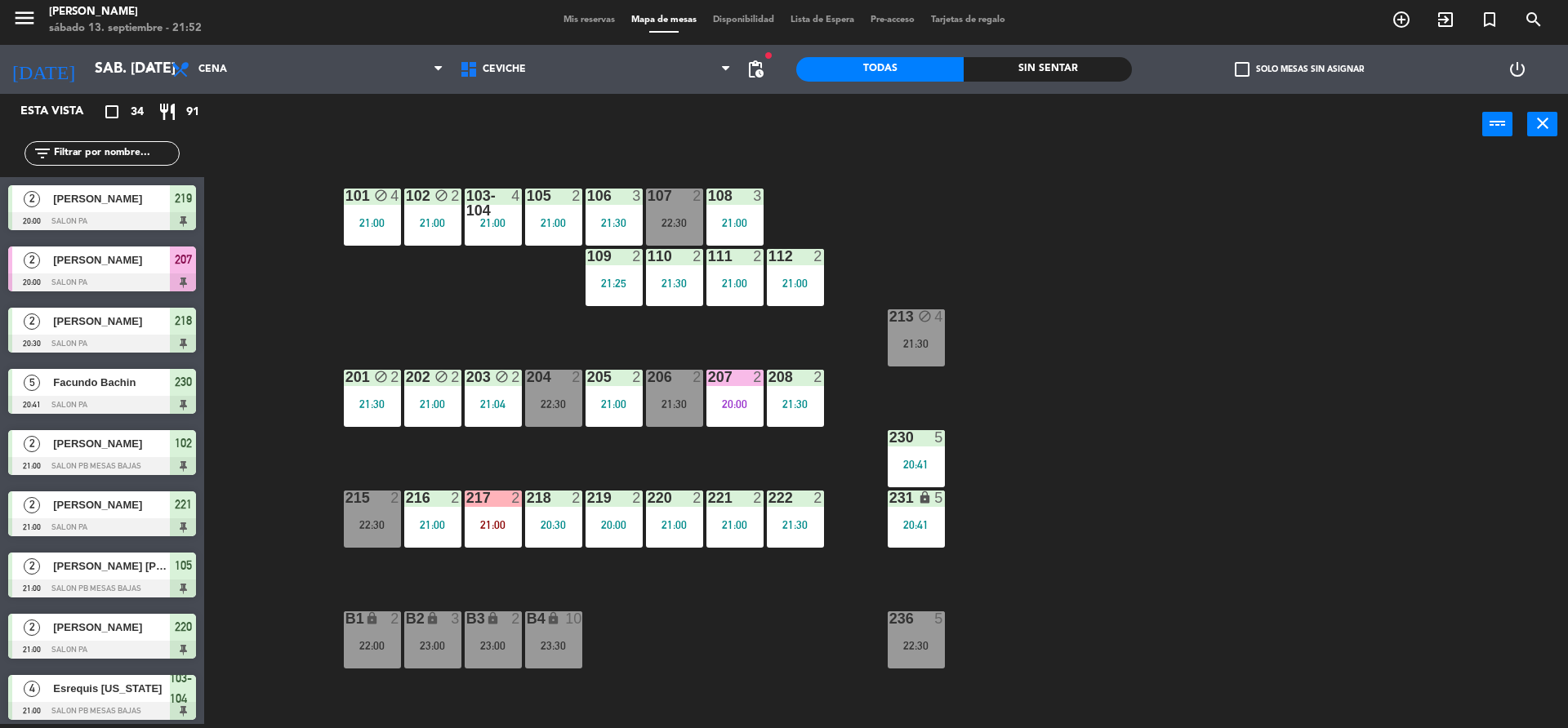
click at [176, 265] on span "207" at bounding box center [183, 259] width 17 height 19
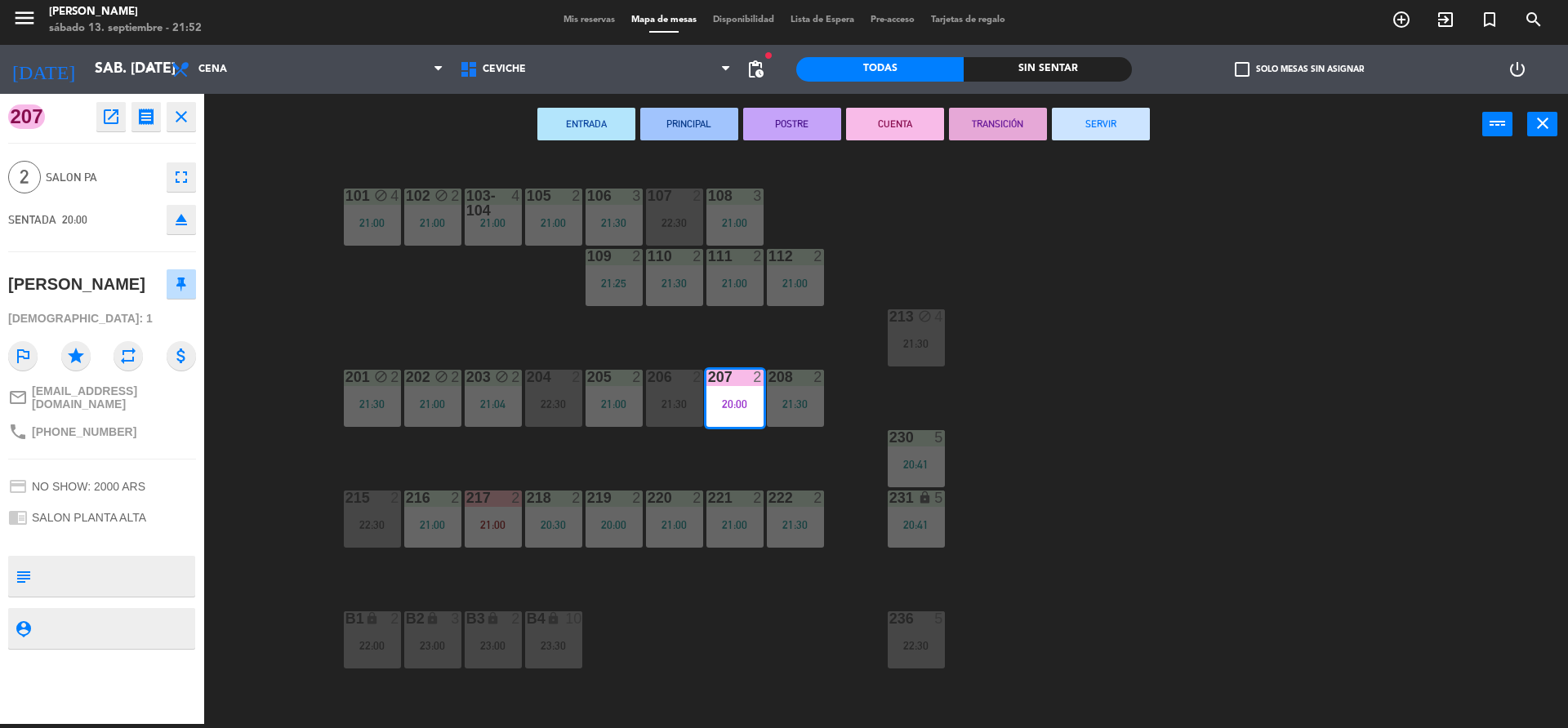
click at [115, 127] on icon "open_in_new" at bounding box center [110, 116] width 19 height 19
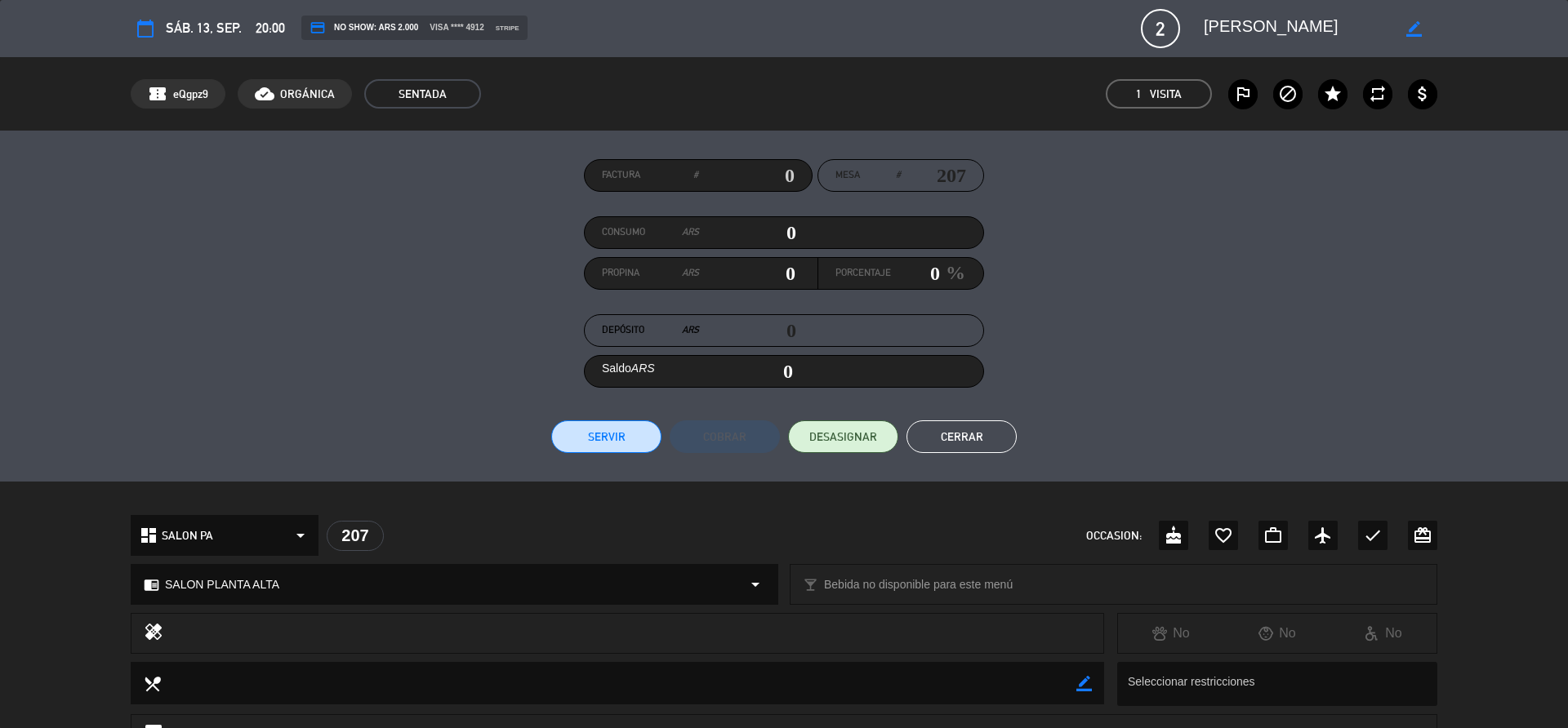
click at [966, 430] on button "Cerrar" at bounding box center [961, 437] width 110 height 33
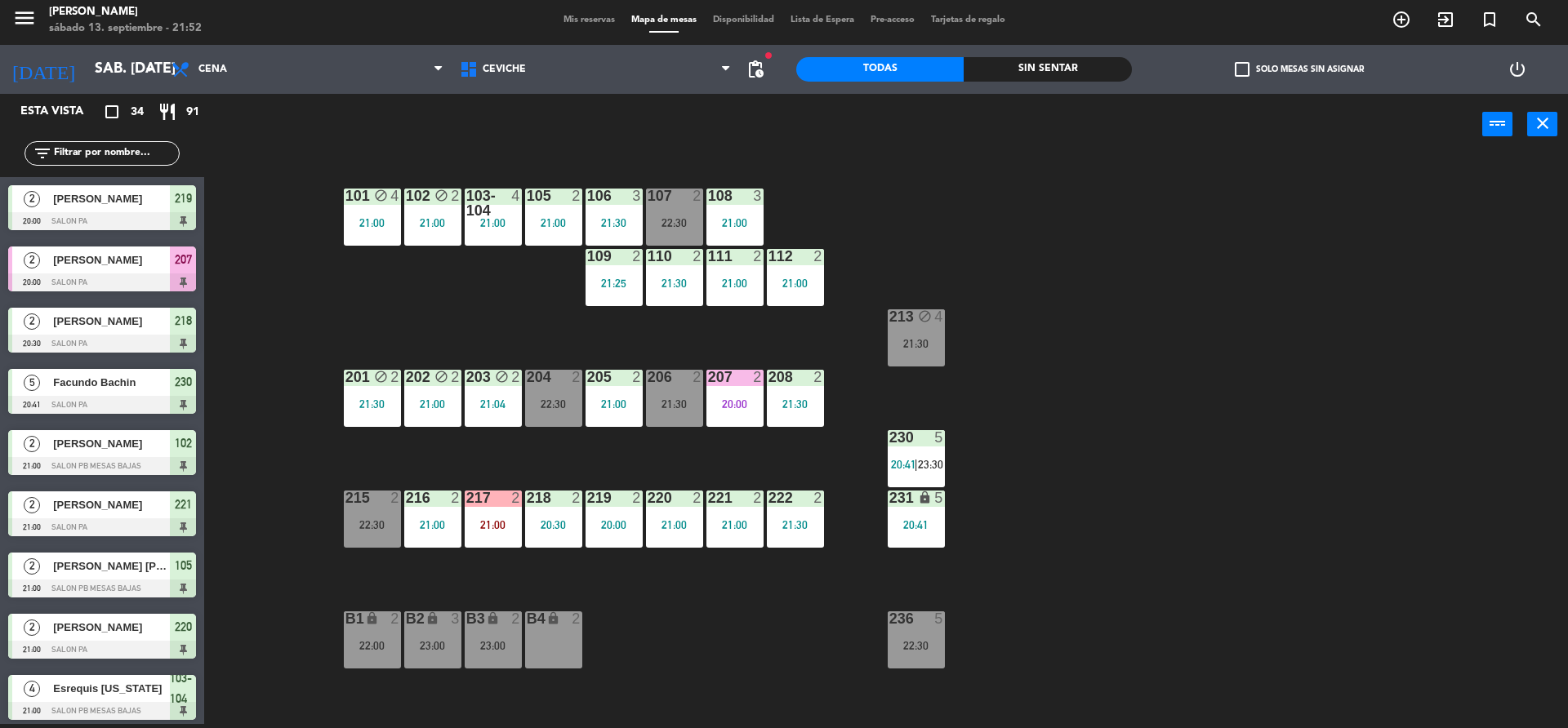
click at [1026, 388] on div "101 block 4 21:00 102 block 2 21:00 103-104 4 21:00 105 2 21:00 106 3 21:30 107…" at bounding box center [894, 444] width 1348 height 569
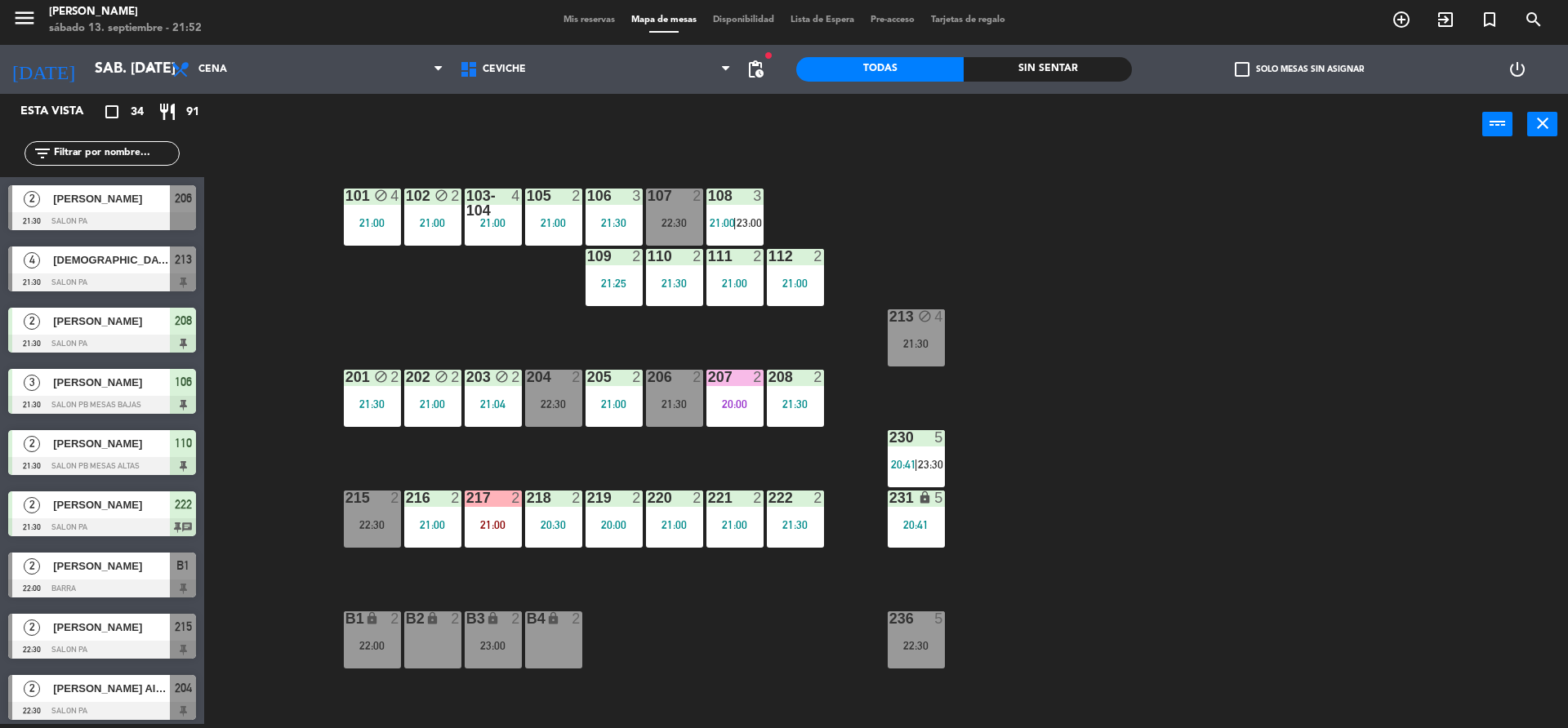
scroll to position [1537, 0]
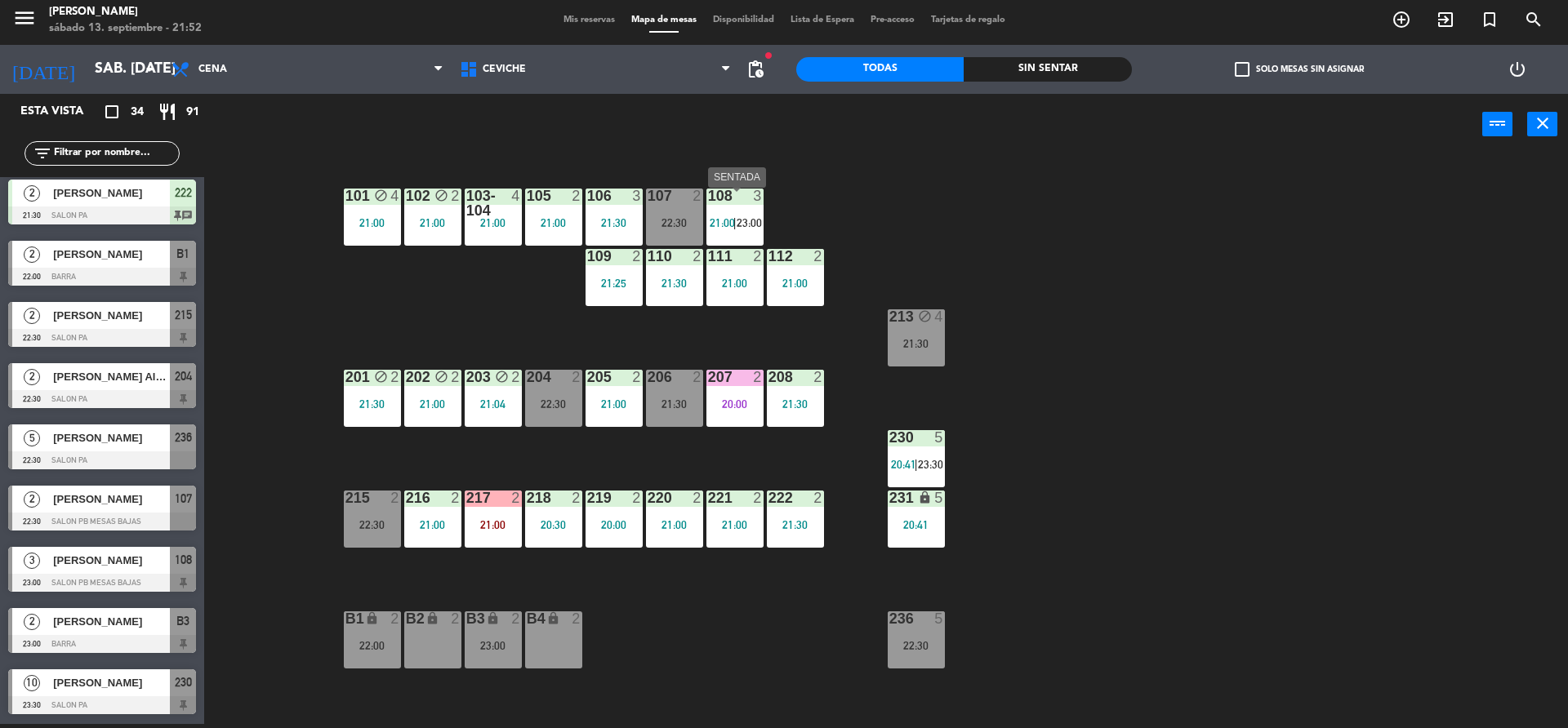
click at [727, 229] on span "21:00" at bounding box center [723, 223] width 26 height 13
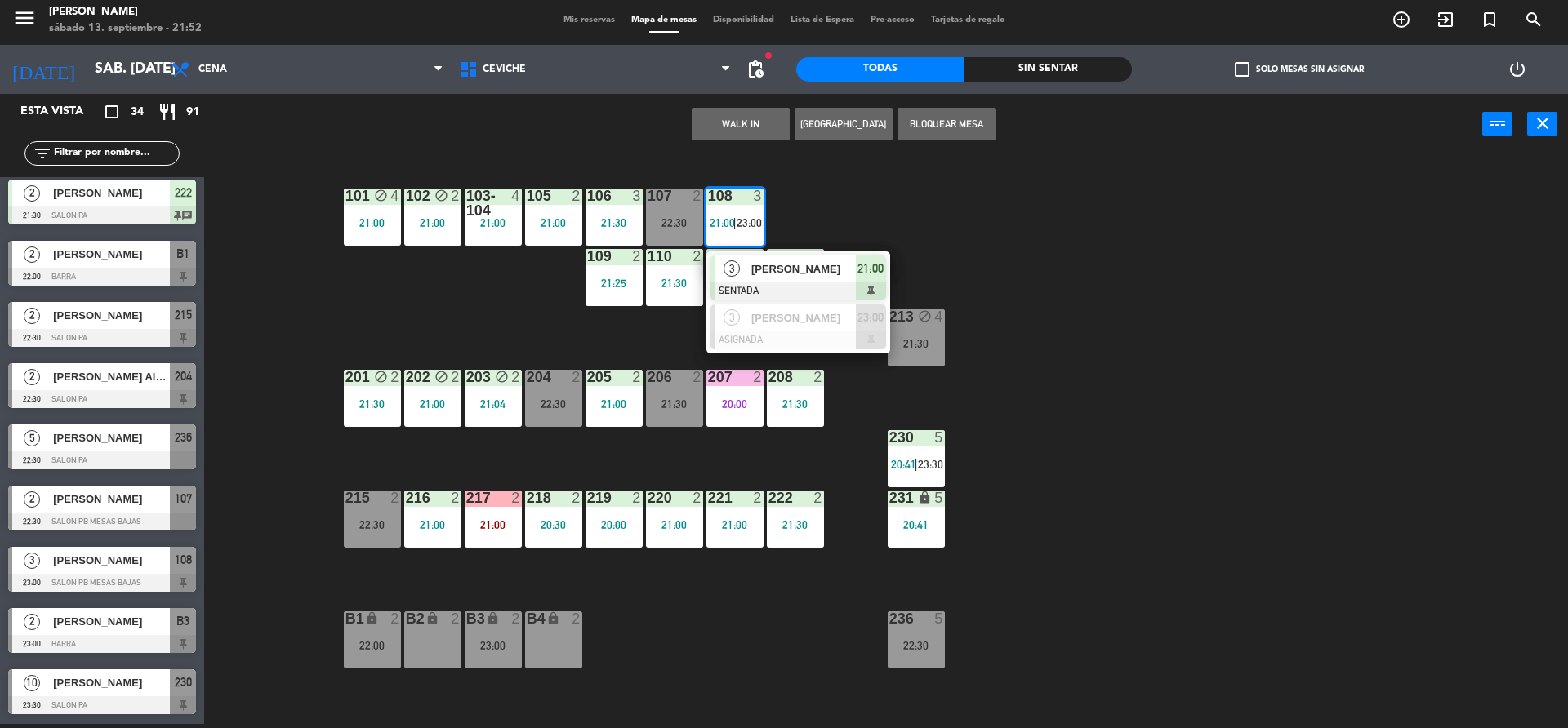
click at [861, 204] on div "101 block 4 21:00 102 block 2 21:00 103-104 4 21:00 105 2 21:00 106 3 21:30 107…" at bounding box center [894, 444] width 1348 height 569
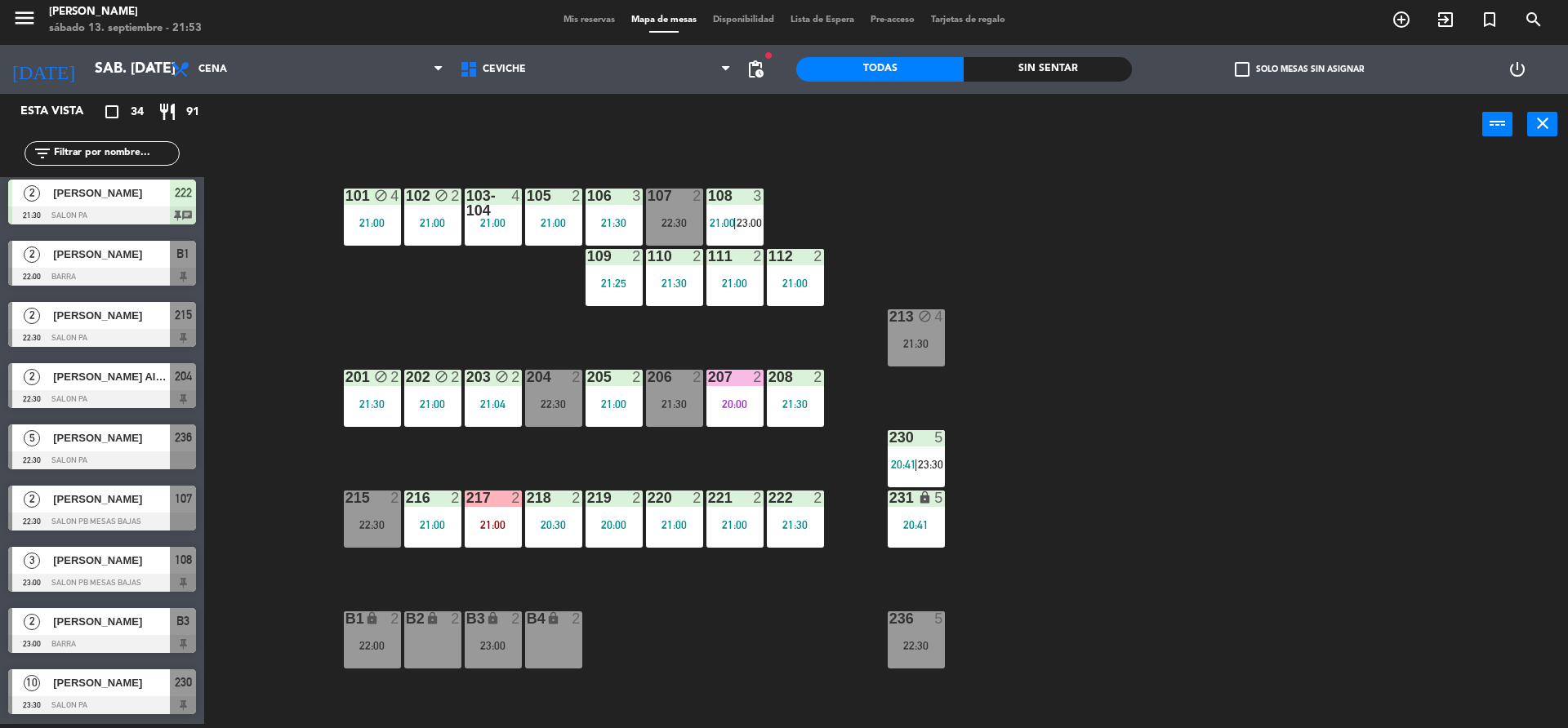
click at [409, 662] on div "B2 lock 2" at bounding box center [433, 640] width 57 height 57
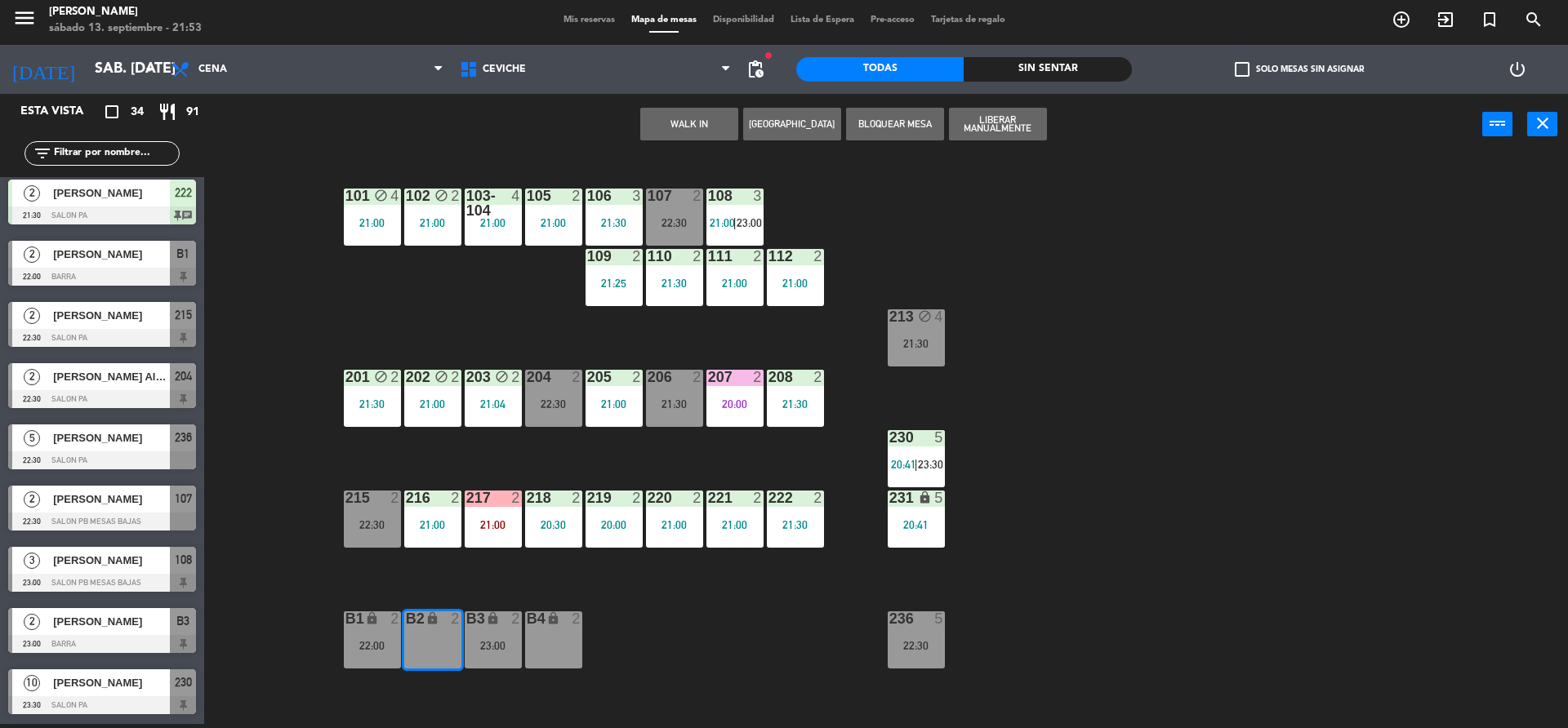
click at [759, 125] on button "[GEOGRAPHIC_DATA]" at bounding box center [791, 125] width 98 height 33
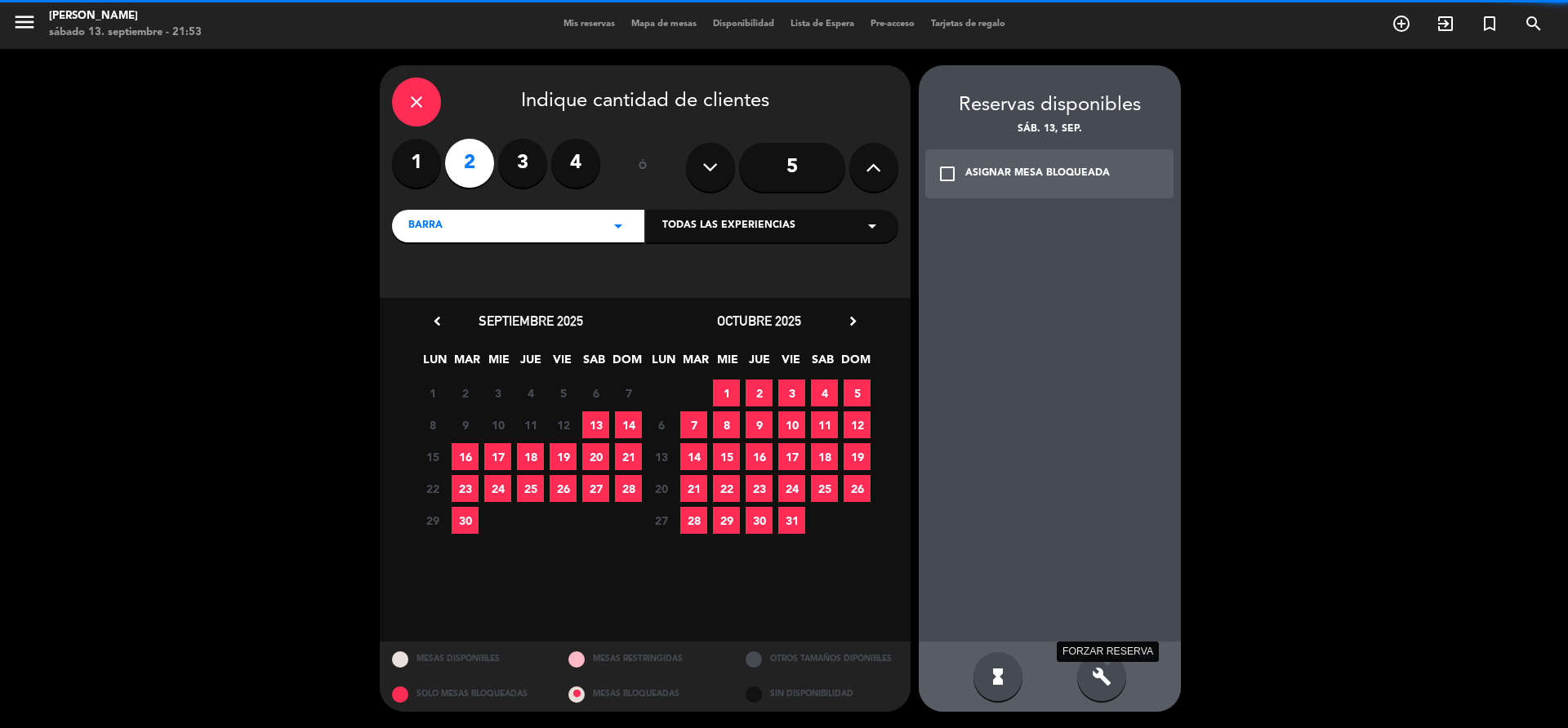
click at [1092, 679] on icon "build" at bounding box center [1101, 677] width 19 height 19
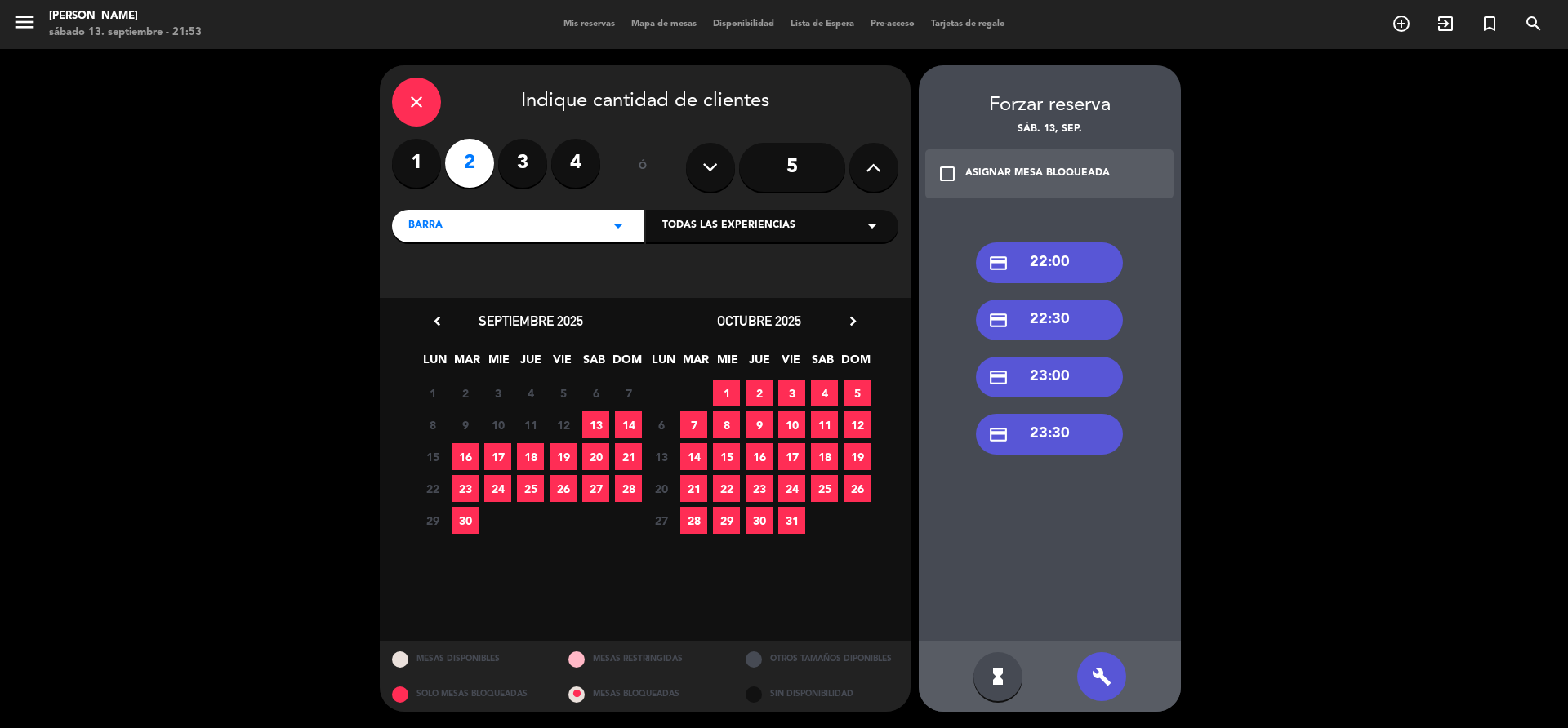
click at [1033, 260] on div "credit_card 22:00" at bounding box center [1049, 262] width 147 height 41
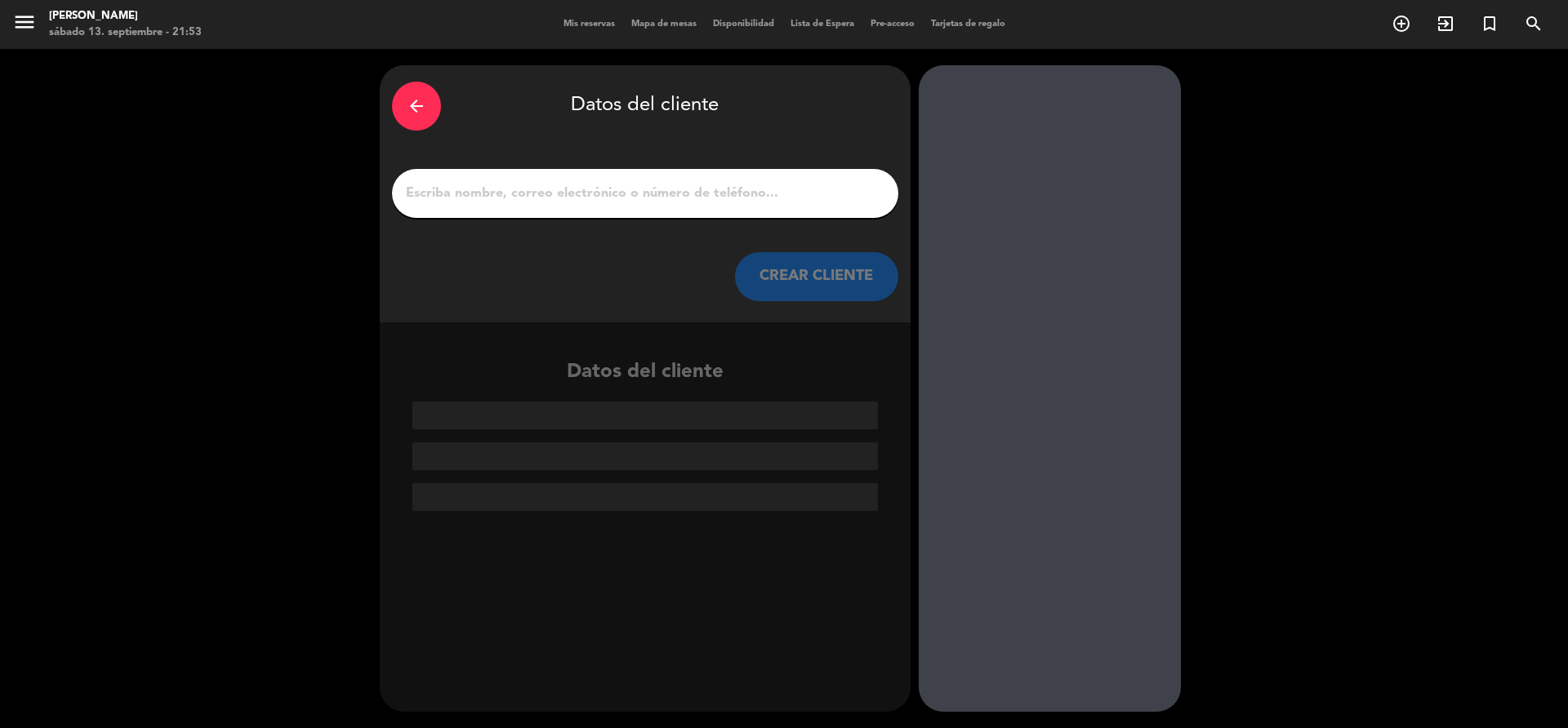
click at [696, 204] on input "1" at bounding box center [645, 193] width 481 height 23
click at [691, 201] on input "1" at bounding box center [645, 193] width 481 height 23
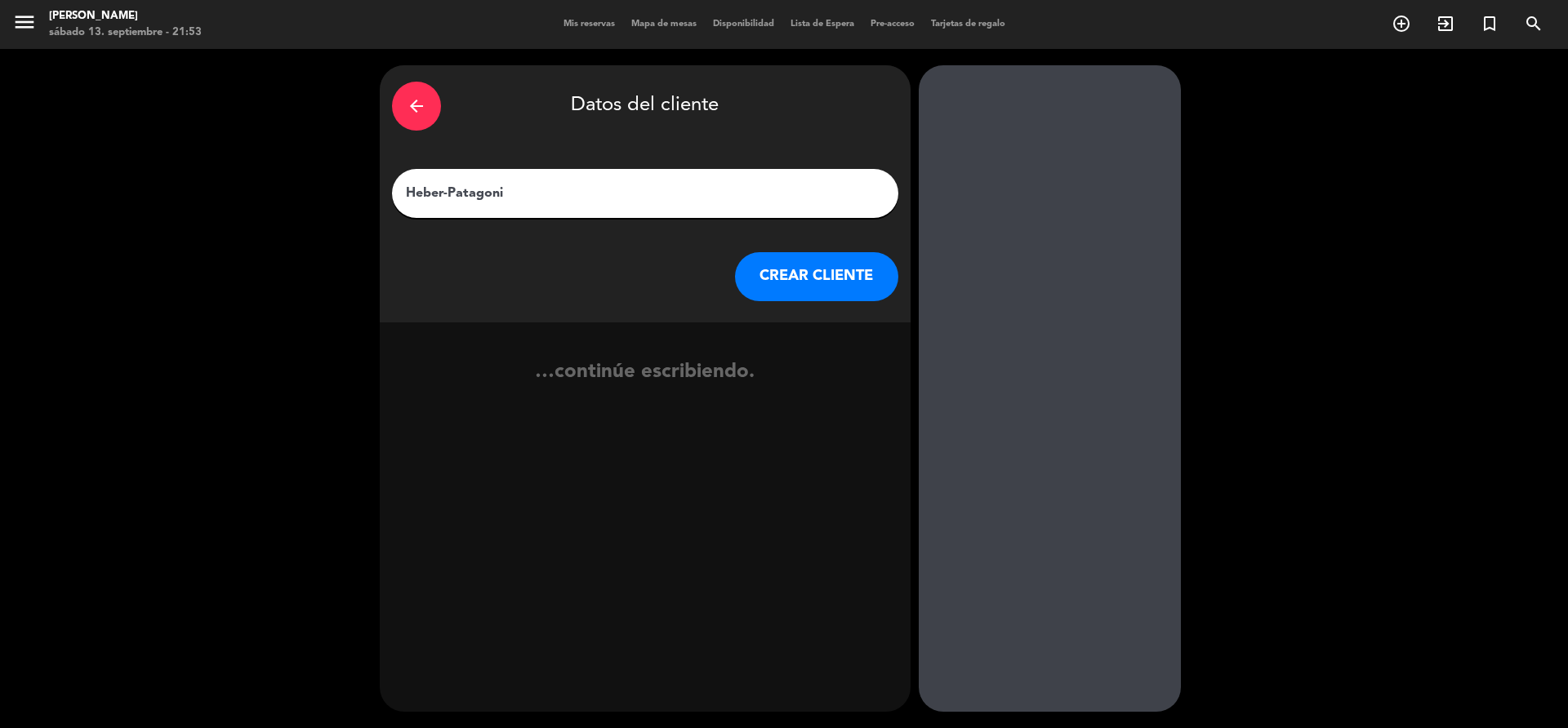
type input "Heber-[GEOGRAPHIC_DATA]"
click at [780, 288] on button "CREAR CLIENTE" at bounding box center [816, 276] width 163 height 49
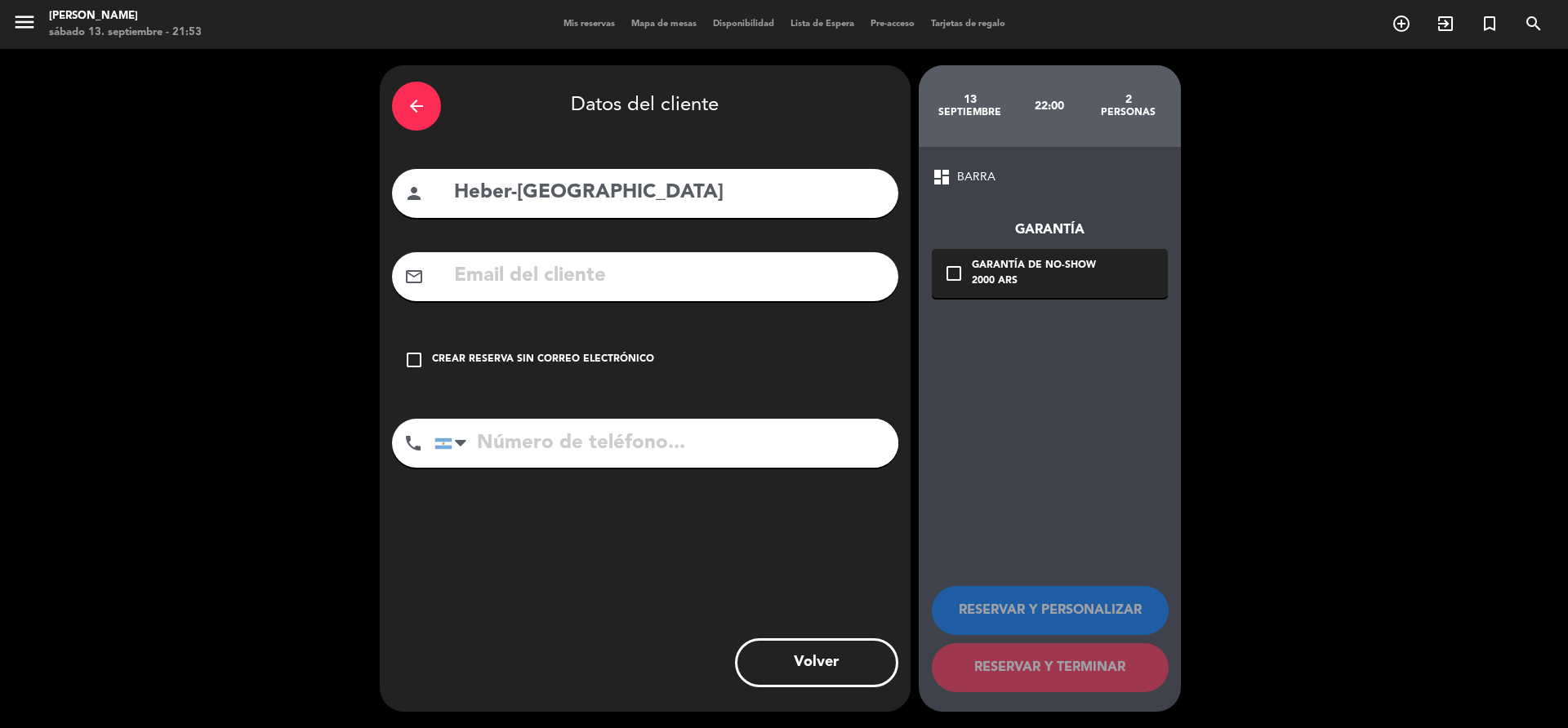
click at [585, 343] on div "check_box_outline_blank Crear reserva sin correo electrónico" at bounding box center [645, 359] width 506 height 49
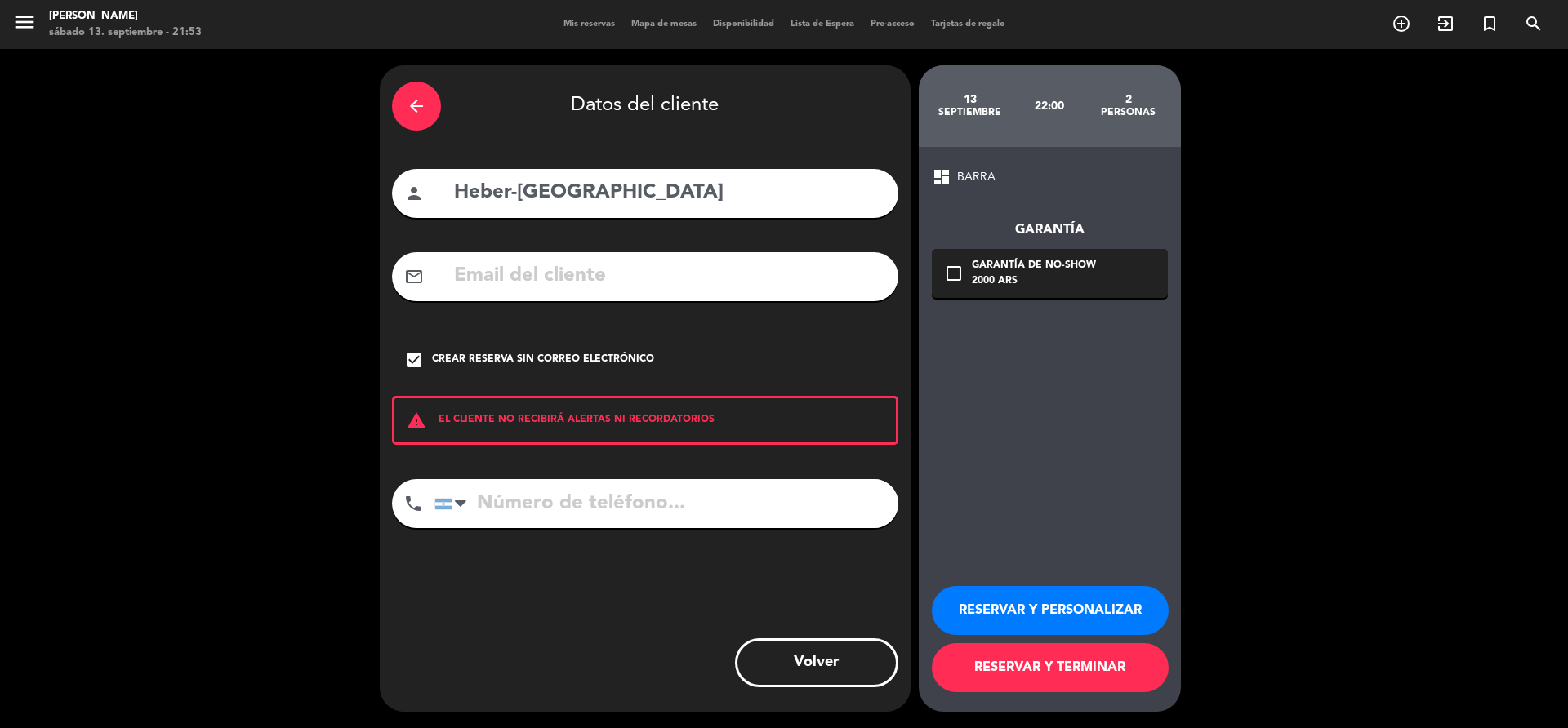
click at [1006, 662] on button "RESERVAR Y TERMINAR" at bounding box center [1050, 667] width 237 height 49
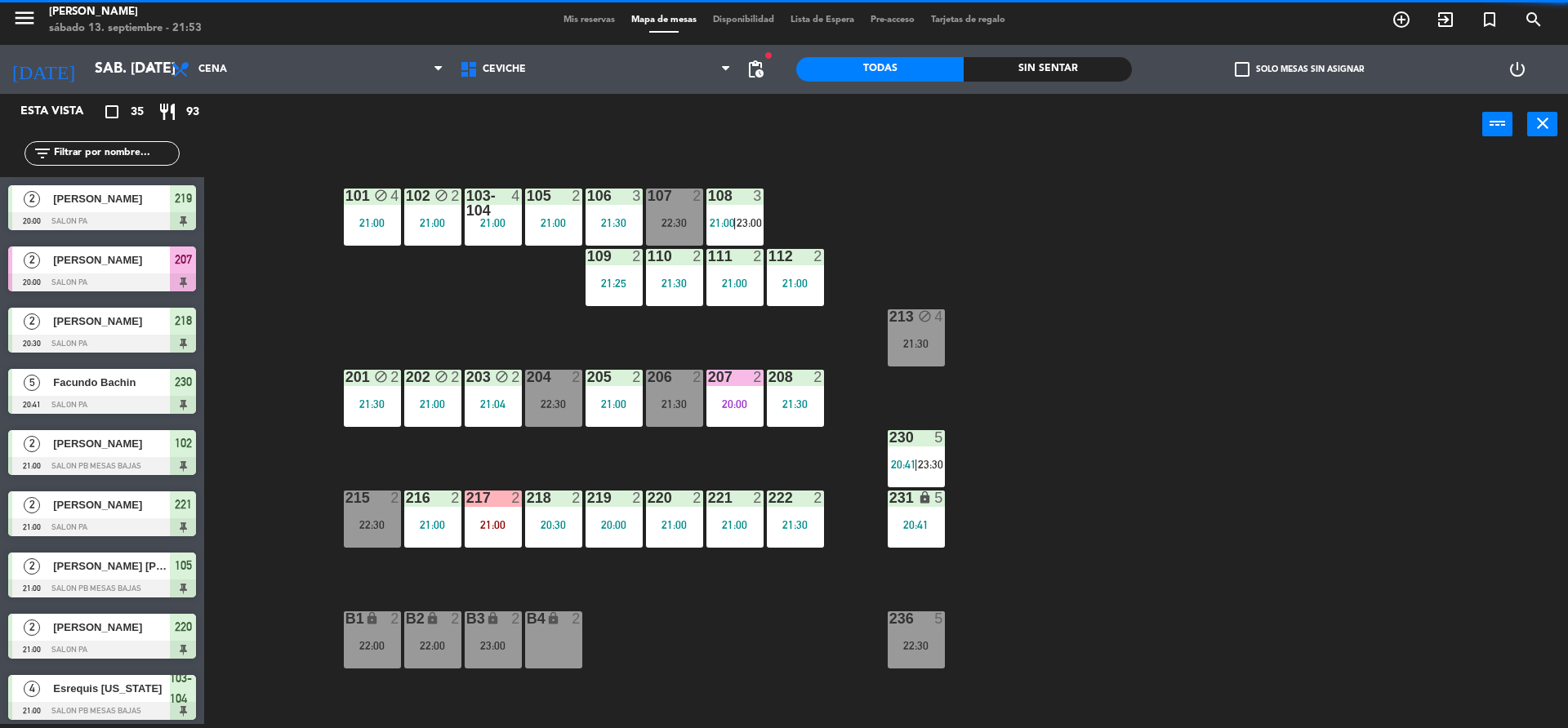
click at [1111, 374] on div "101 block 4 21:00 102 block 2 21:00 103-104 4 21:00 105 2 21:00 106 3 21:30 107…" at bounding box center [894, 444] width 1348 height 569
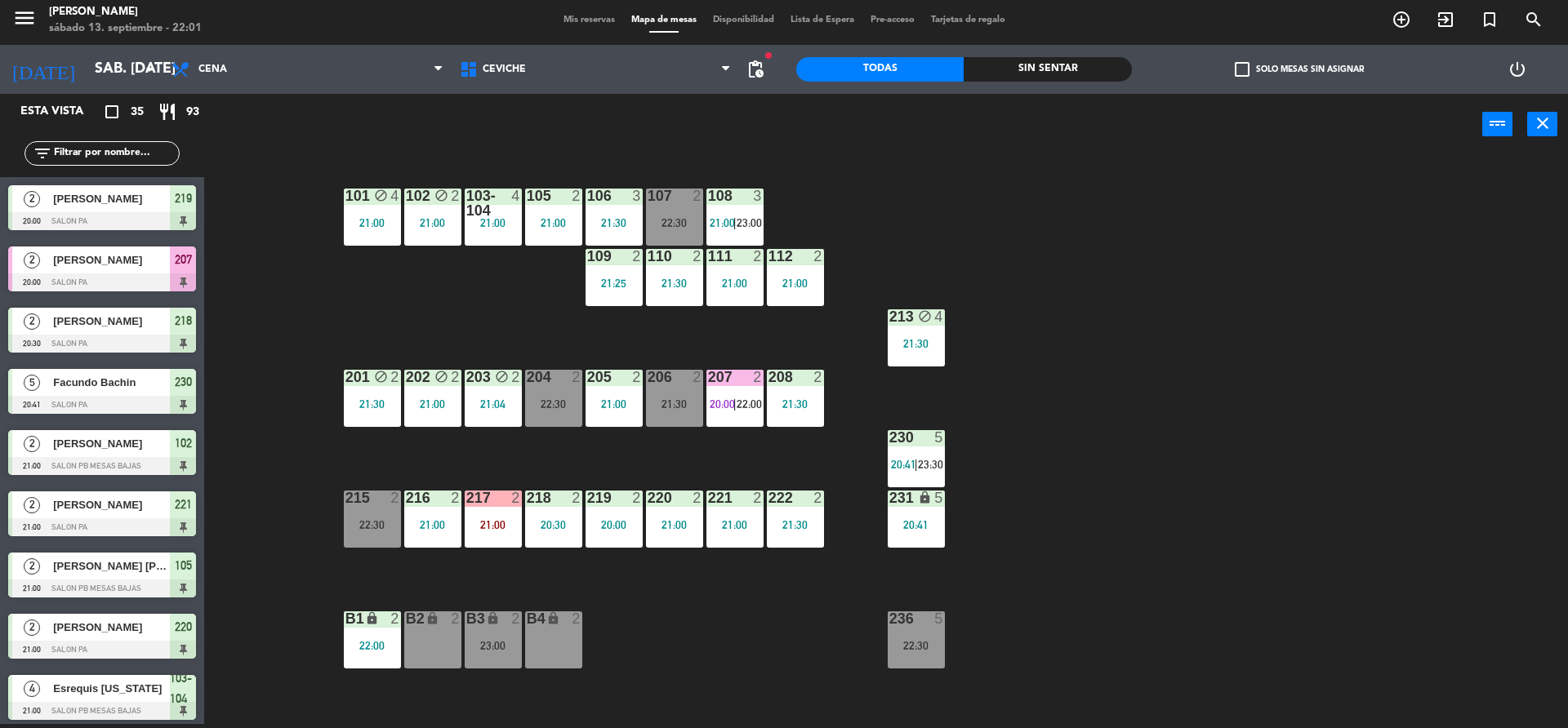
click at [151, 126] on div "Esta vista crop_square 35 restaurant 93" at bounding box center [102, 111] width 204 height 36
click at [136, 146] on div "filter_list" at bounding box center [102, 153] width 155 height 25
click at [135, 157] on input "text" at bounding box center [116, 154] width 127 height 18
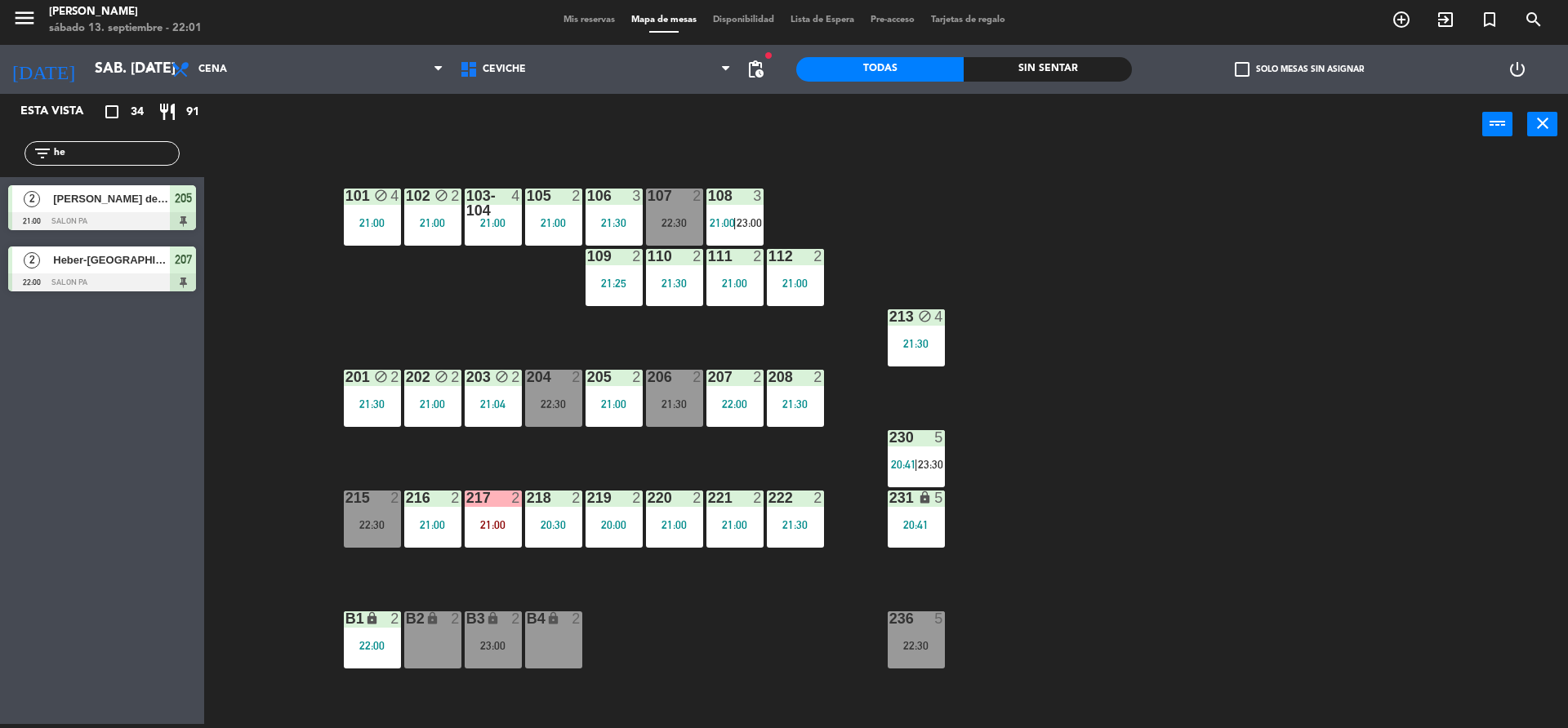
click at [135, 157] on input "he" at bounding box center [116, 154] width 127 height 18
type input "h"
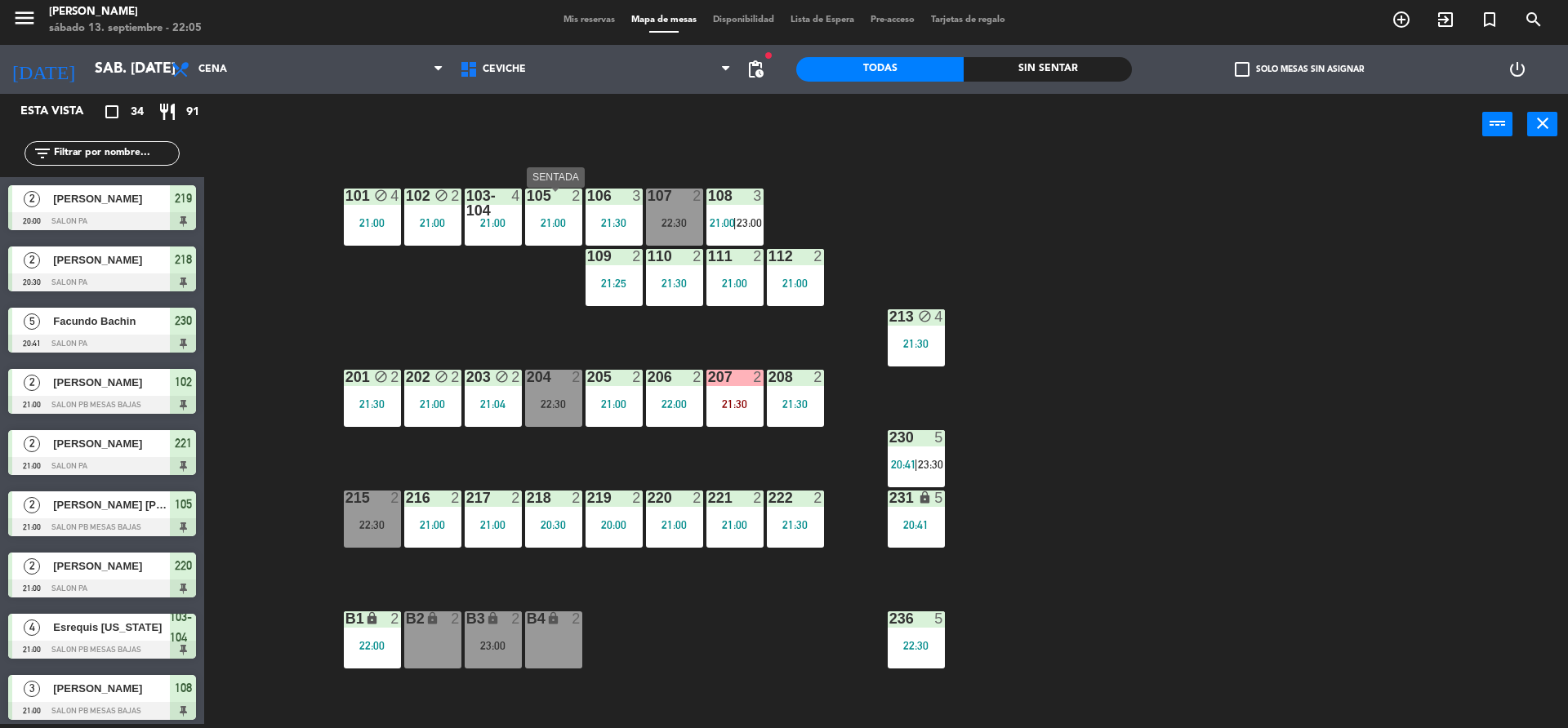
click at [542, 215] on div "105 2 21:00" at bounding box center [554, 217] width 57 height 57
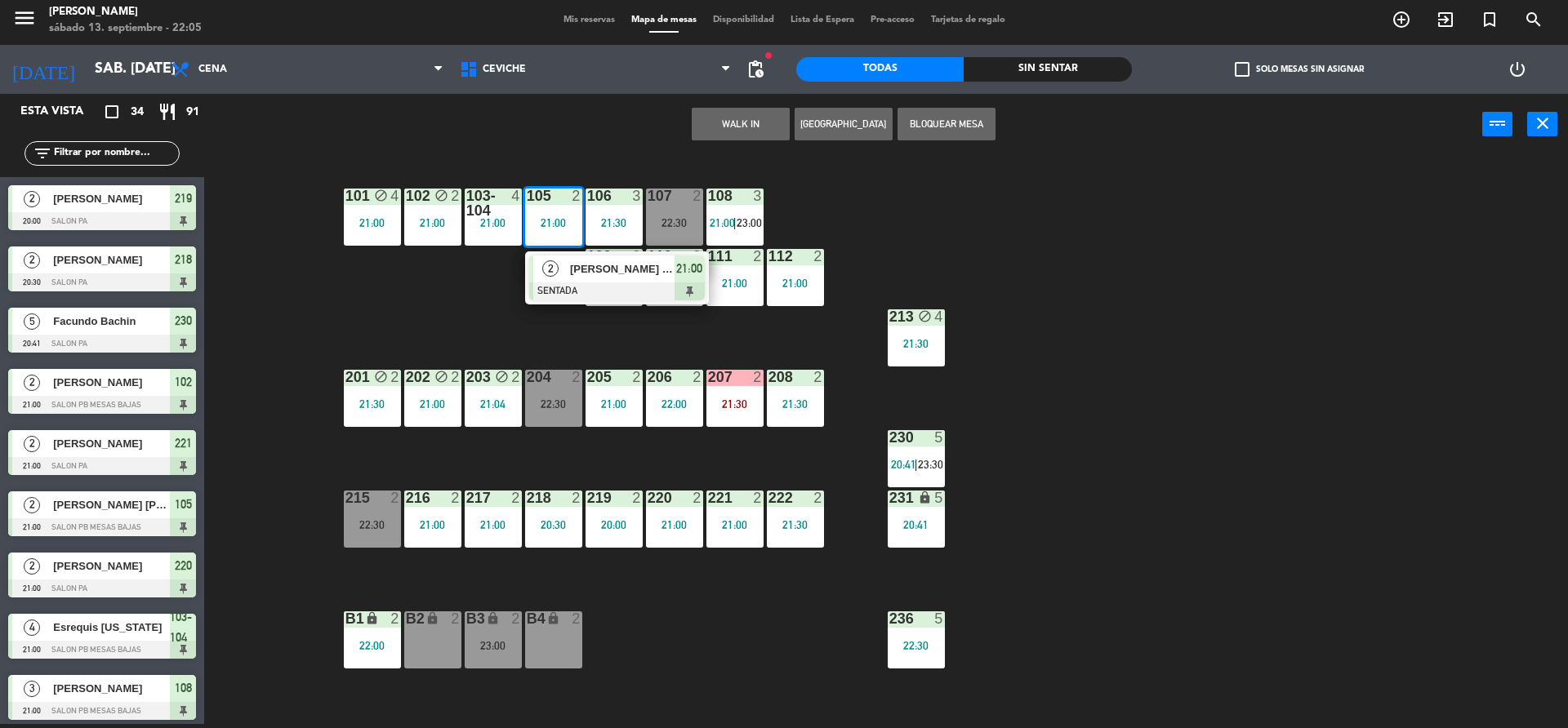
click at [548, 277] on span "2" at bounding box center [550, 269] width 17 height 17
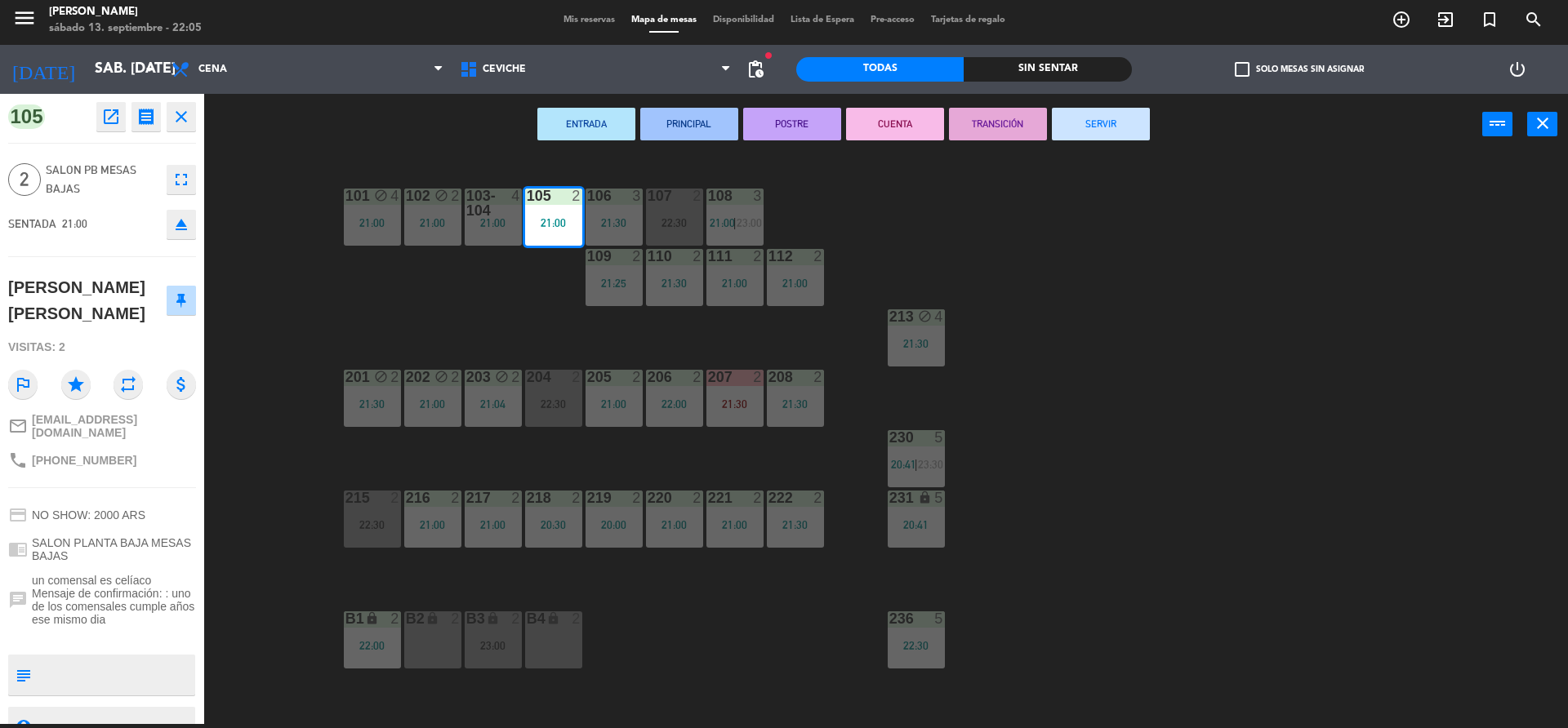
click at [881, 128] on button "CUENTA" at bounding box center [895, 125] width 98 height 33
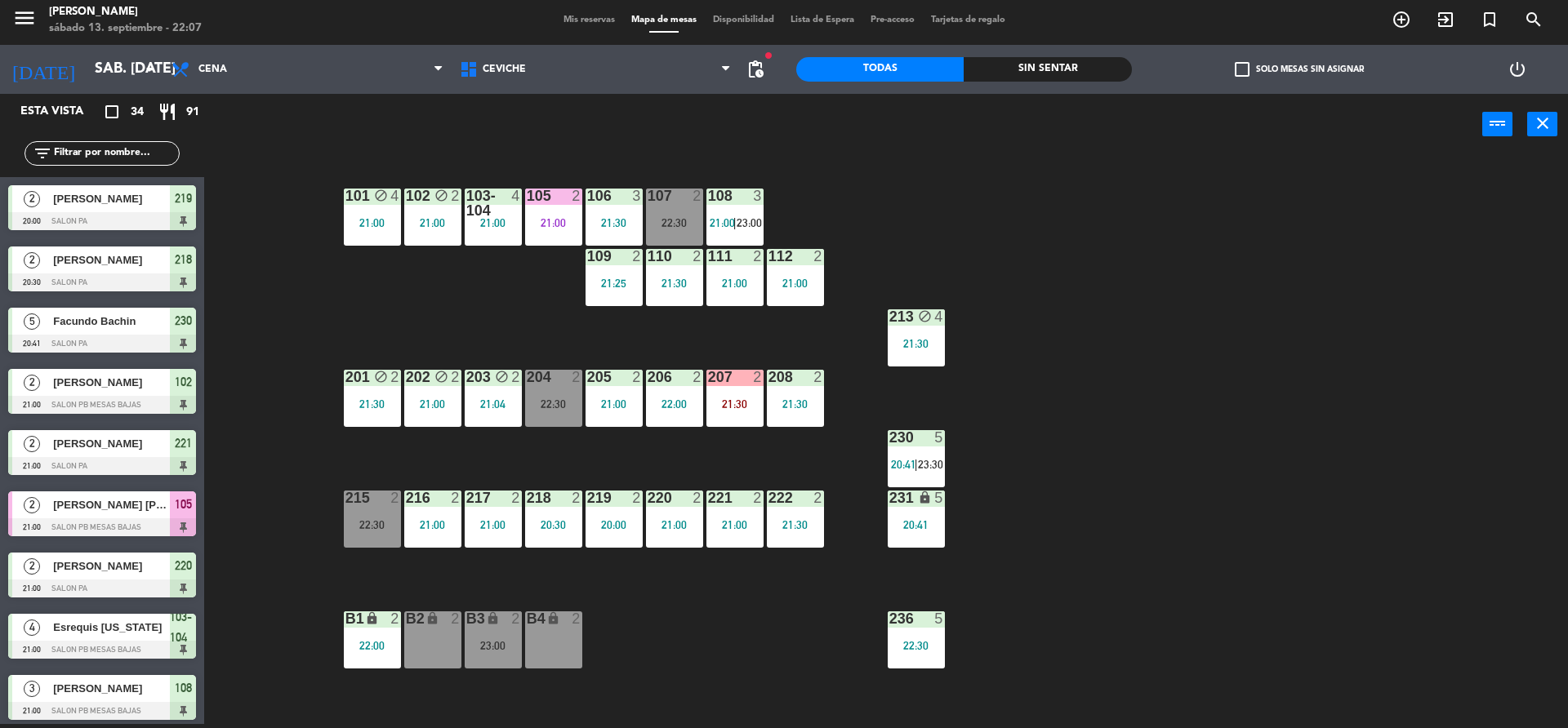
click at [599, 540] on div "219 2 20:00" at bounding box center [613, 519] width 57 height 57
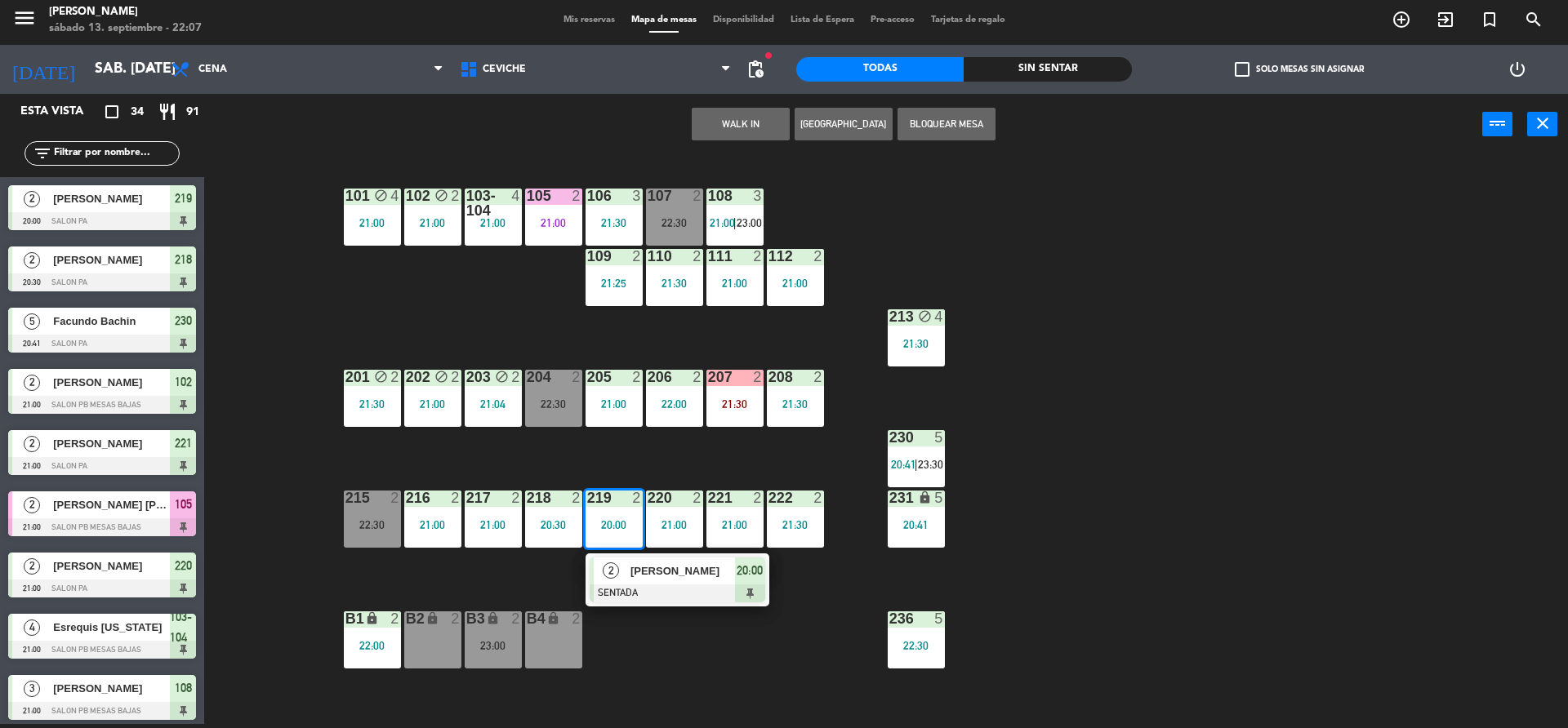
click at [720, 612] on div "101 block 4 21:00 102 block 2 21:00 103-104 4 21:00 105 2 21:00 106 3 21:30 107…" at bounding box center [894, 444] width 1348 height 569
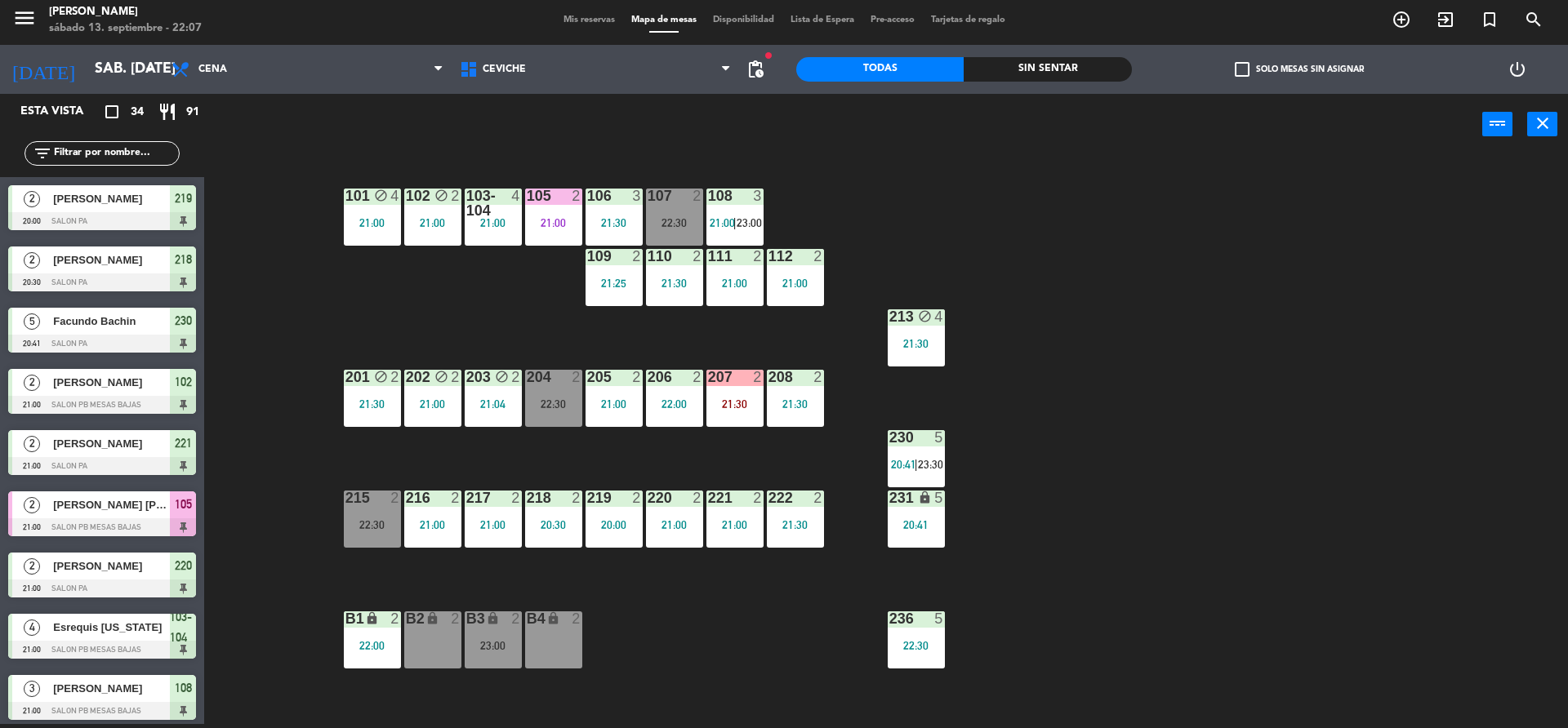
click at [625, 531] on div "20:00" at bounding box center [613, 524] width 57 height 11
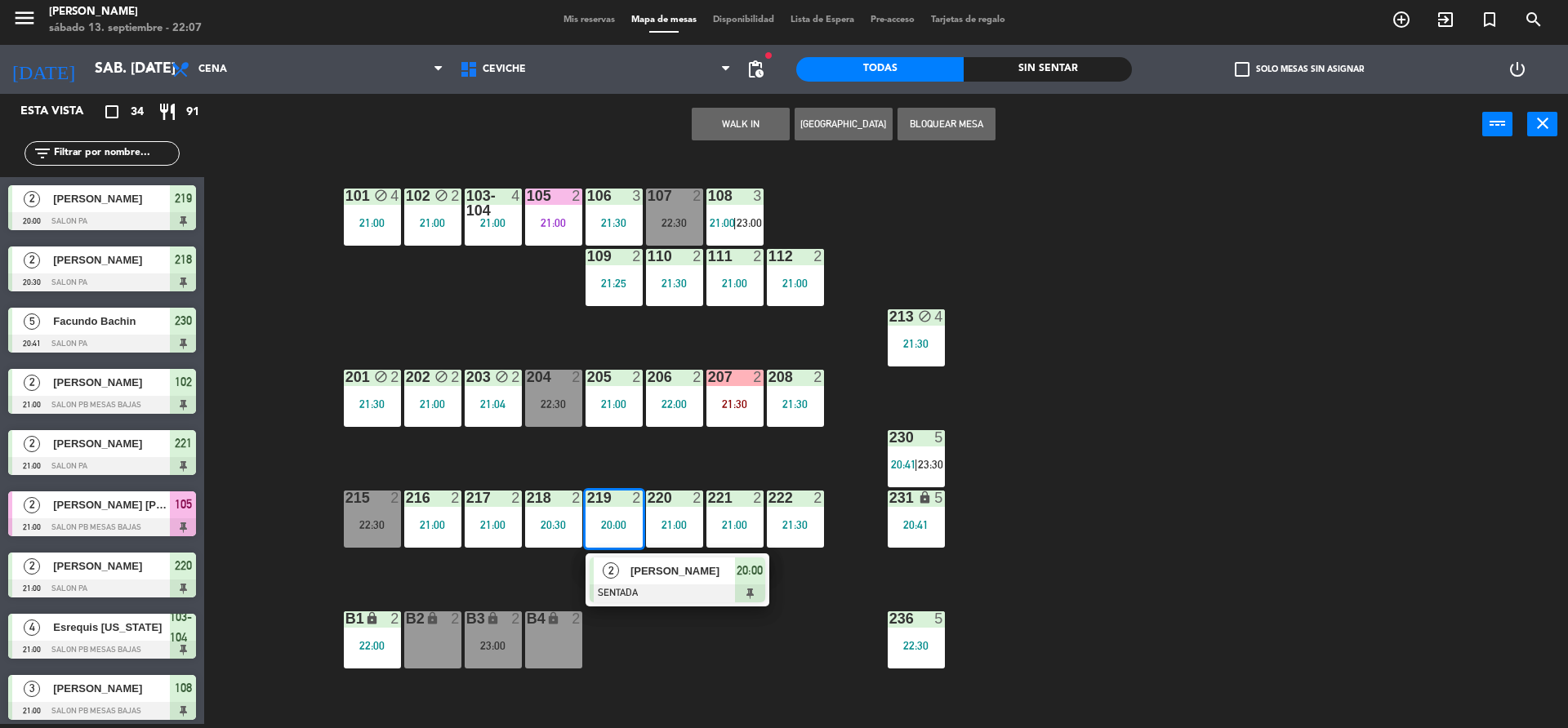
click at [642, 573] on span "[PERSON_NAME]" at bounding box center [682, 571] width 105 height 17
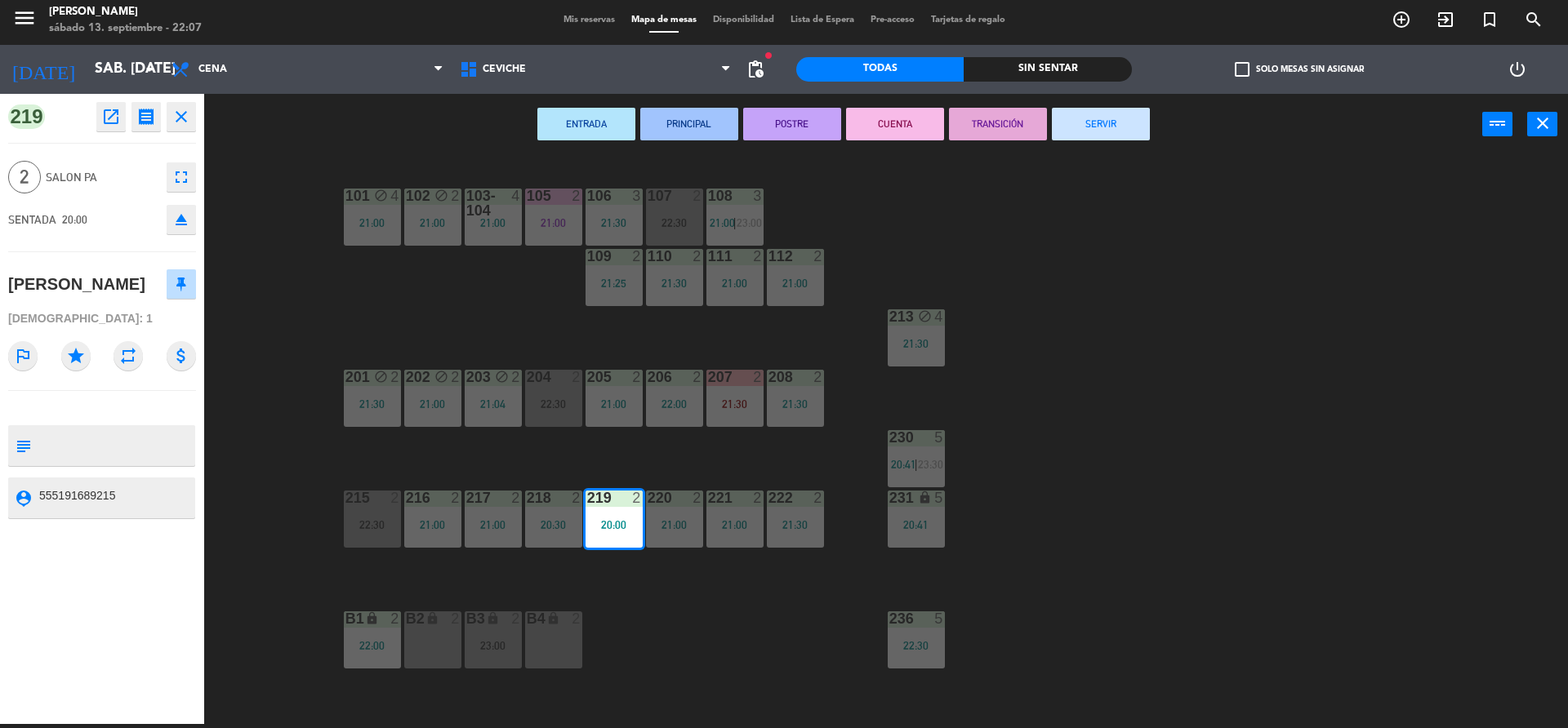
click at [893, 132] on button "CUENTA" at bounding box center [895, 125] width 98 height 33
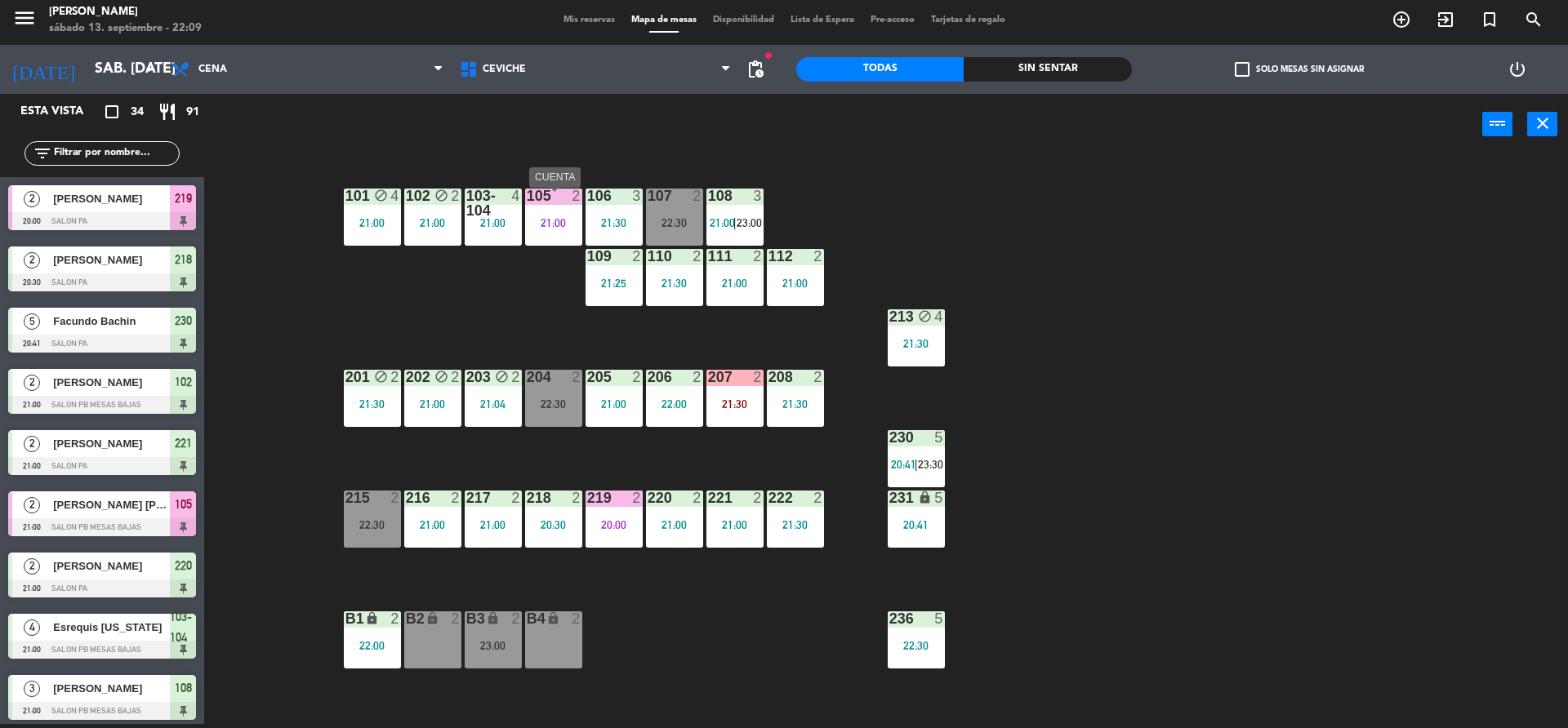
click at [555, 220] on div "105 2 21:00" at bounding box center [554, 217] width 57 height 57
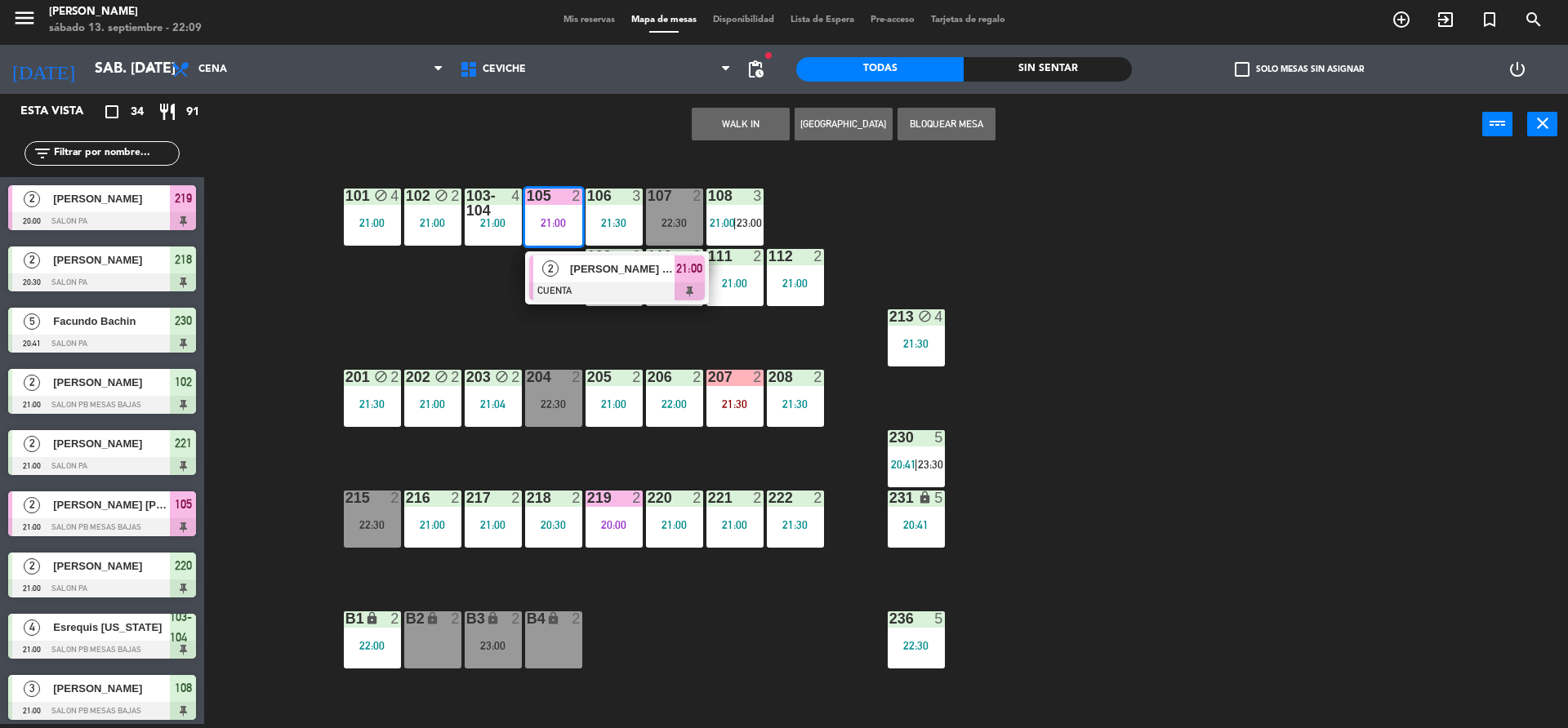
click at [852, 207] on div "101 block 4 21:00 102 block 2 21:00 103-104 4 21:00 105 2 21:00 2 [PERSON_NAME]…" at bounding box center [894, 444] width 1348 height 569
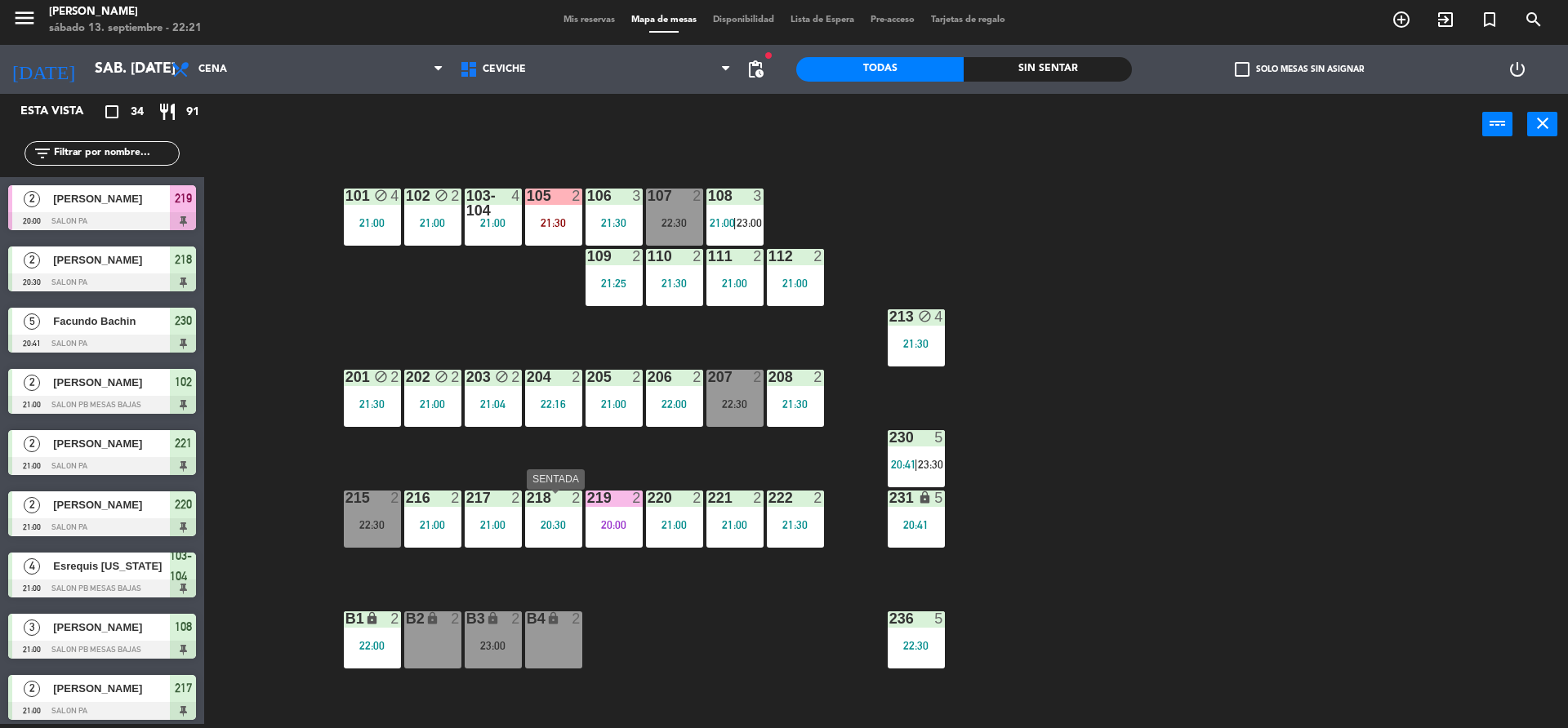
click at [562, 522] on div "218 2 20:30" at bounding box center [554, 519] width 57 height 57
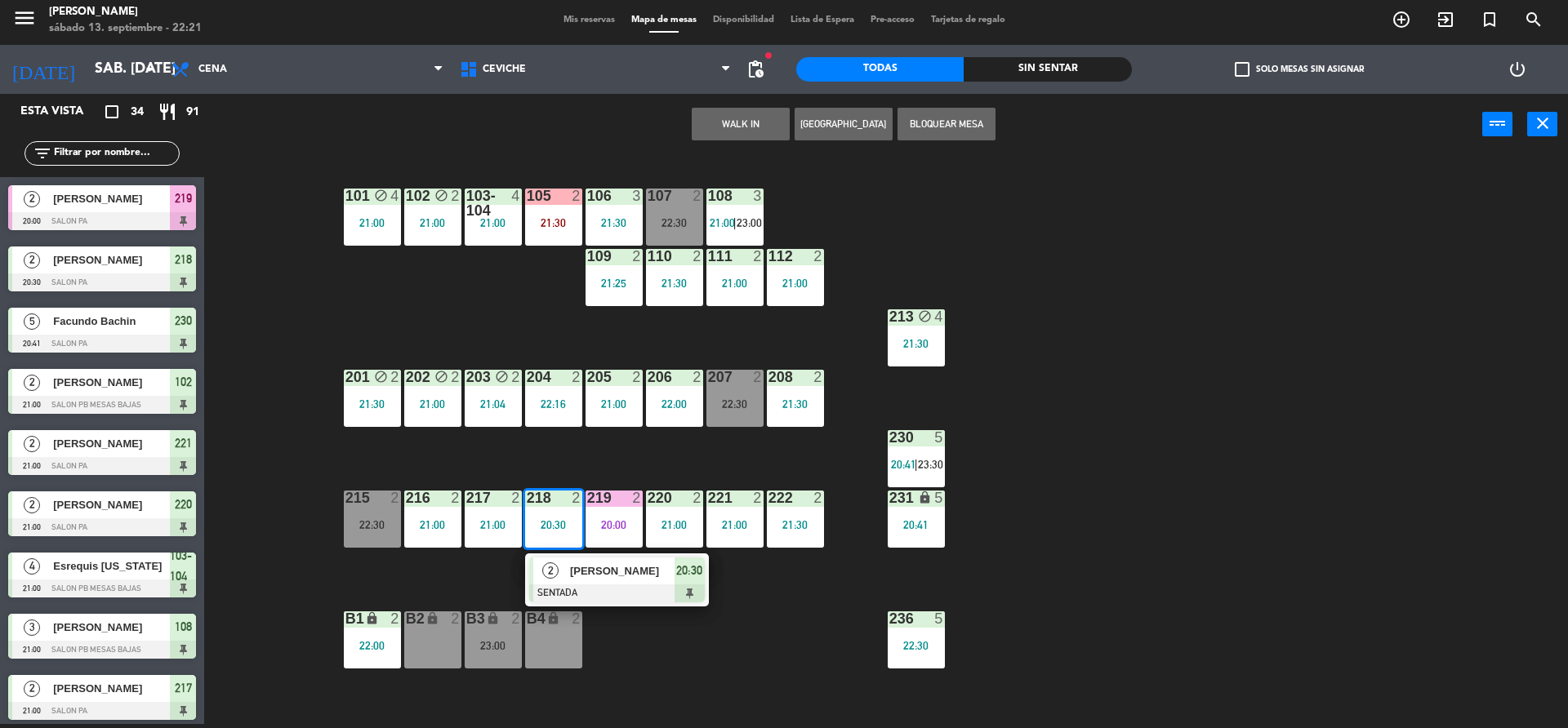
click at [703, 612] on div "101 block 4 21:00 102 block 2 21:00 103-104 4 21:00 105 2 21:30 106 3 21:30 107…" at bounding box center [894, 444] width 1348 height 569
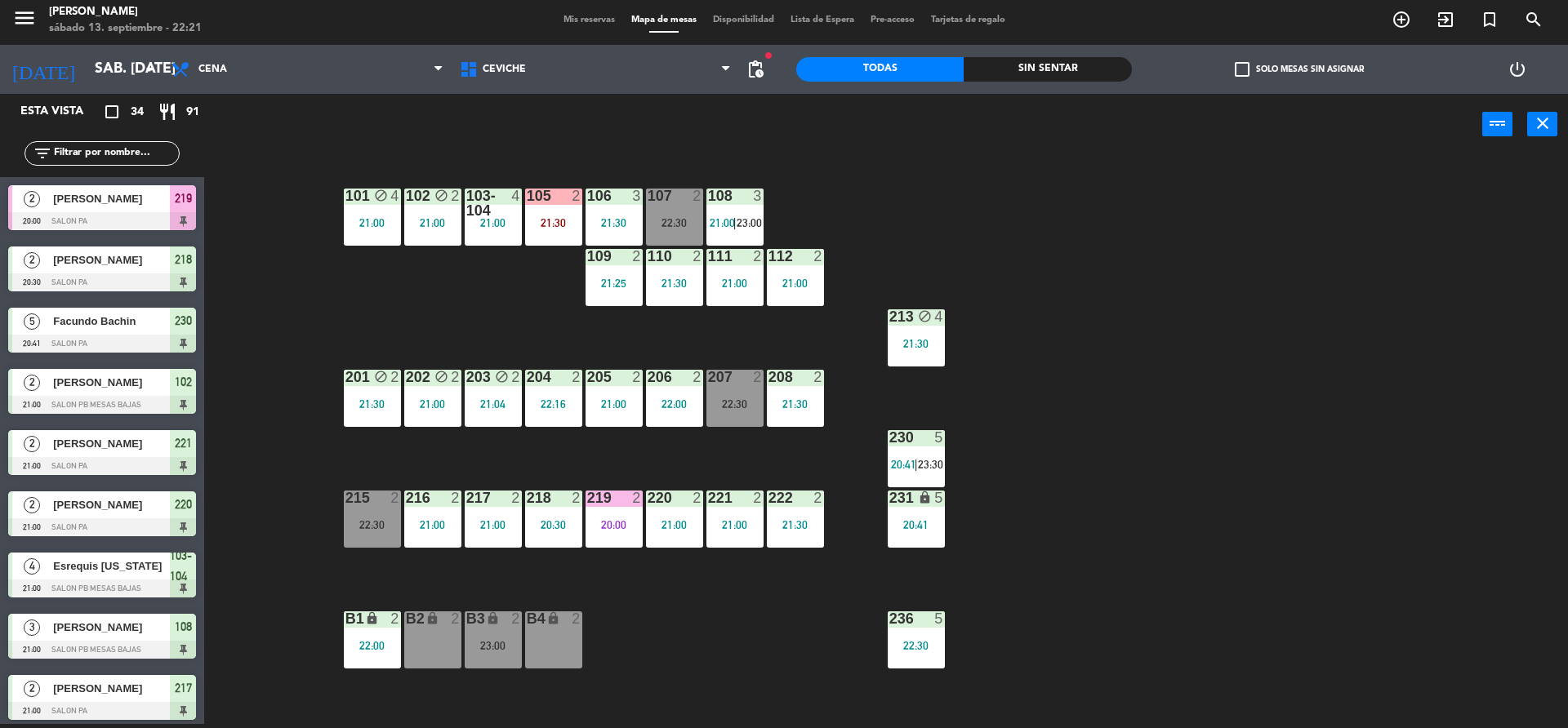
click at [562, 520] on div "218 2 20:30" at bounding box center [554, 519] width 57 height 57
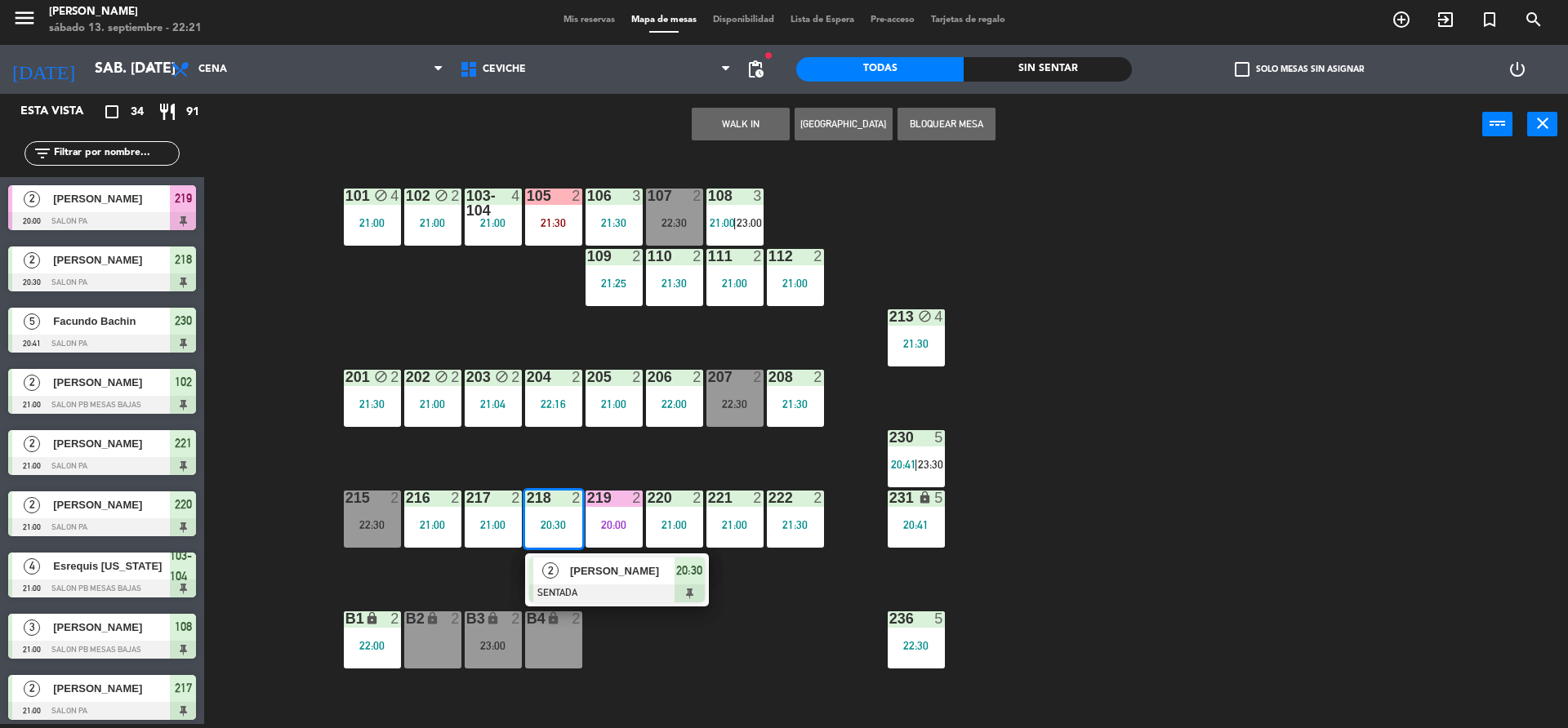
click at [630, 597] on div at bounding box center [616, 594] width 175 height 18
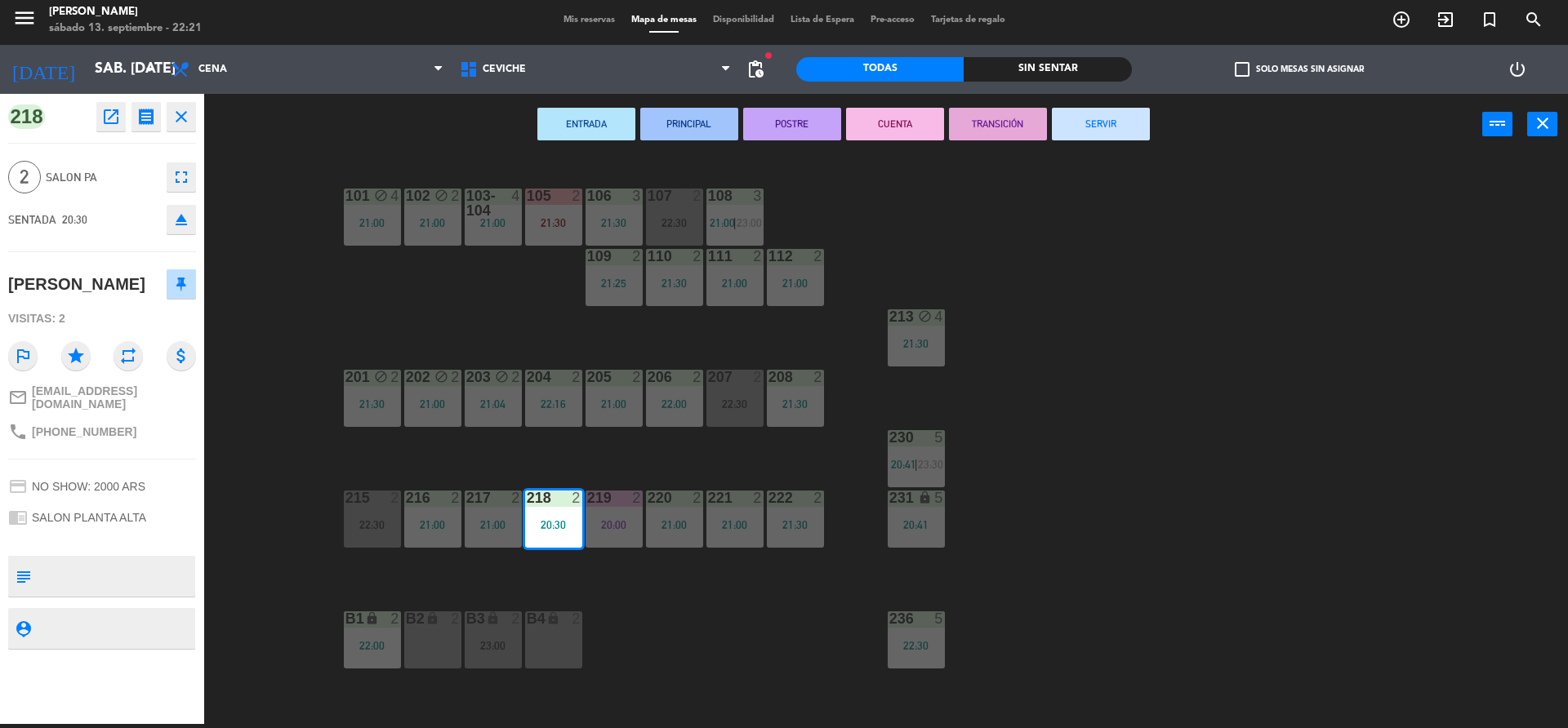
click at [877, 132] on button "CUENTA" at bounding box center [895, 125] width 98 height 33
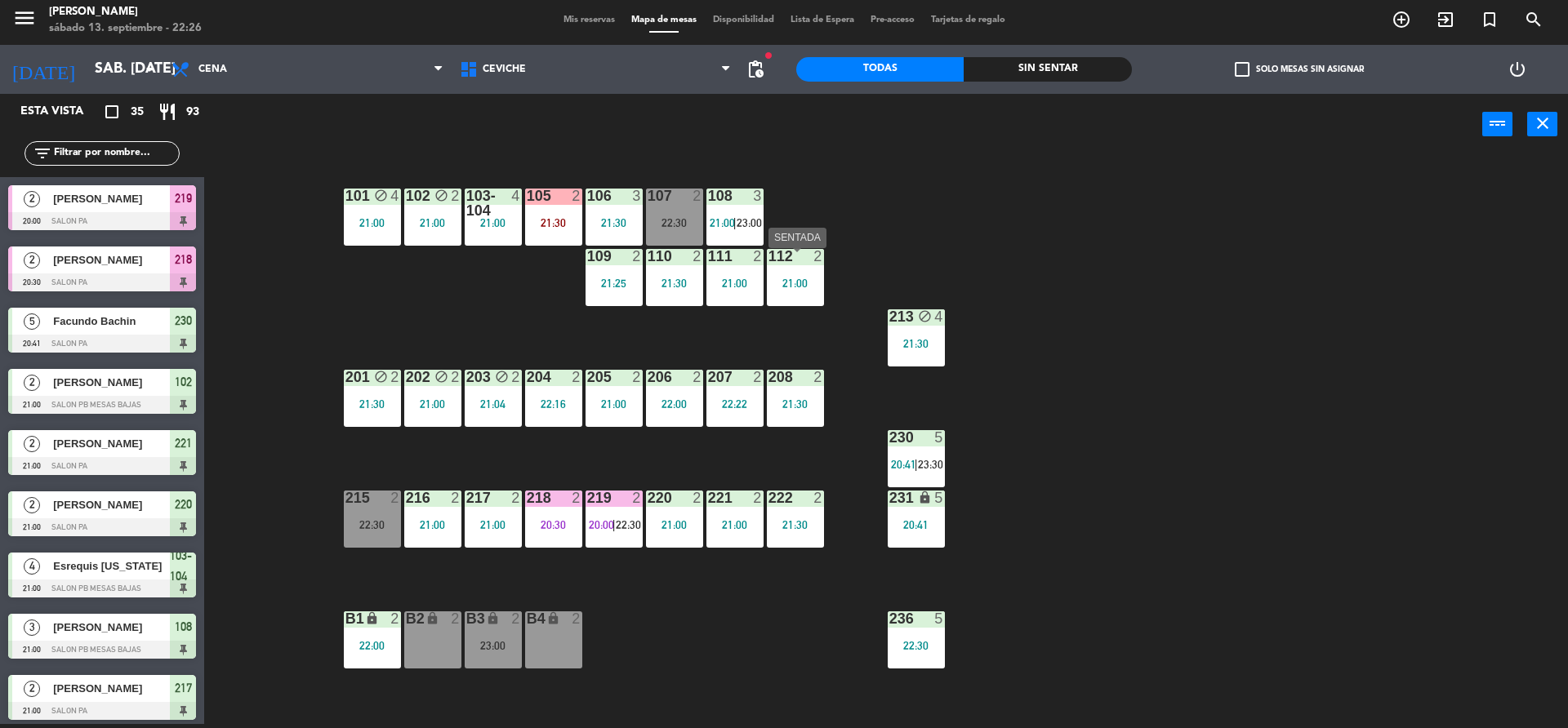
click at [801, 289] on div "21:00" at bounding box center [795, 283] width 57 height 11
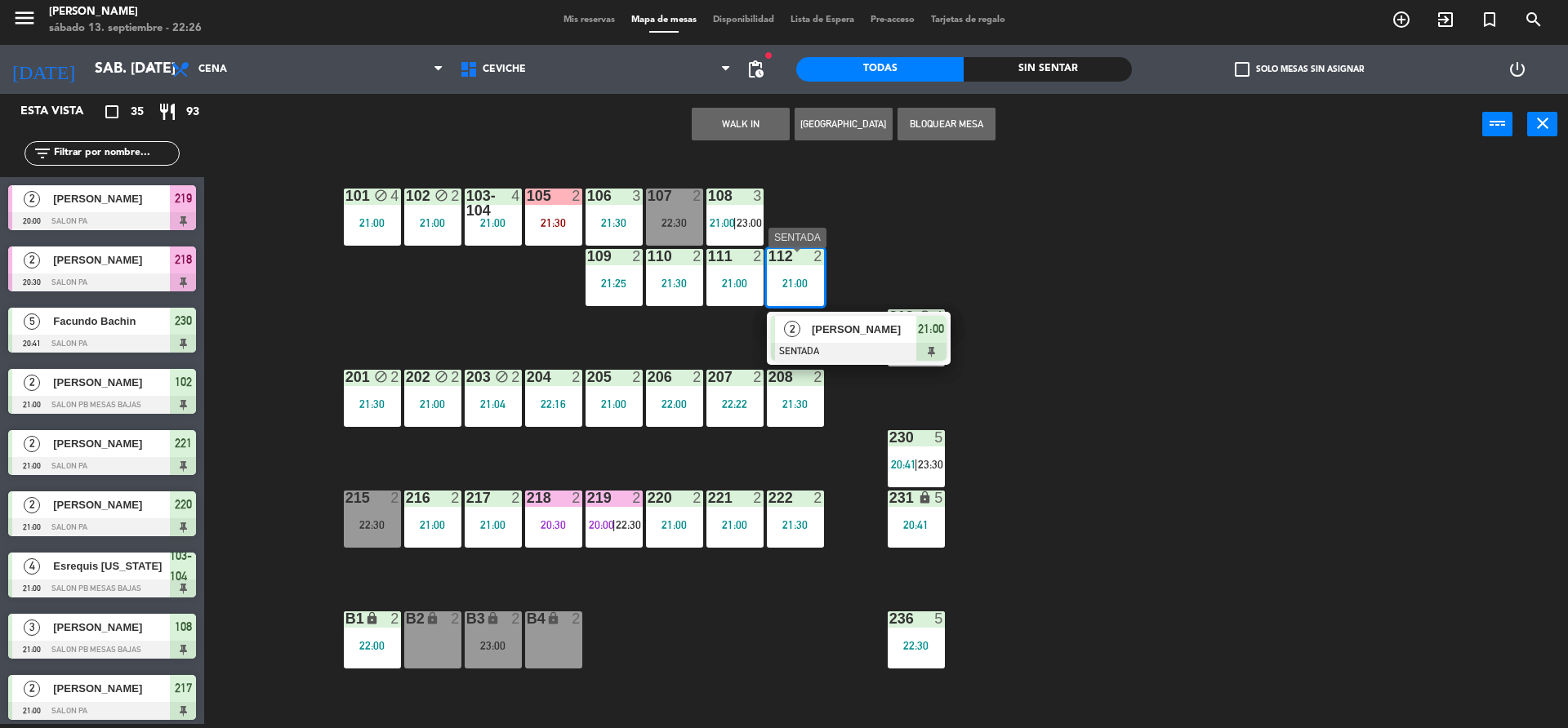
click at [839, 350] on div at bounding box center [858, 352] width 175 height 18
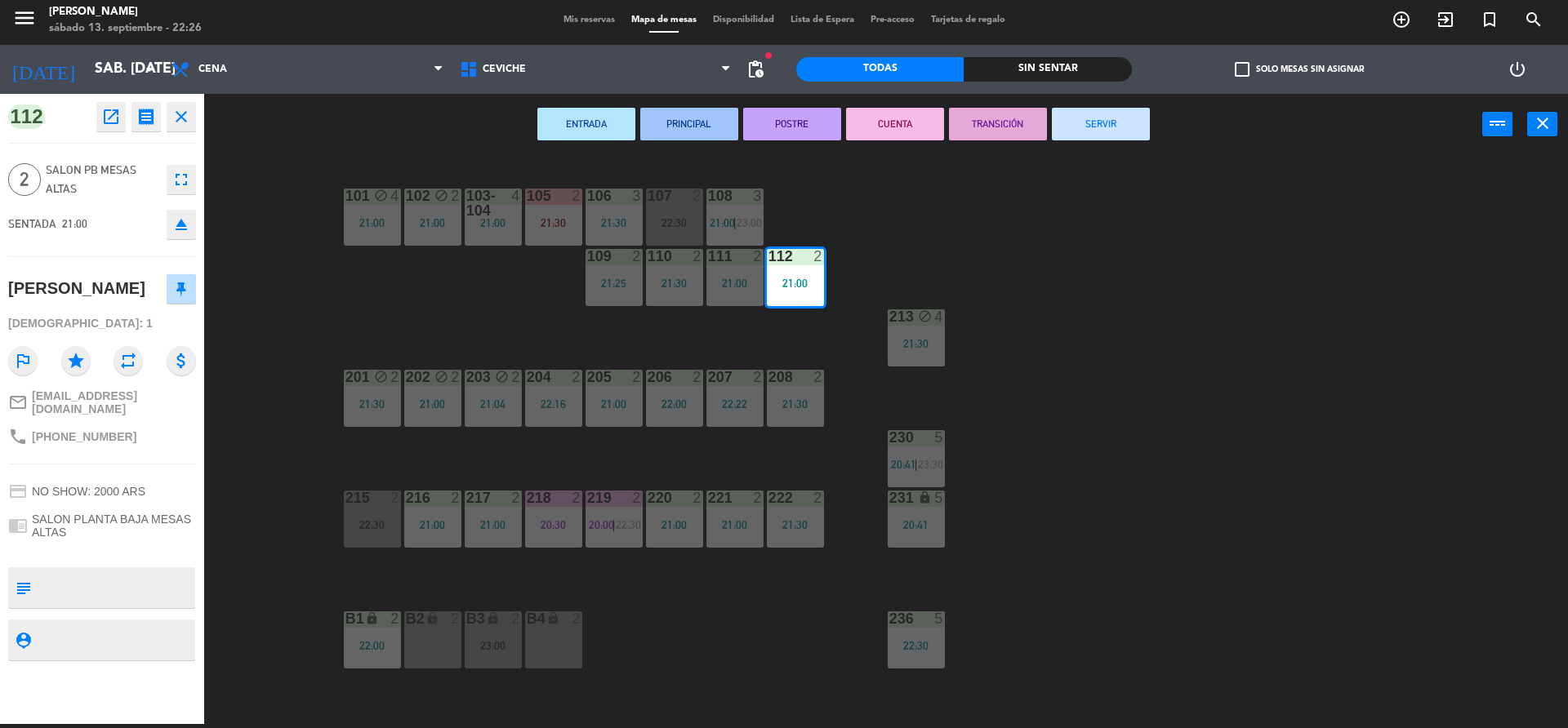
click at [864, 128] on button "CUENTA" at bounding box center [895, 125] width 98 height 33
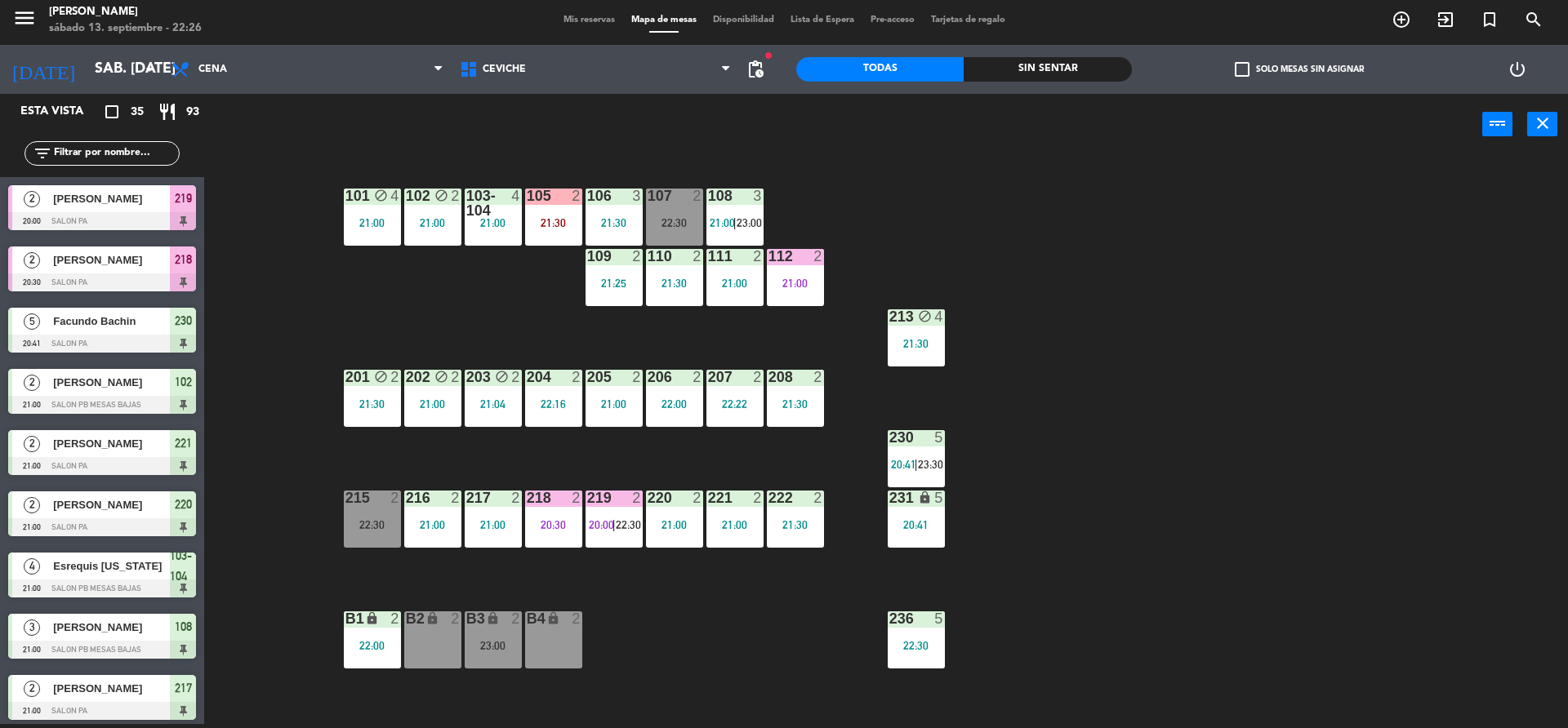
scroll to position [4, 0]
click at [738, 228] on span "23:00" at bounding box center [749, 223] width 26 height 13
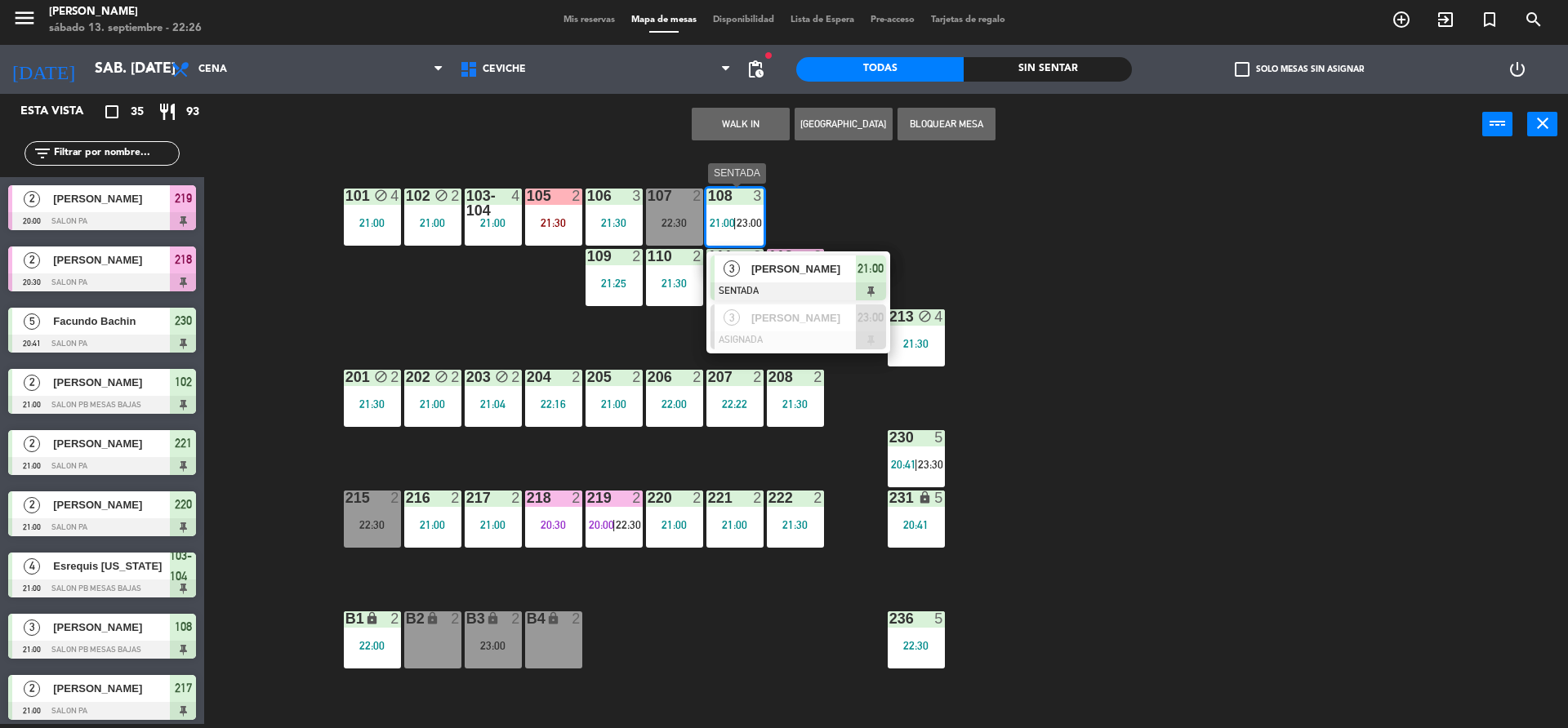
click at [753, 278] on div "[PERSON_NAME]" at bounding box center [802, 269] width 106 height 27
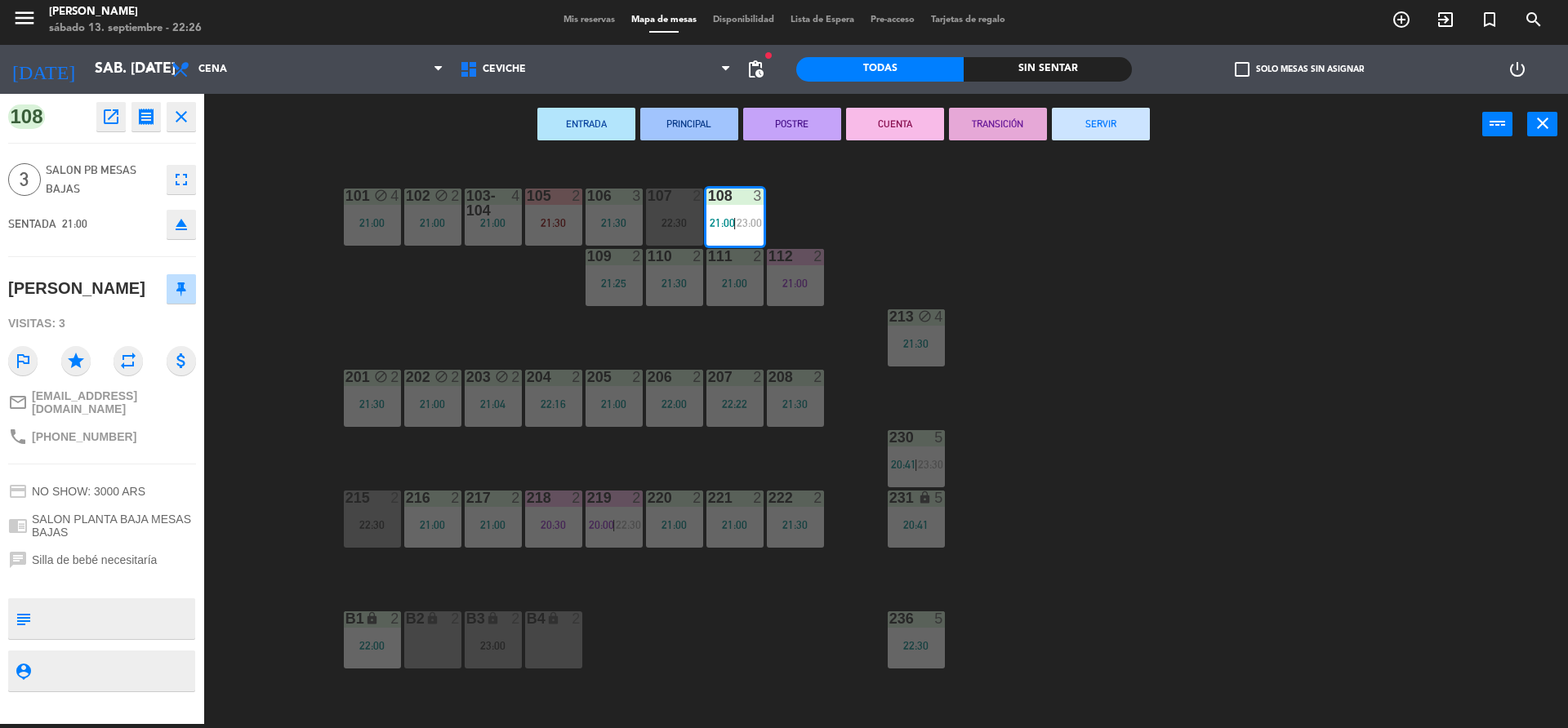
click at [863, 133] on button "CUENTA" at bounding box center [895, 125] width 98 height 33
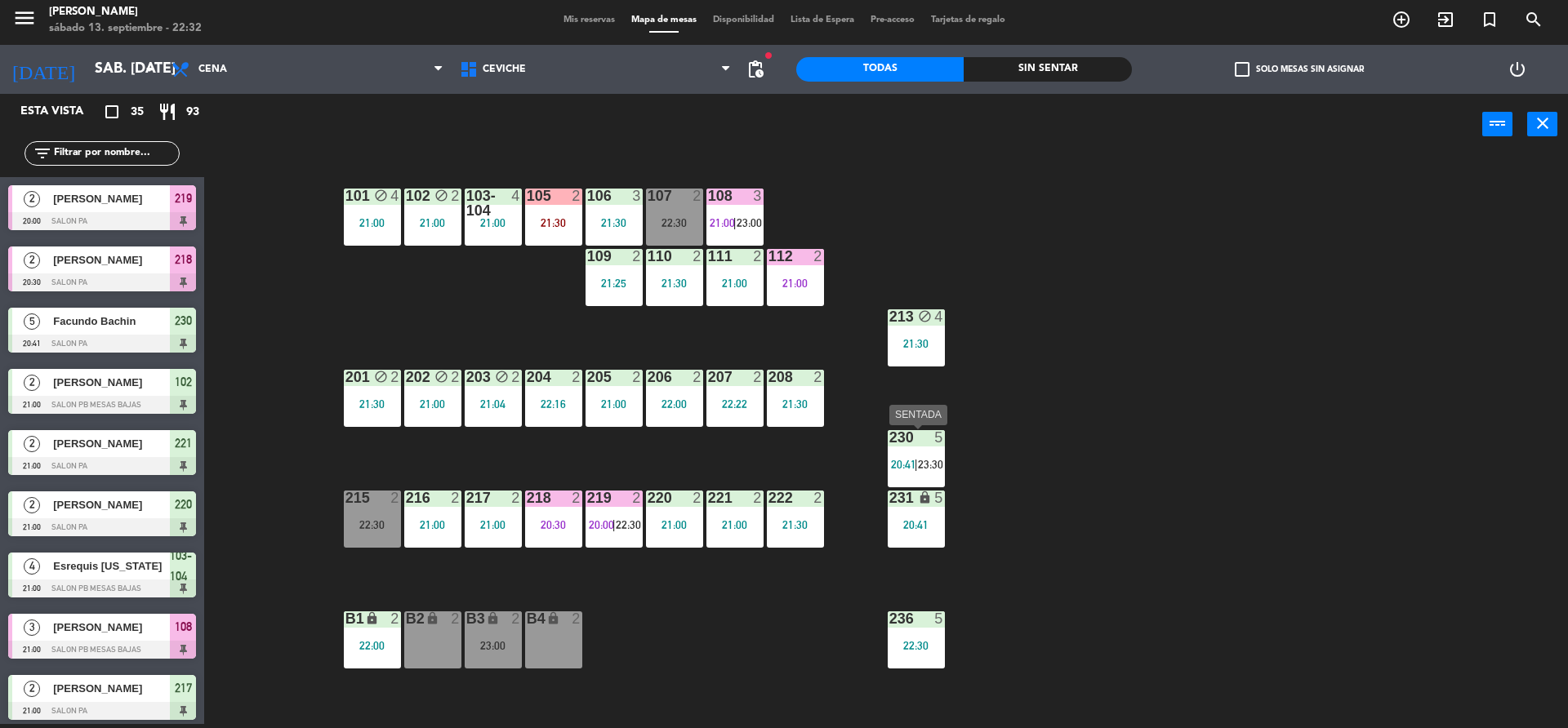
click at [922, 451] on div "230 5 20:41 | 23:30" at bounding box center [916, 458] width 57 height 57
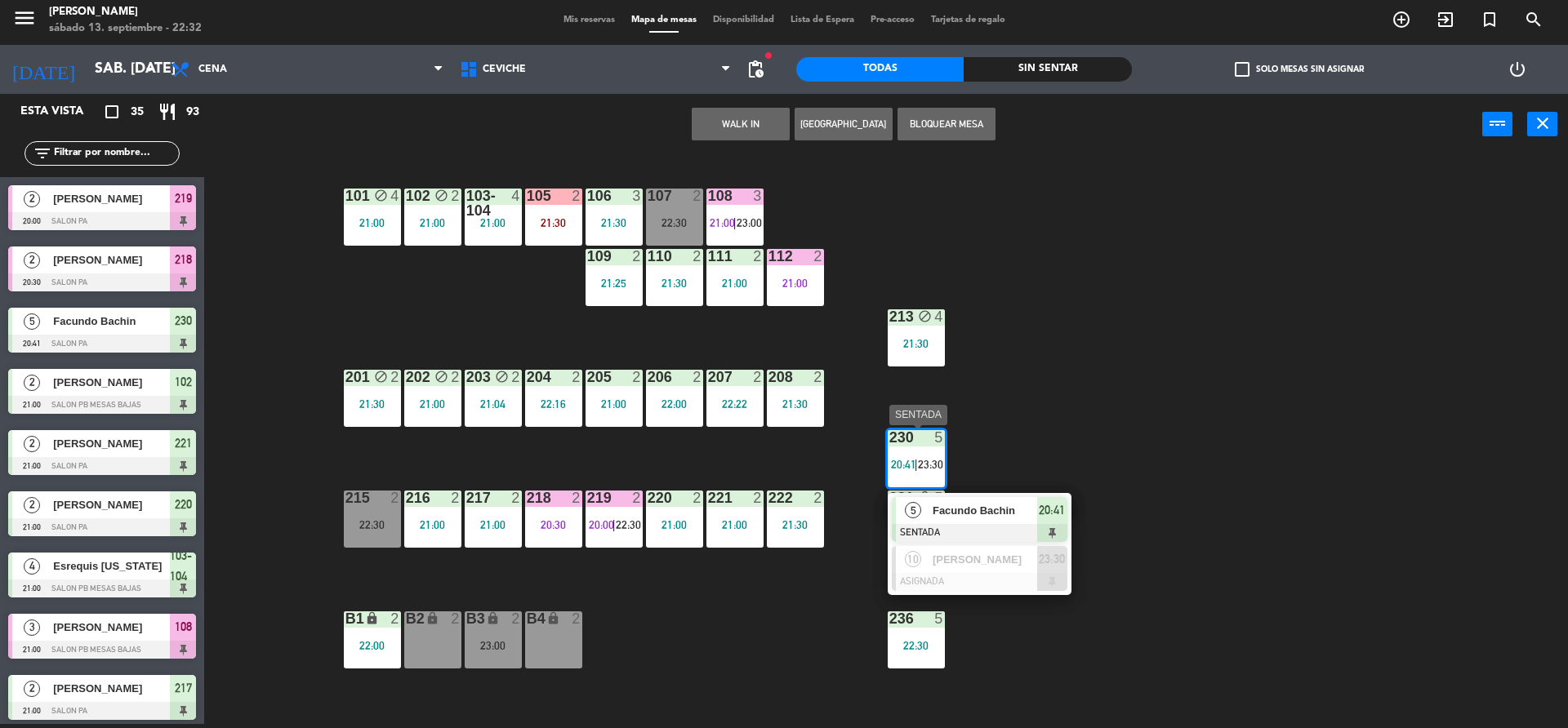
click at [980, 519] on div "Facundo Bachin" at bounding box center [984, 510] width 106 height 27
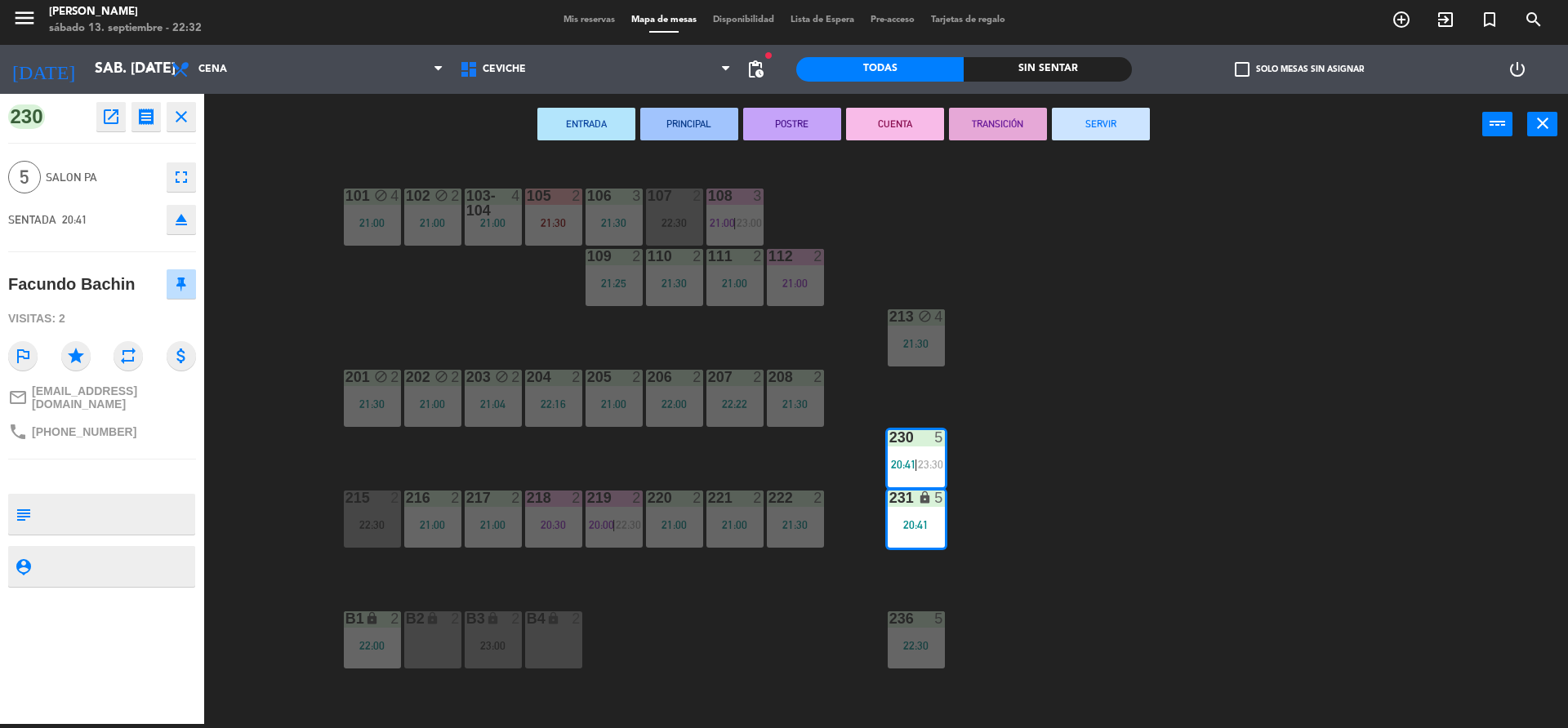
click at [922, 117] on button "CUENTA" at bounding box center [895, 125] width 98 height 33
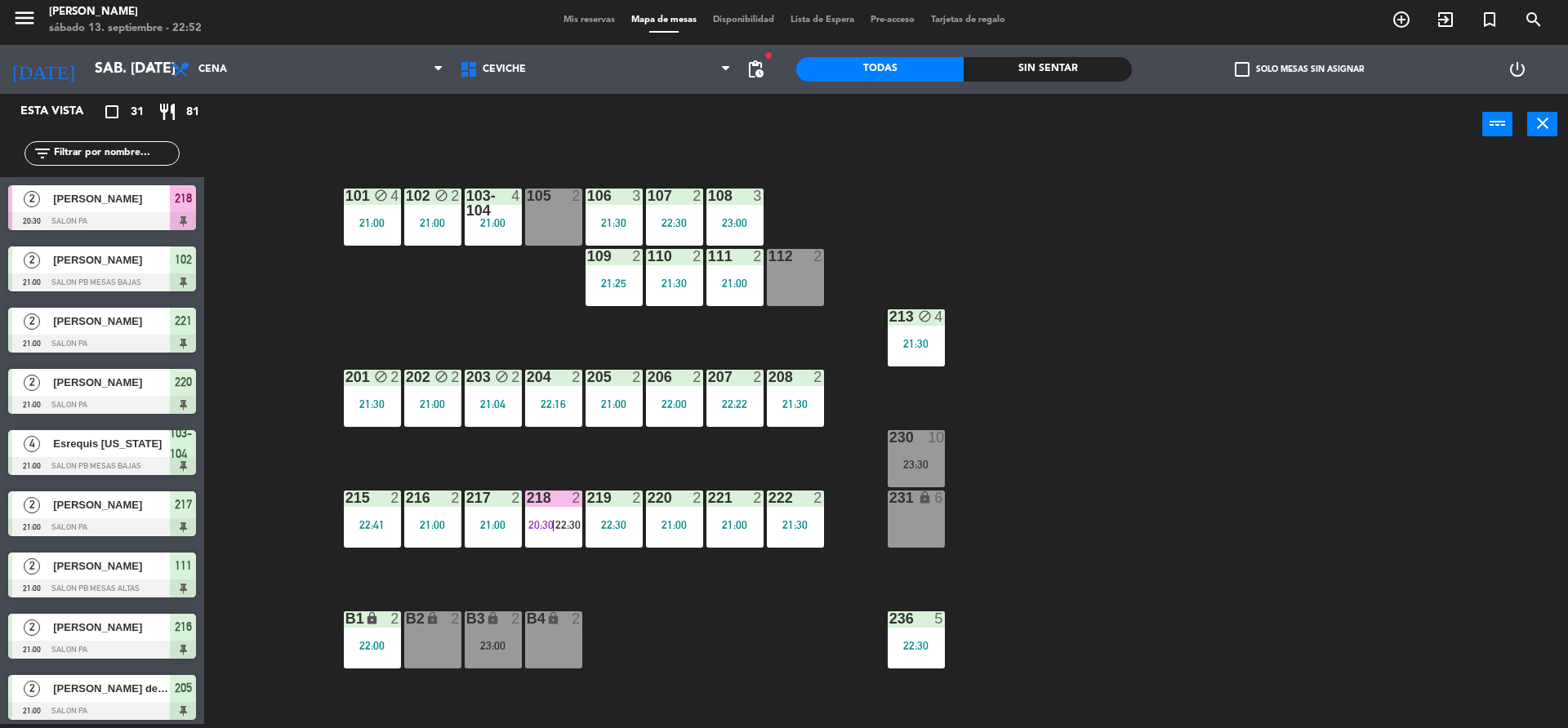
click at [882, 257] on div "101 block 4 21:00 102 block 2 21:00 103-104 4 21:00 105 2 106 3 21:30 107 2 22:…" at bounding box center [894, 444] width 1348 height 569
click at [426, 317] on div "101 block 4 21:00 102 block 2 21:00 103-104 4 21:00 105 2 106 3 21:30 107 2 22:…" at bounding box center [894, 444] width 1348 height 569
click at [440, 234] on div "102 block 2 21:00" at bounding box center [433, 217] width 57 height 57
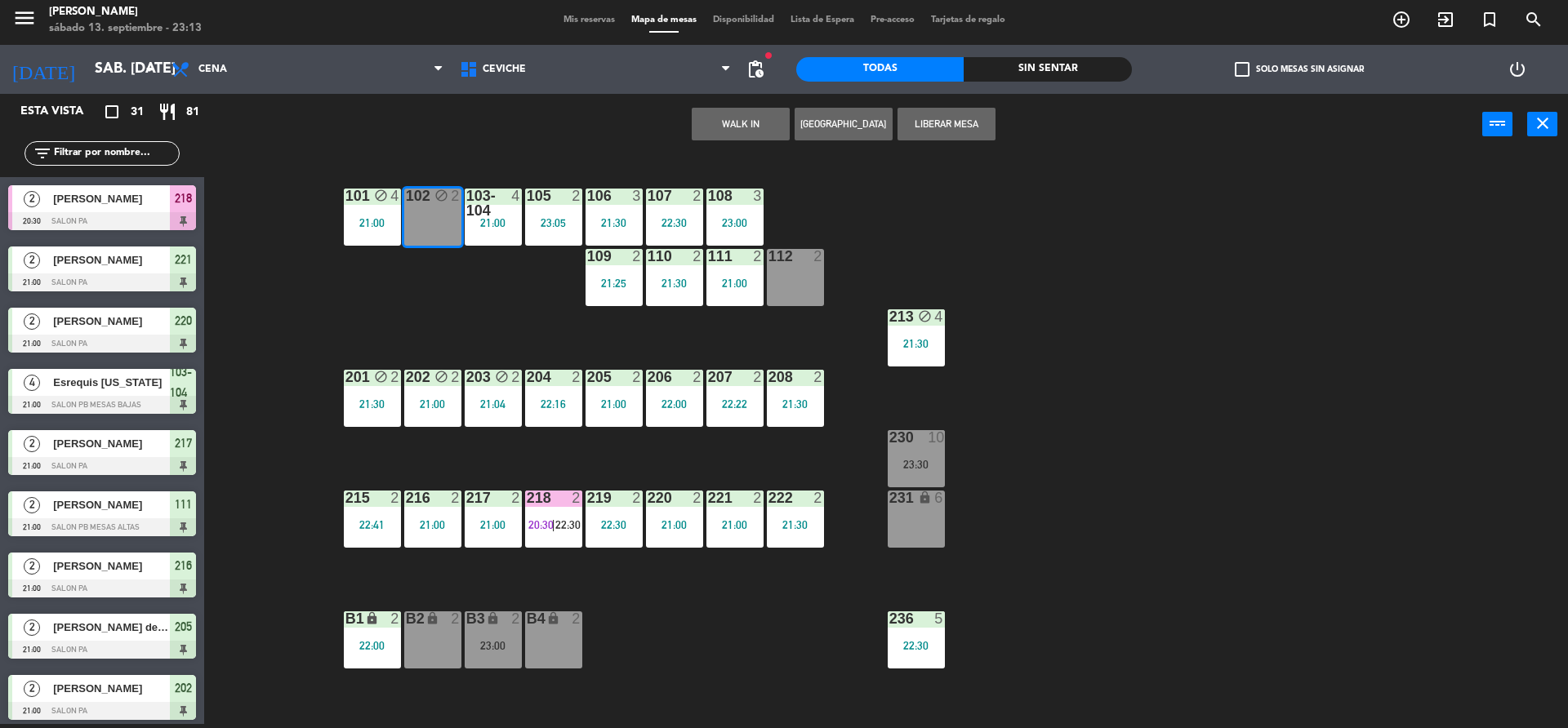
click at [457, 284] on div "101 block 4 21:00 102 block 2 103-104 4 21:00 105 2 23:05 106 3 21:30 107 2 22:…" at bounding box center [894, 444] width 1348 height 569
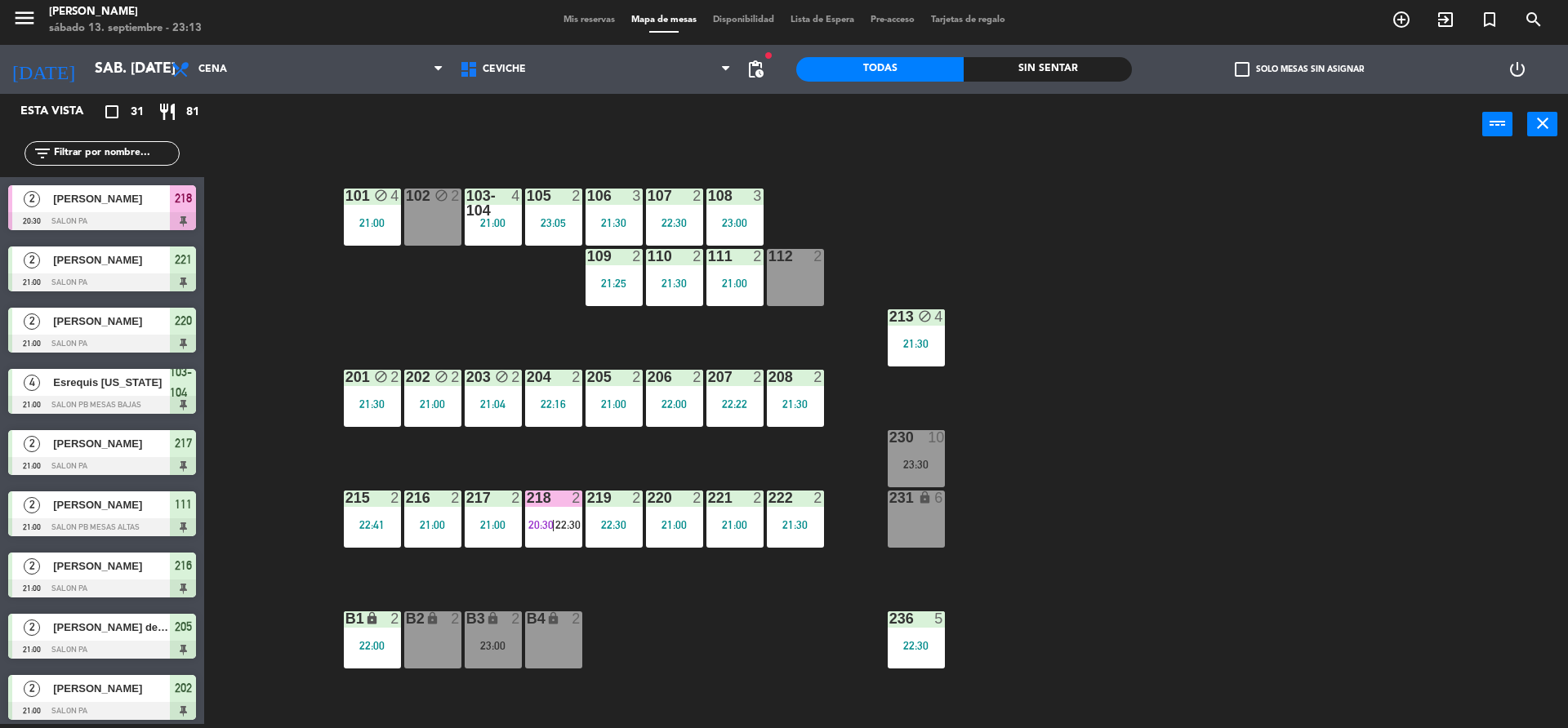
click at [449, 234] on div "102 block 2" at bounding box center [433, 217] width 57 height 57
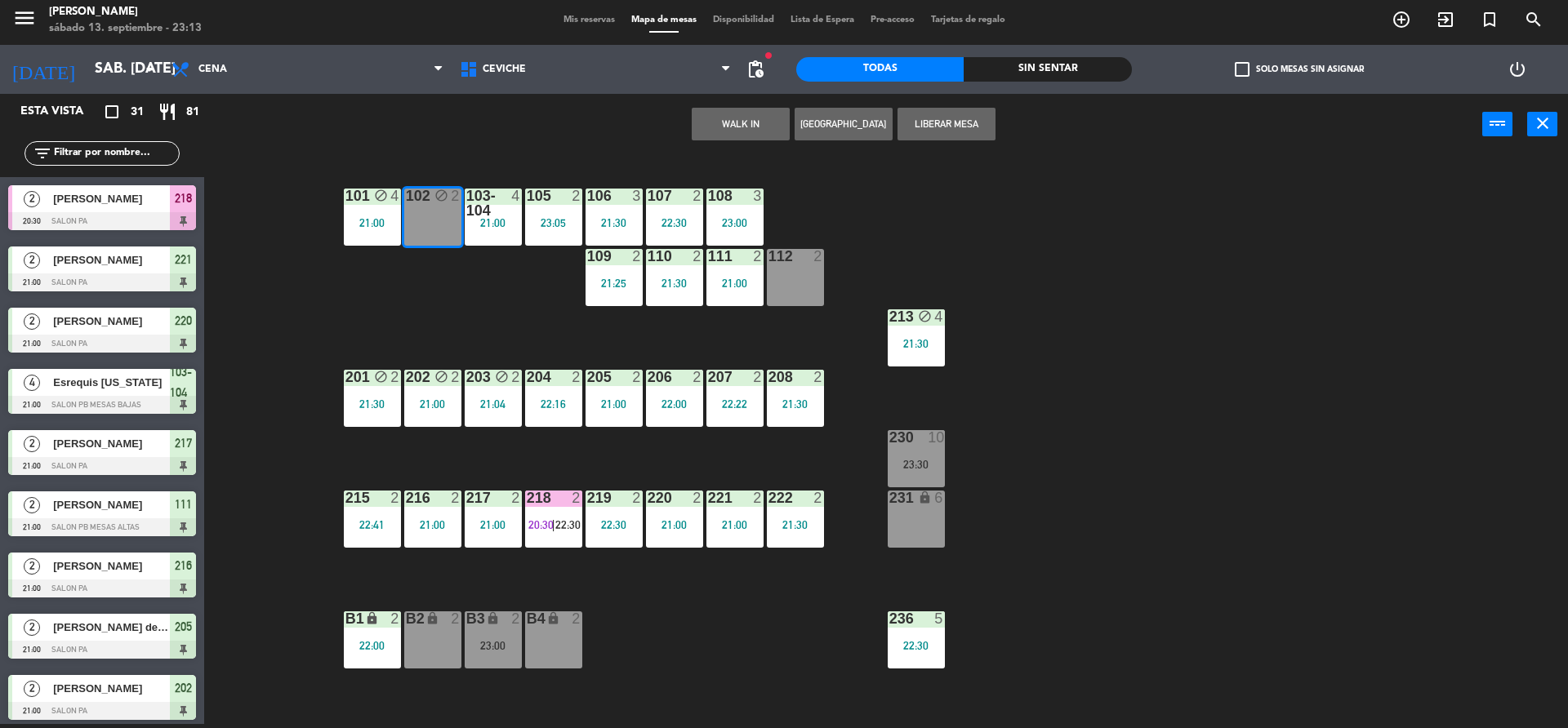
click at [835, 123] on button "[GEOGRAPHIC_DATA]" at bounding box center [843, 125] width 98 height 33
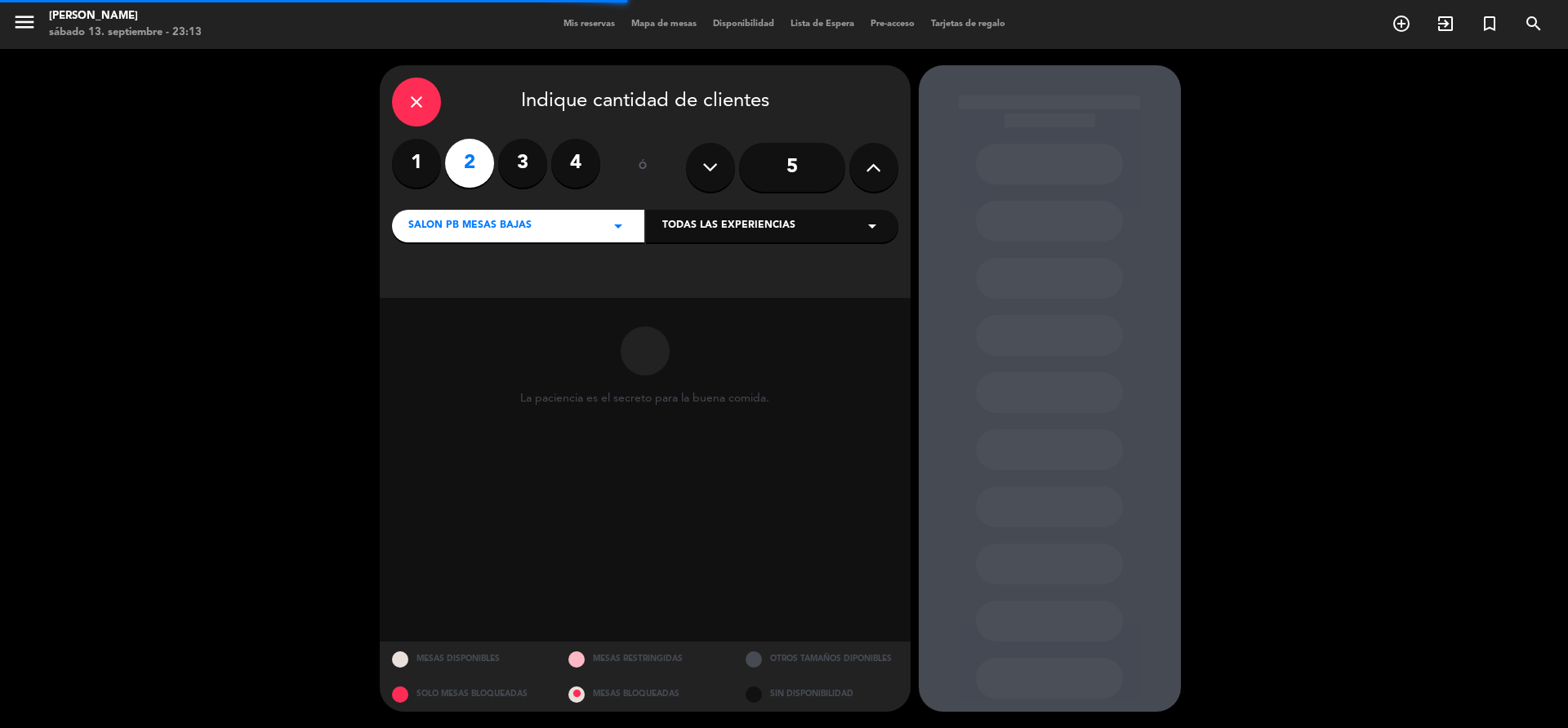
click at [1099, 667] on div at bounding box center [1049, 678] width 147 height 41
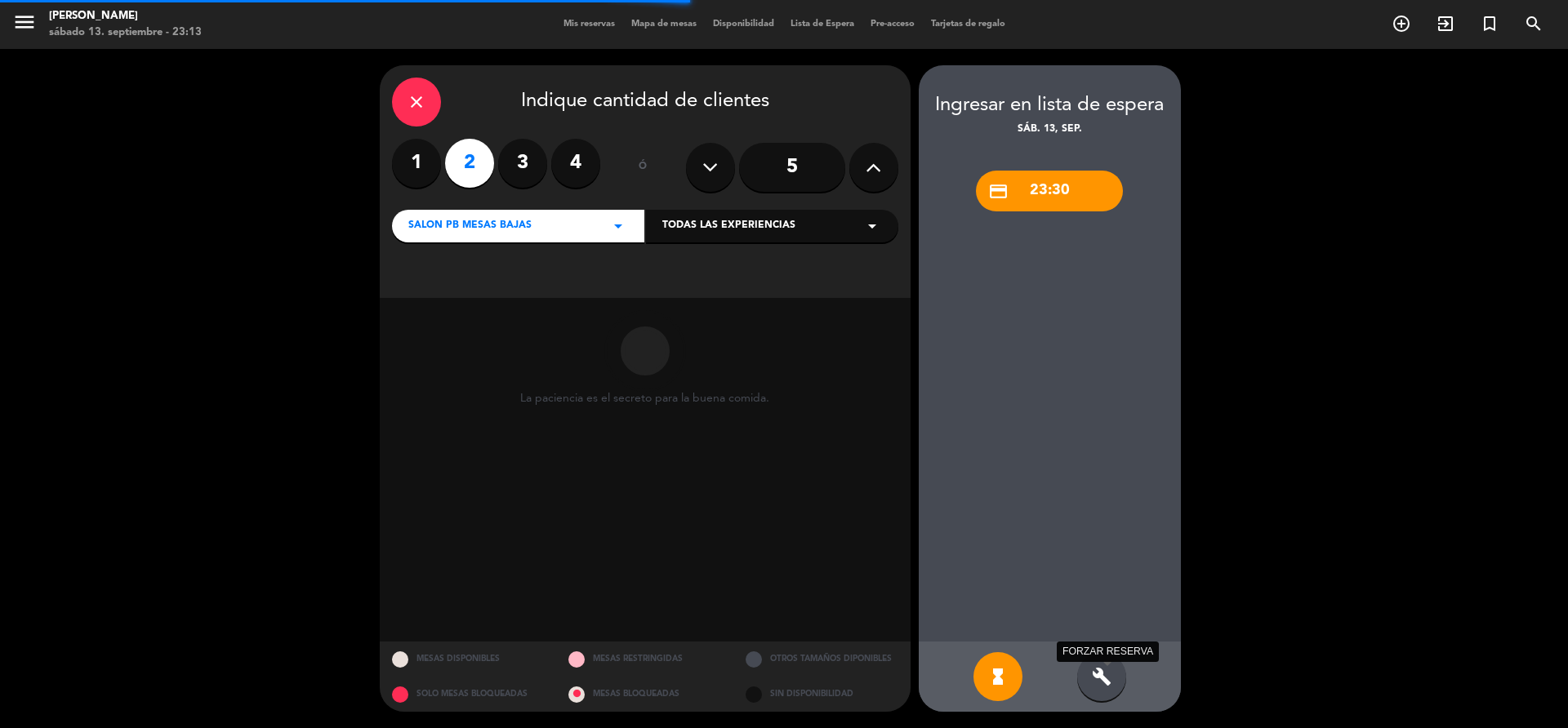
click at [1100, 675] on icon "build" at bounding box center [1101, 677] width 19 height 19
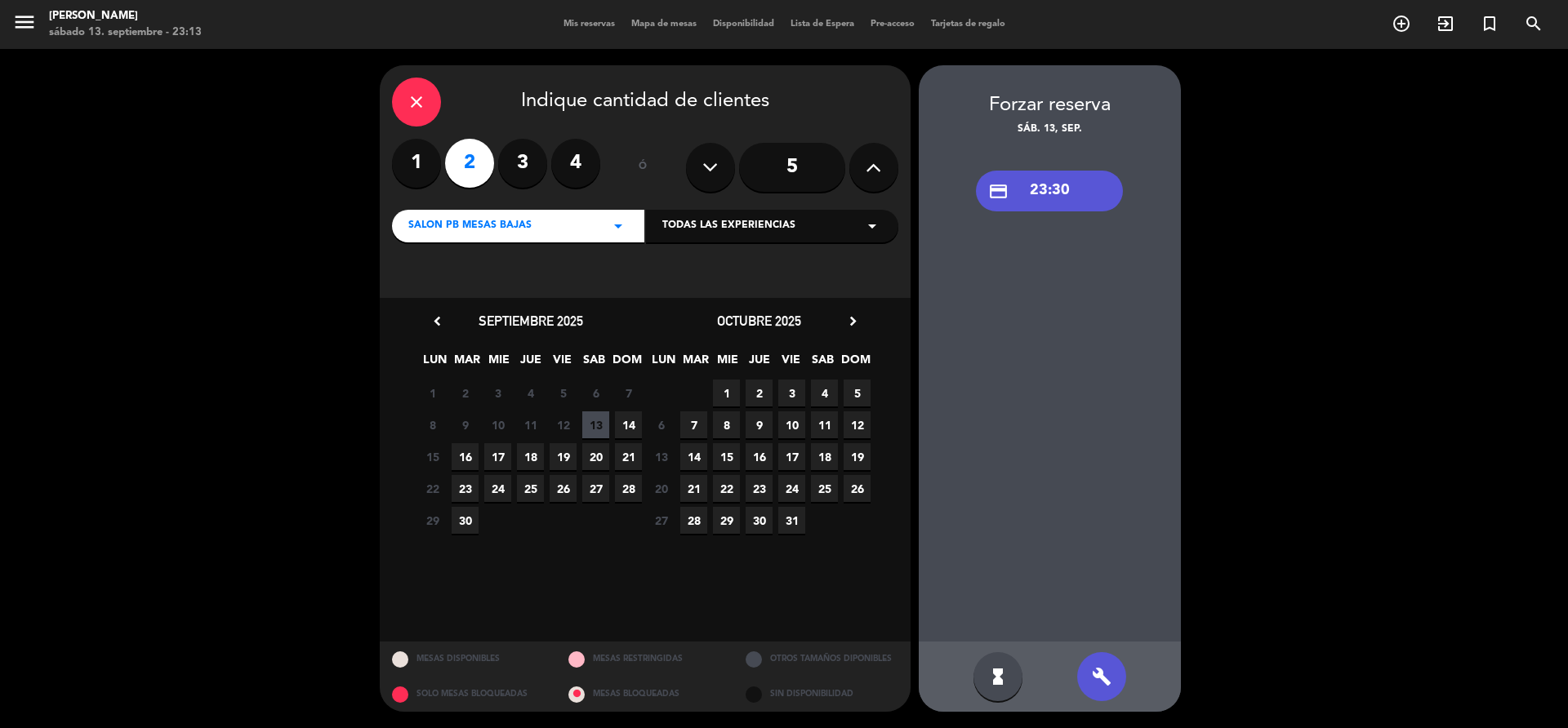
click at [1005, 191] on div "credit_card 23:30" at bounding box center [1049, 191] width 147 height 41
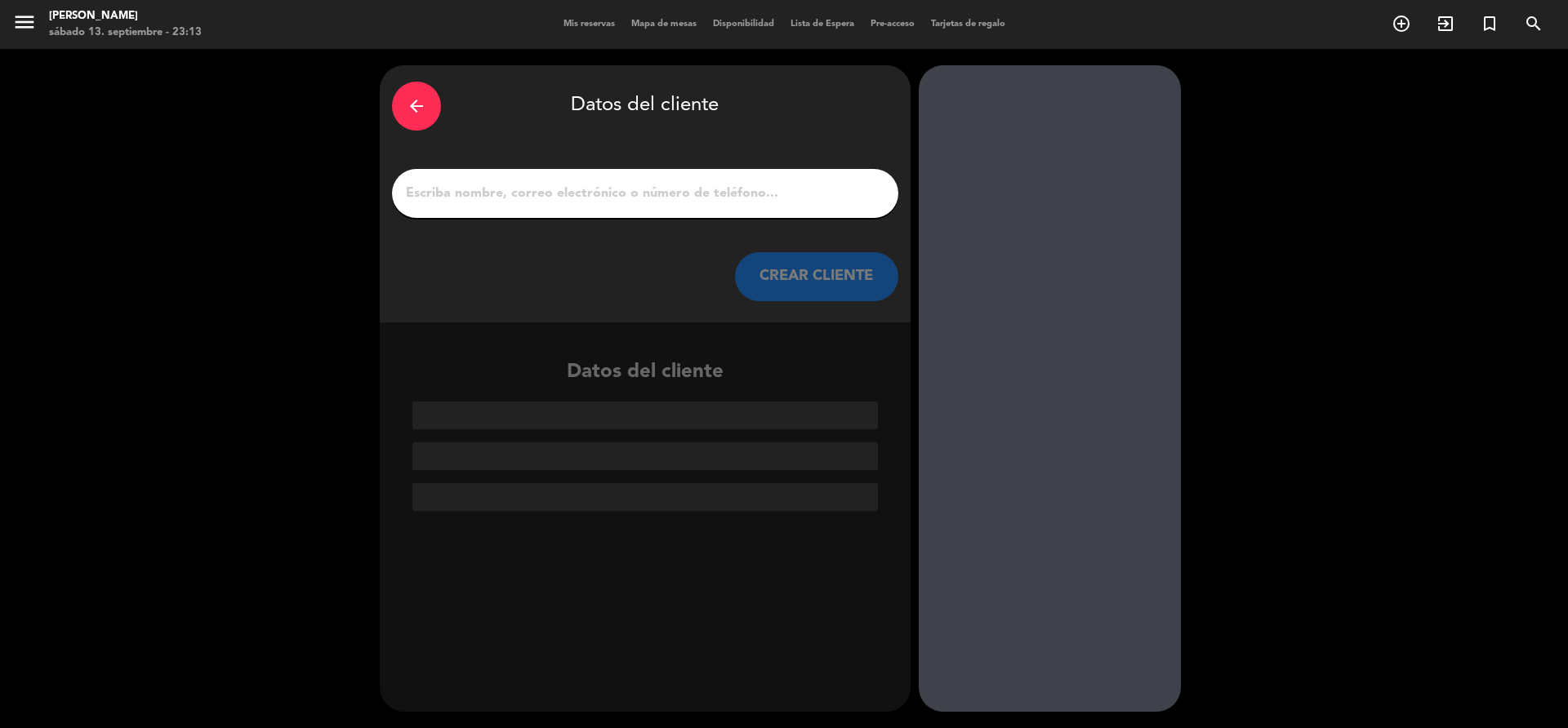
click at [646, 187] on input "1" at bounding box center [645, 193] width 481 height 23
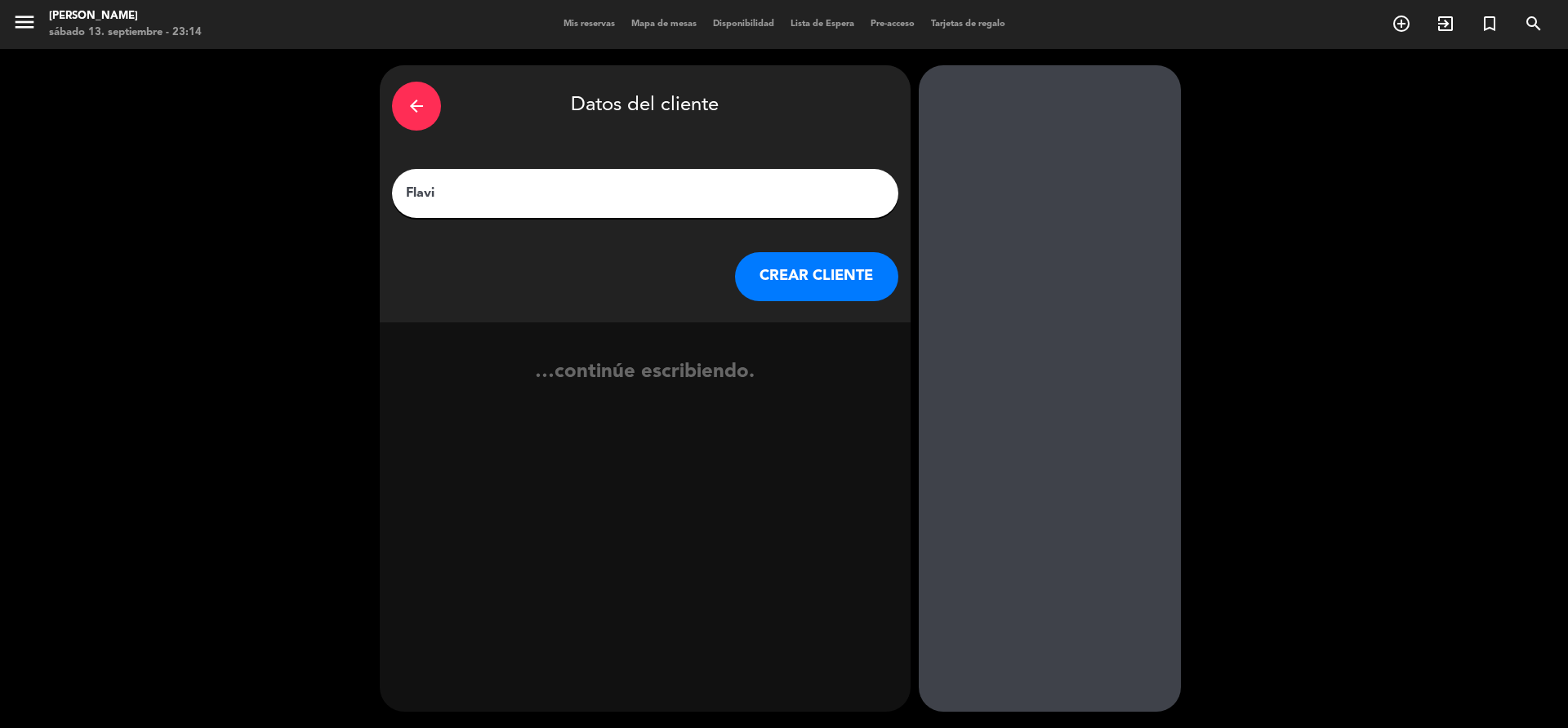
type input "Flavia"
click at [767, 293] on button "CREAR CLIENTE" at bounding box center [816, 276] width 163 height 49
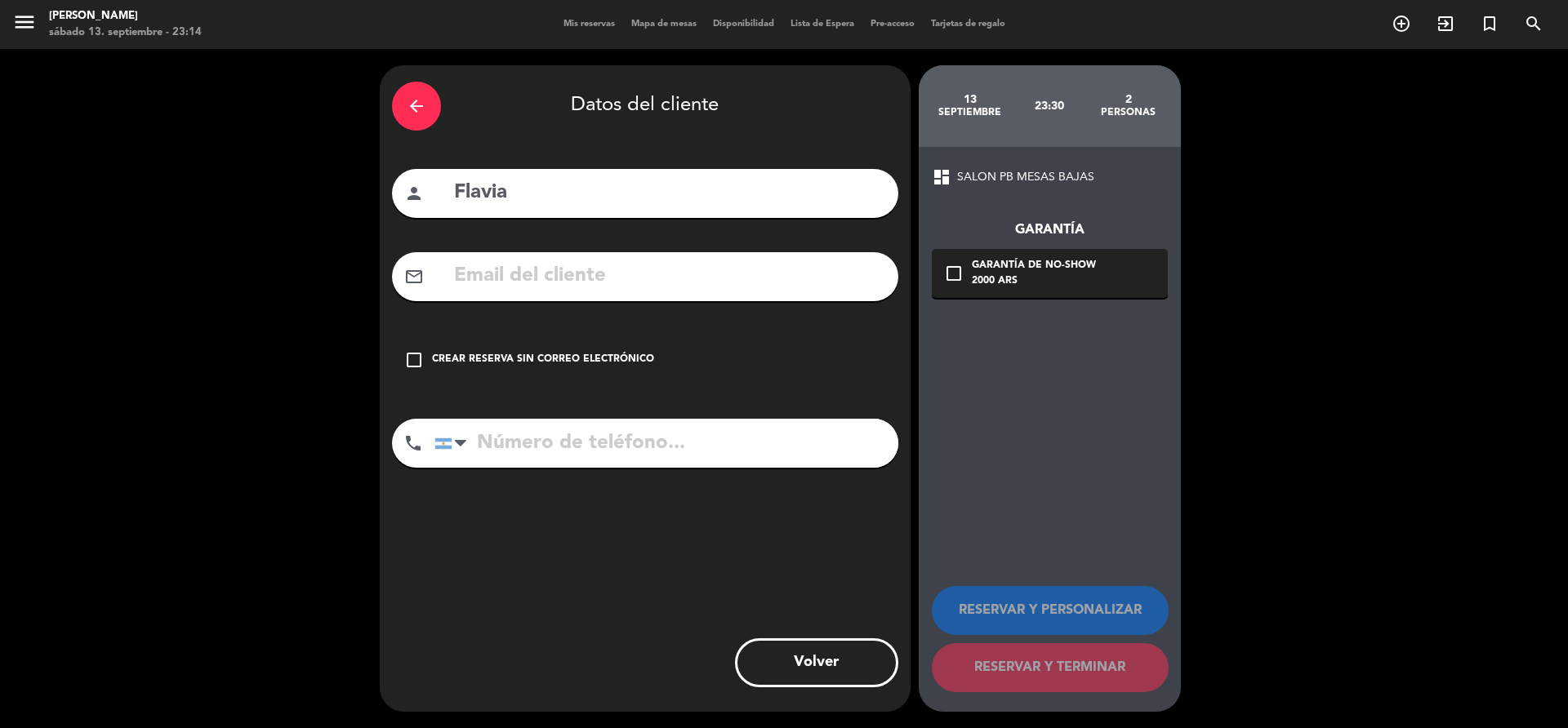
click at [584, 358] on div "Crear reserva sin correo electrónico" at bounding box center [543, 360] width 222 height 17
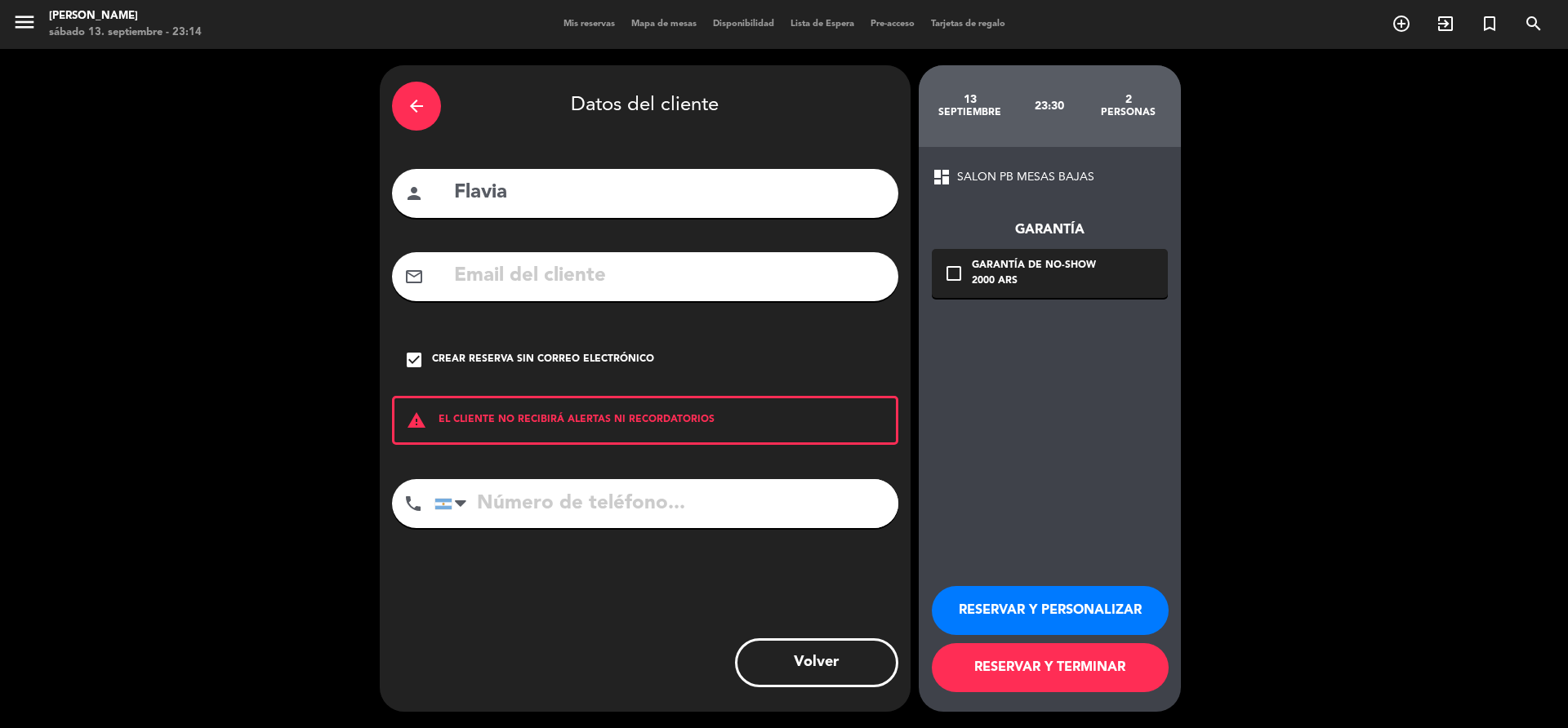
click at [577, 479] on div "arrow_back Datos del cliente person Flavia mail_outline check_box Crear reserva…" at bounding box center [645, 388] width 531 height 646
click at [575, 505] on input "tel" at bounding box center [667, 503] width 464 height 49
type input "3413732479"
click at [977, 675] on button "RESERVAR Y TERMINAR" at bounding box center [1050, 667] width 237 height 49
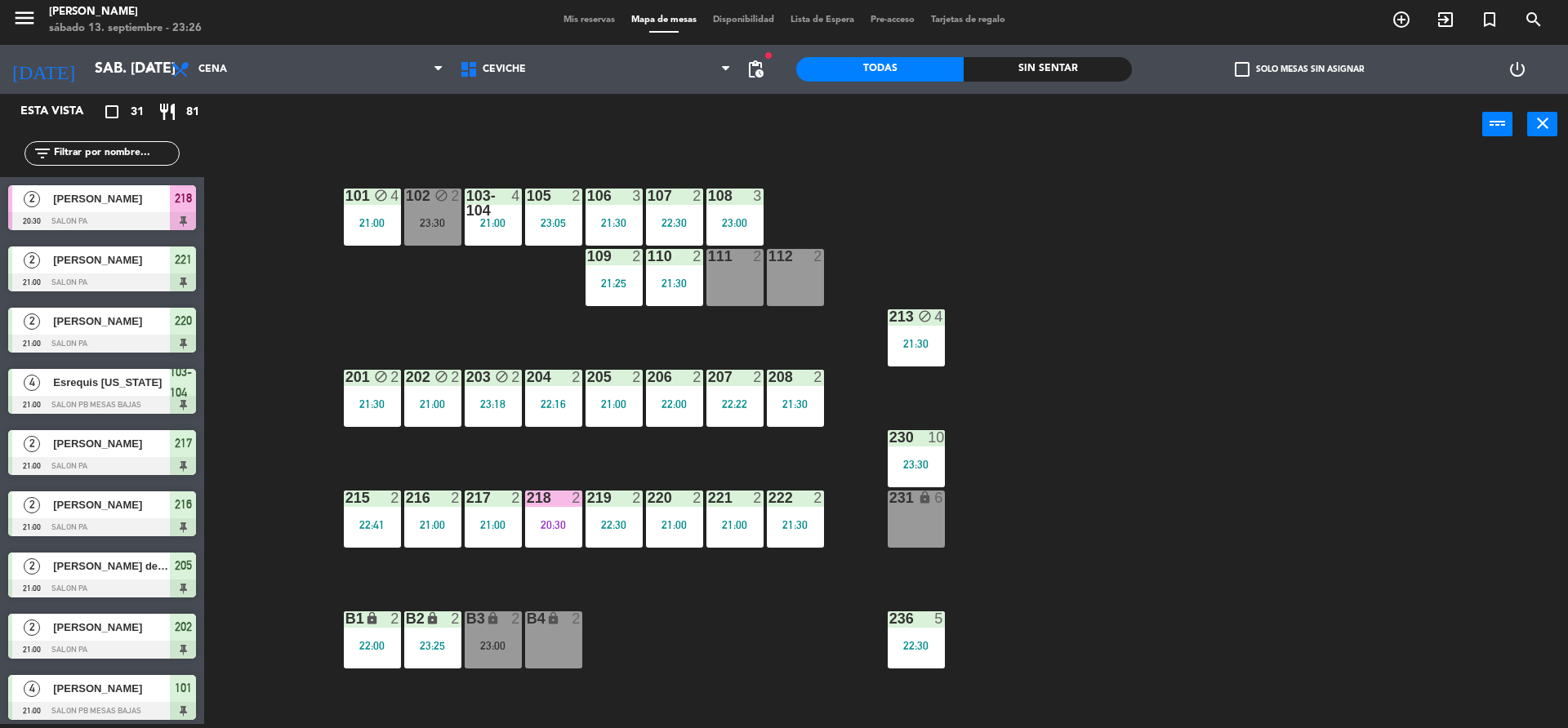
click at [238, 196] on div "101 block 4 21:00 102 block 2 23:30 103-104 4 21:00 105 2 23:05 106 3 21:30 107…" at bounding box center [894, 444] width 1348 height 569
click at [378, 321] on div "101 block 4 21:00 102 block 2 23:30 103-104 4 21:00 105 2 23:05 106 3 21:30 107…" at bounding box center [894, 444] width 1348 height 569
click at [922, 632] on div "236 5 22:30" at bounding box center [916, 640] width 57 height 57
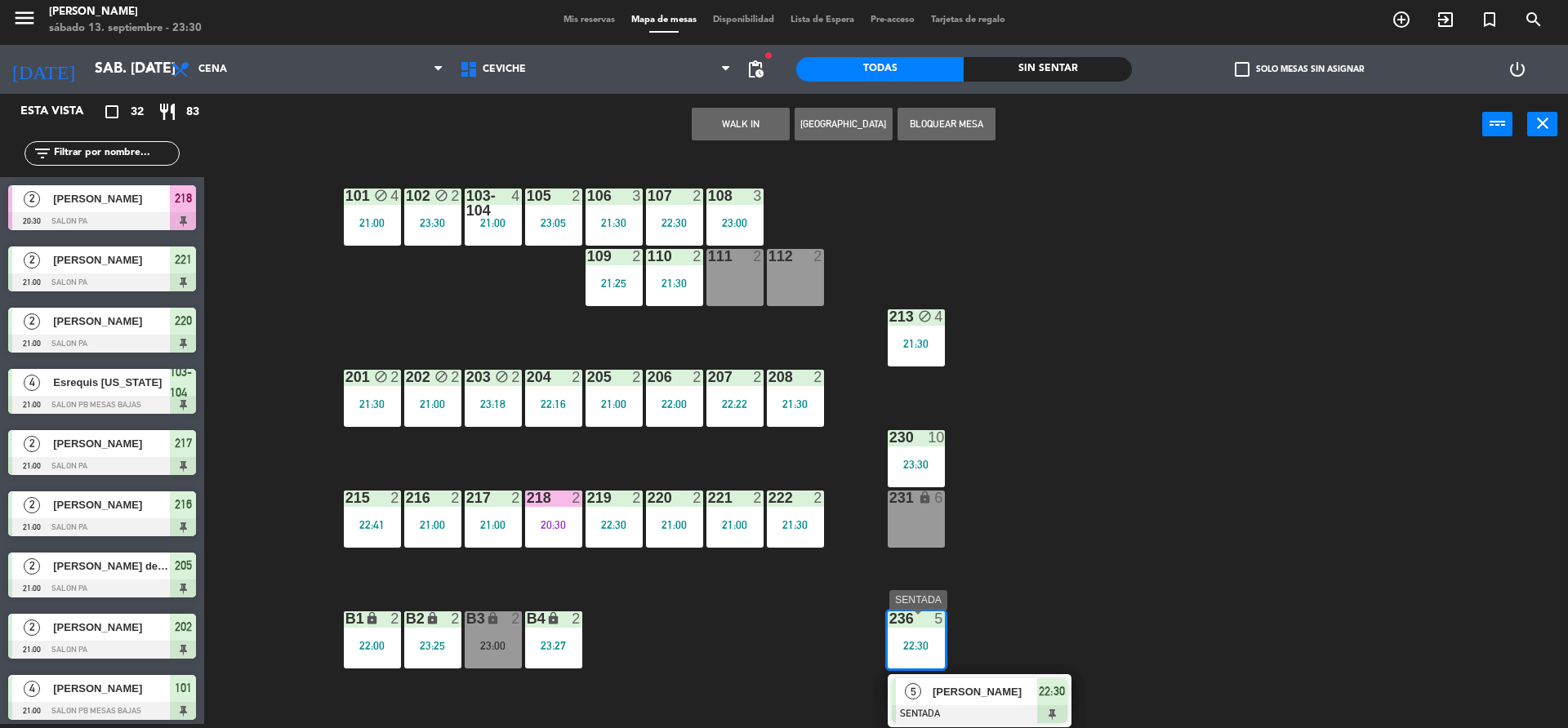
click at [1000, 548] on div "101 block 4 21:00 102 block 2 23:30 103-104 4 21:00 105 2 23:05 106 3 21:30 107…" at bounding box center [894, 444] width 1348 height 569
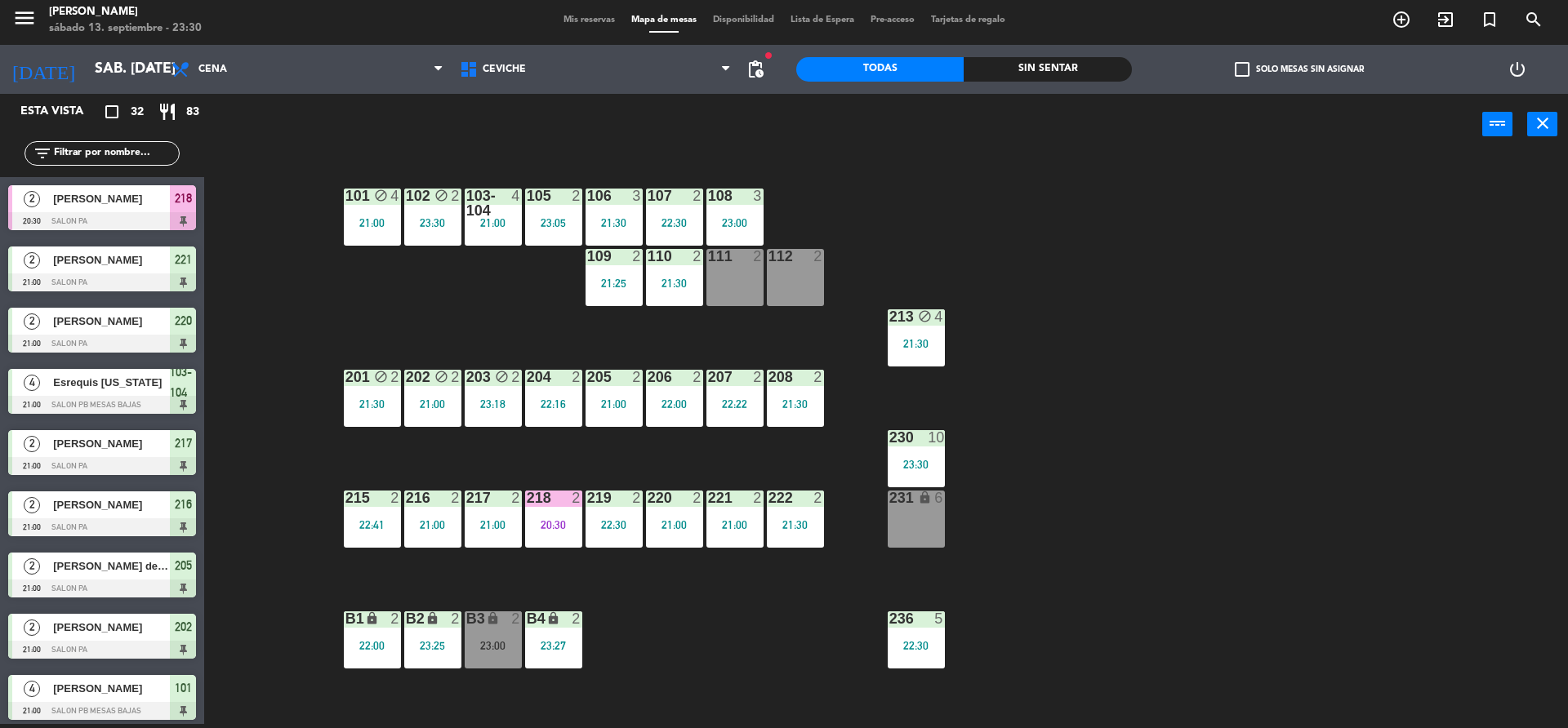
click at [929, 637] on div "236 5 22:30" at bounding box center [916, 640] width 57 height 57
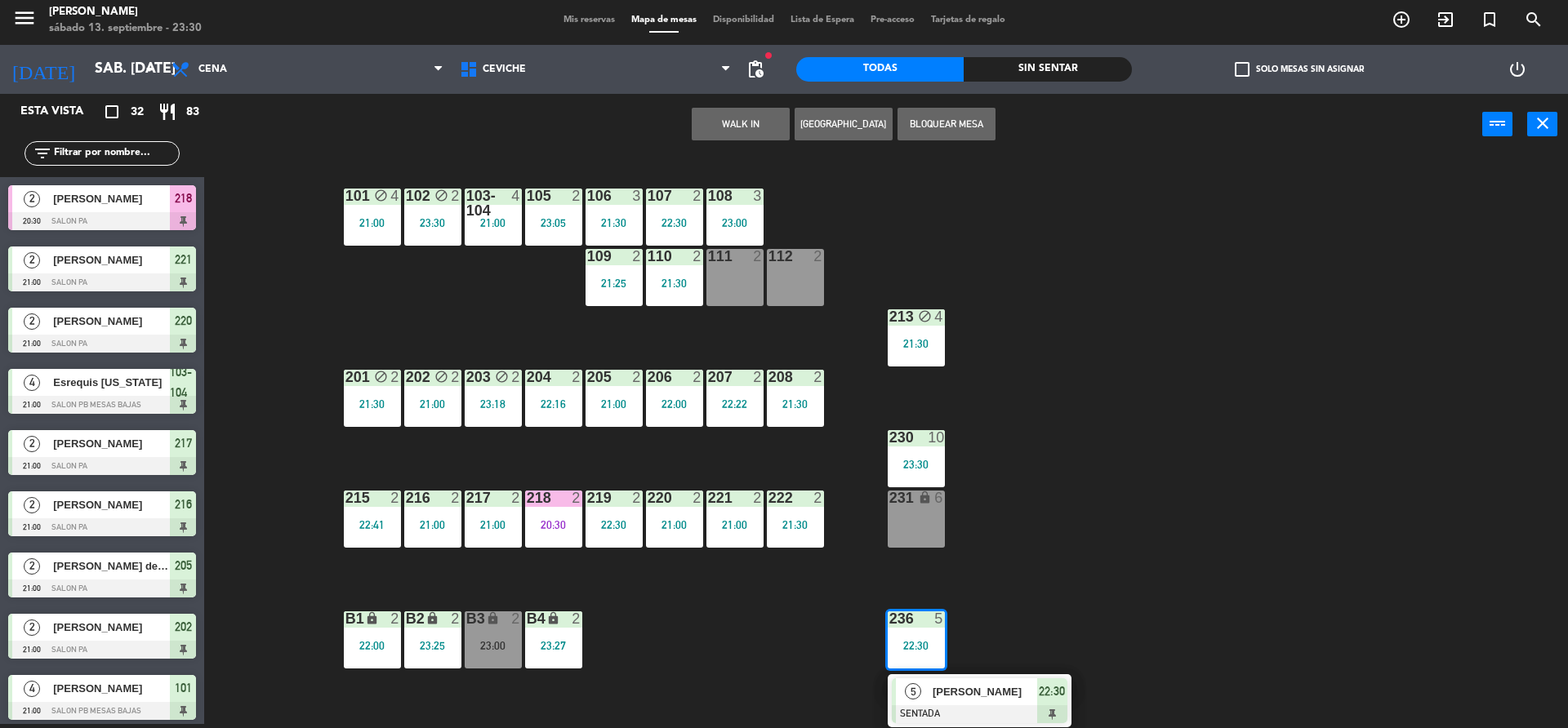
click at [999, 563] on div "101 block 4 21:00 102 block 2 23:30 103-104 4 21:00 105 2 23:05 106 3 21:30 107…" at bounding box center [894, 444] width 1348 height 569
